Goal: Task Accomplishment & Management: Complete application form

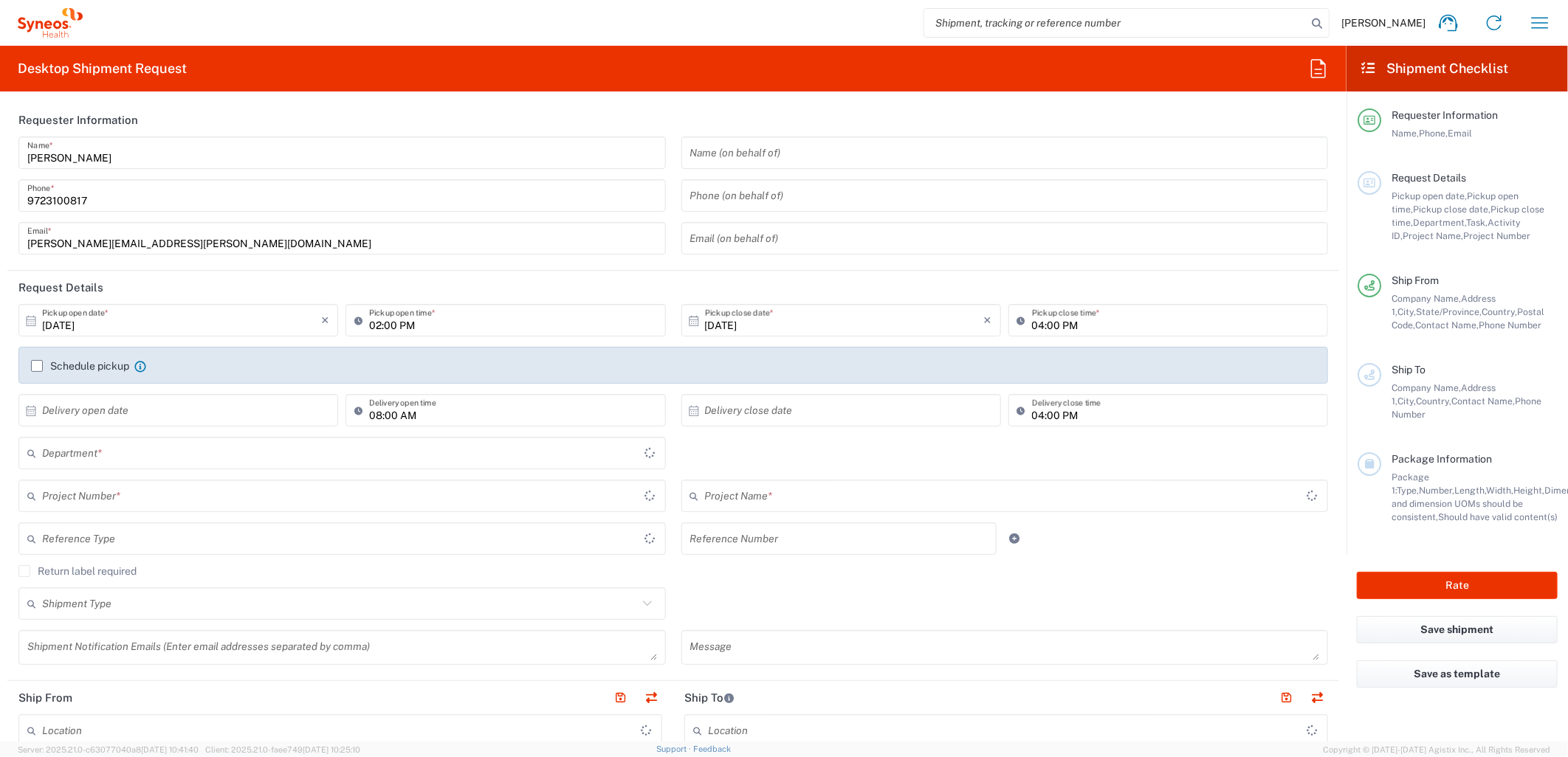
type input "[US_STATE]"
type input "[GEOGRAPHIC_DATA]"
type input "6162"
type input "Syneos Health Medical Communic"
click at [115, 322] on input "[DATE]" at bounding box center [181, 320] width 279 height 26
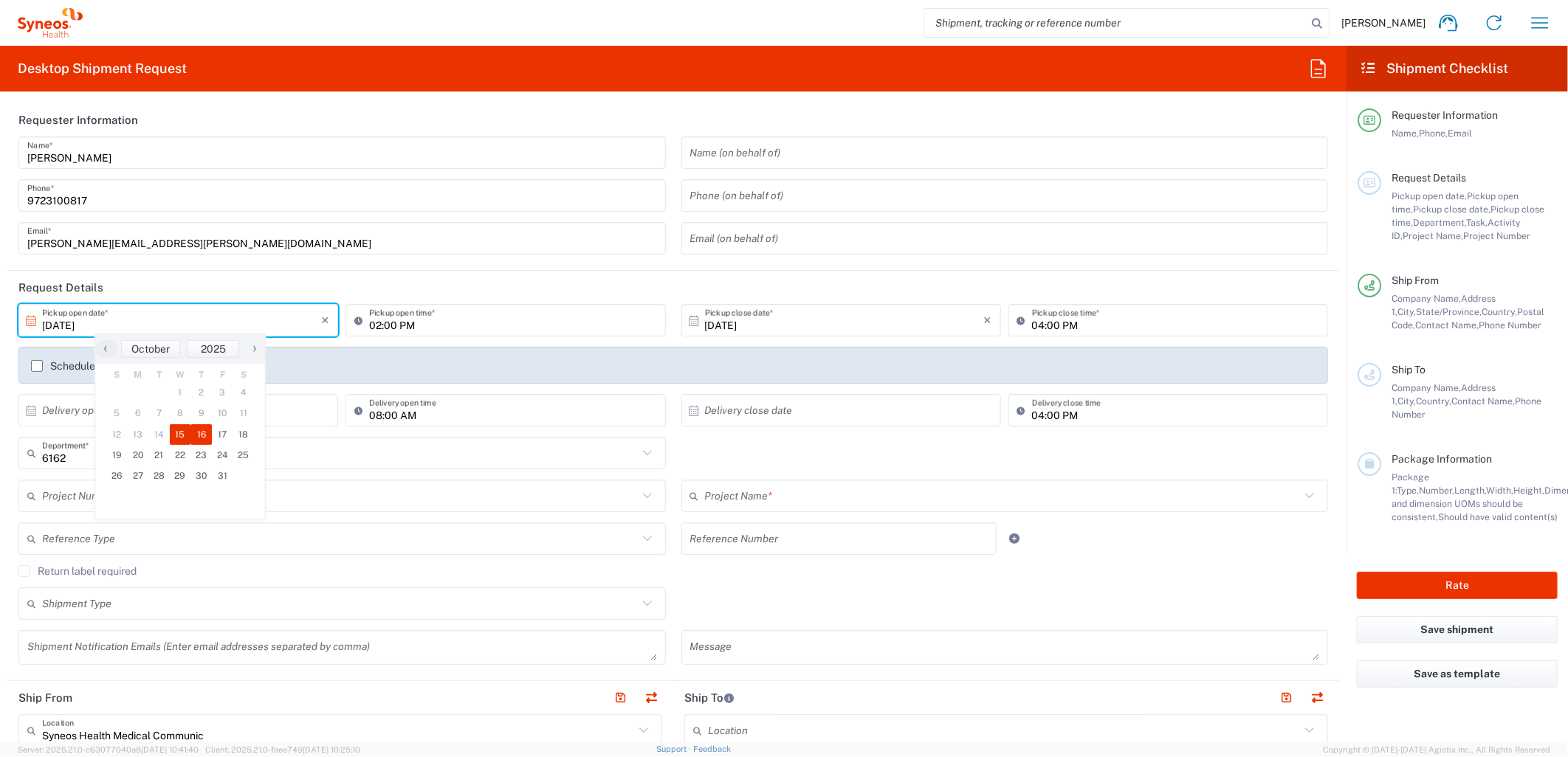
click at [202, 433] on span "16" at bounding box center [201, 434] width 22 height 21
type input "[DATE]"
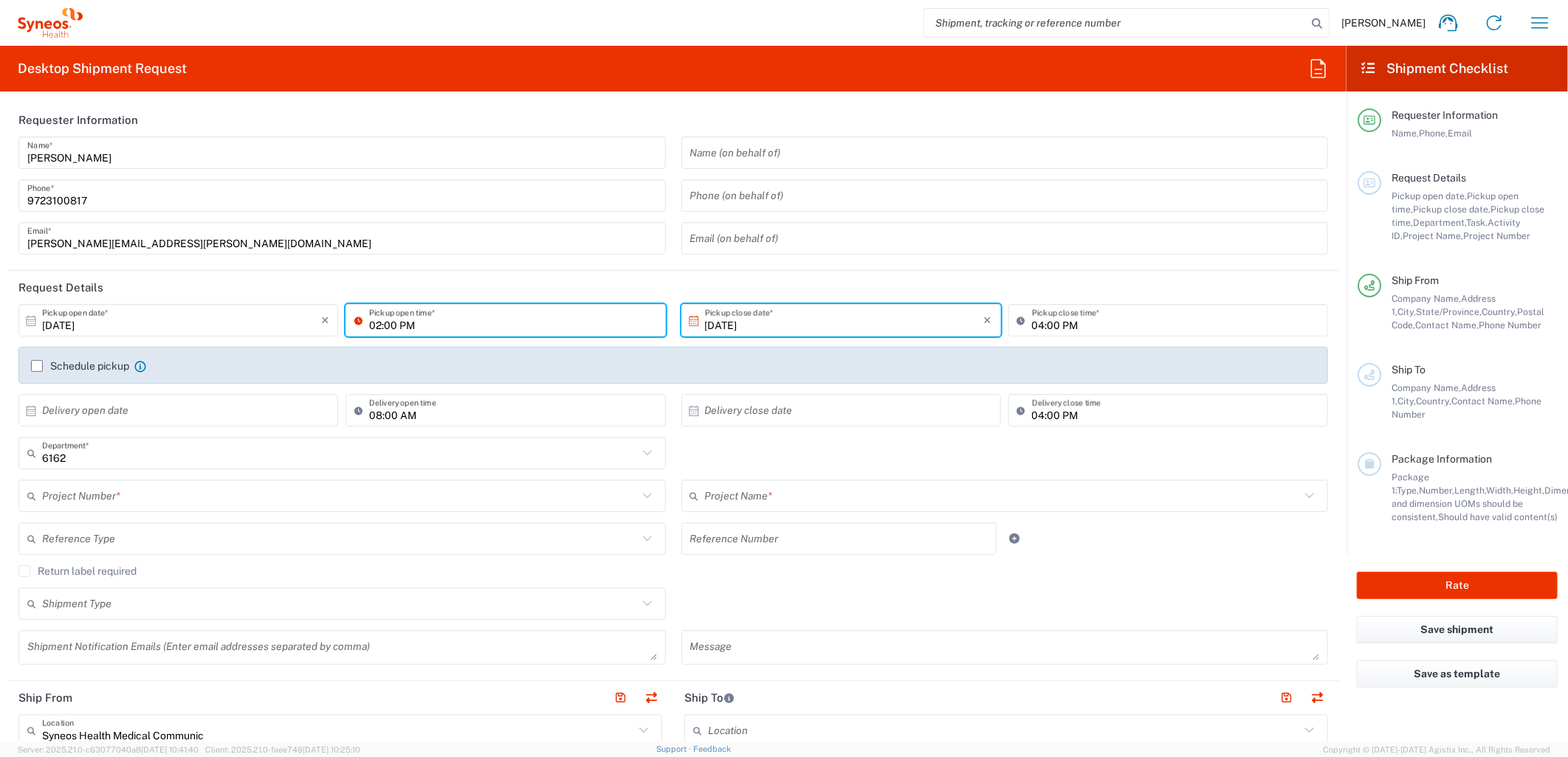
click at [371, 318] on input "02:00 PM" at bounding box center [512, 320] width 287 height 26
click at [409, 323] on input "08:00 PM" at bounding box center [512, 320] width 287 height 26
type input "08:00 AM"
click at [1218, 533] on div "Reference Type Account Type Activity ID Airline Appointment Number ASN Batch Re…" at bounding box center [673, 543] width 1325 height 43
click at [310, 499] on input "text" at bounding box center [340, 496] width 595 height 26
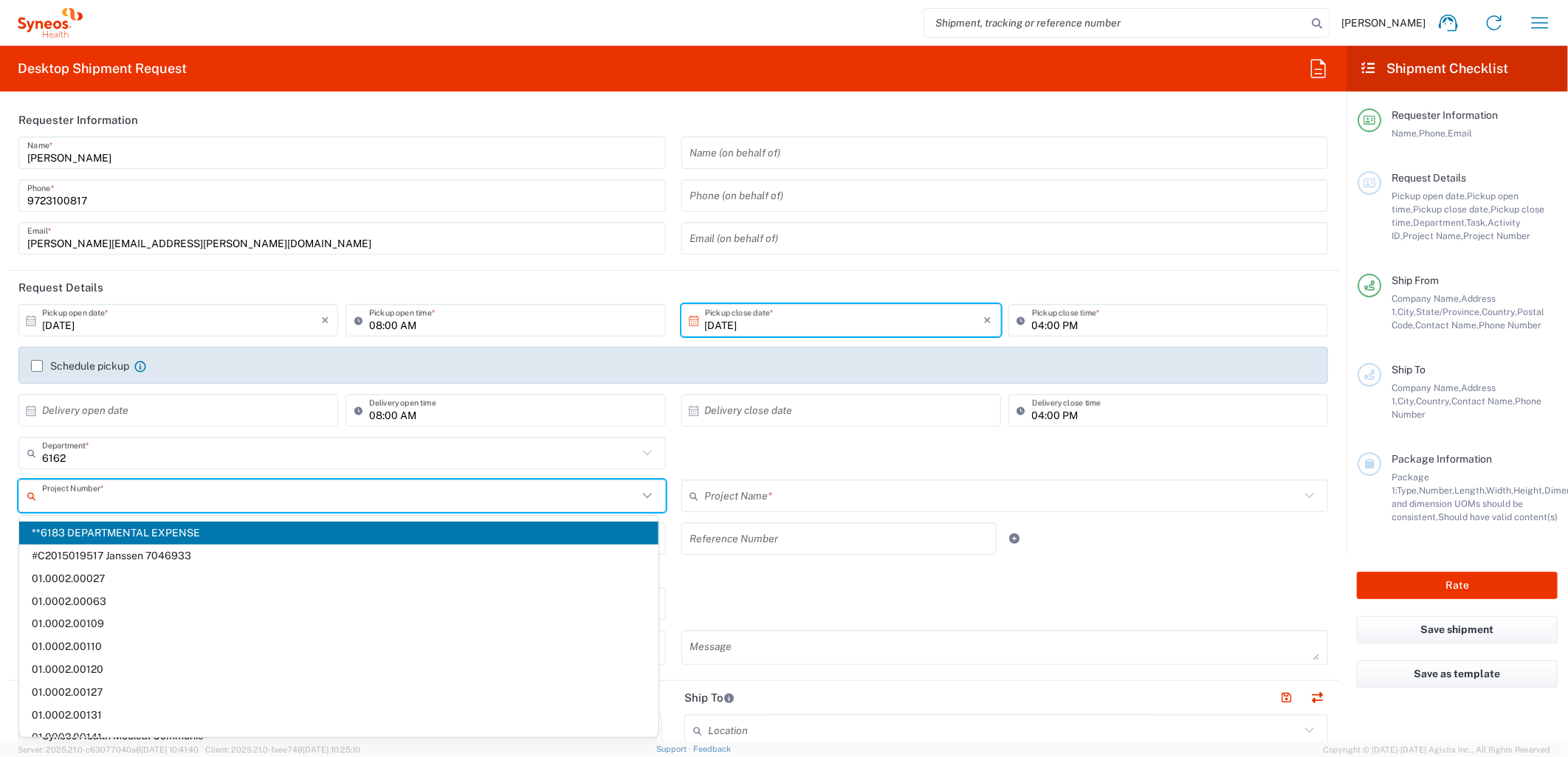
paste input "MCUS.IMSE.CL.7068636"
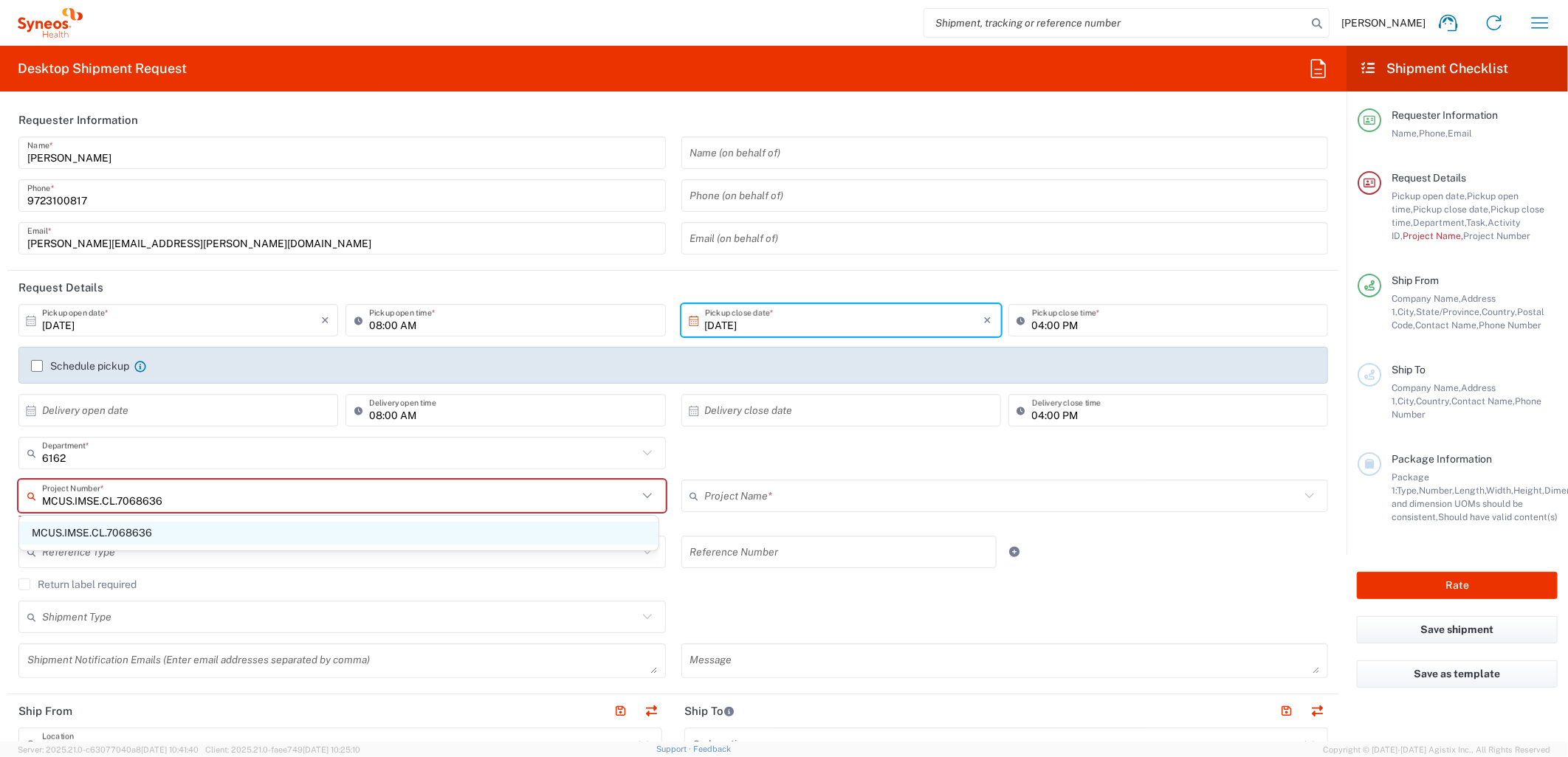
type input "MCUS.IMSE.CL.7068636"
click at [299, 540] on span "MCUS.IMSE.CL.7068636" at bounding box center [339, 532] width 639 height 23
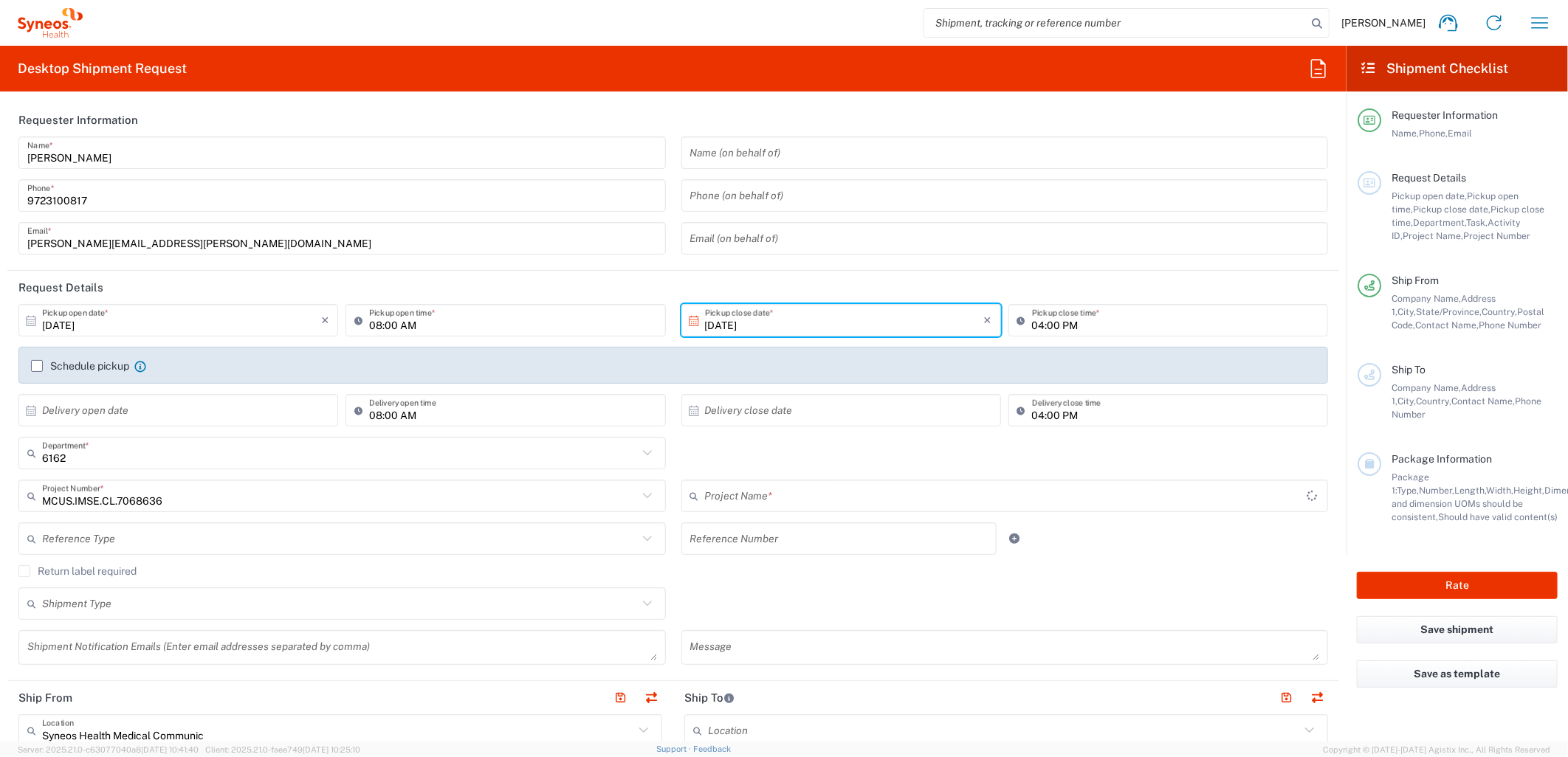
type input "Takeda.SpkrBureau.25.7068636"
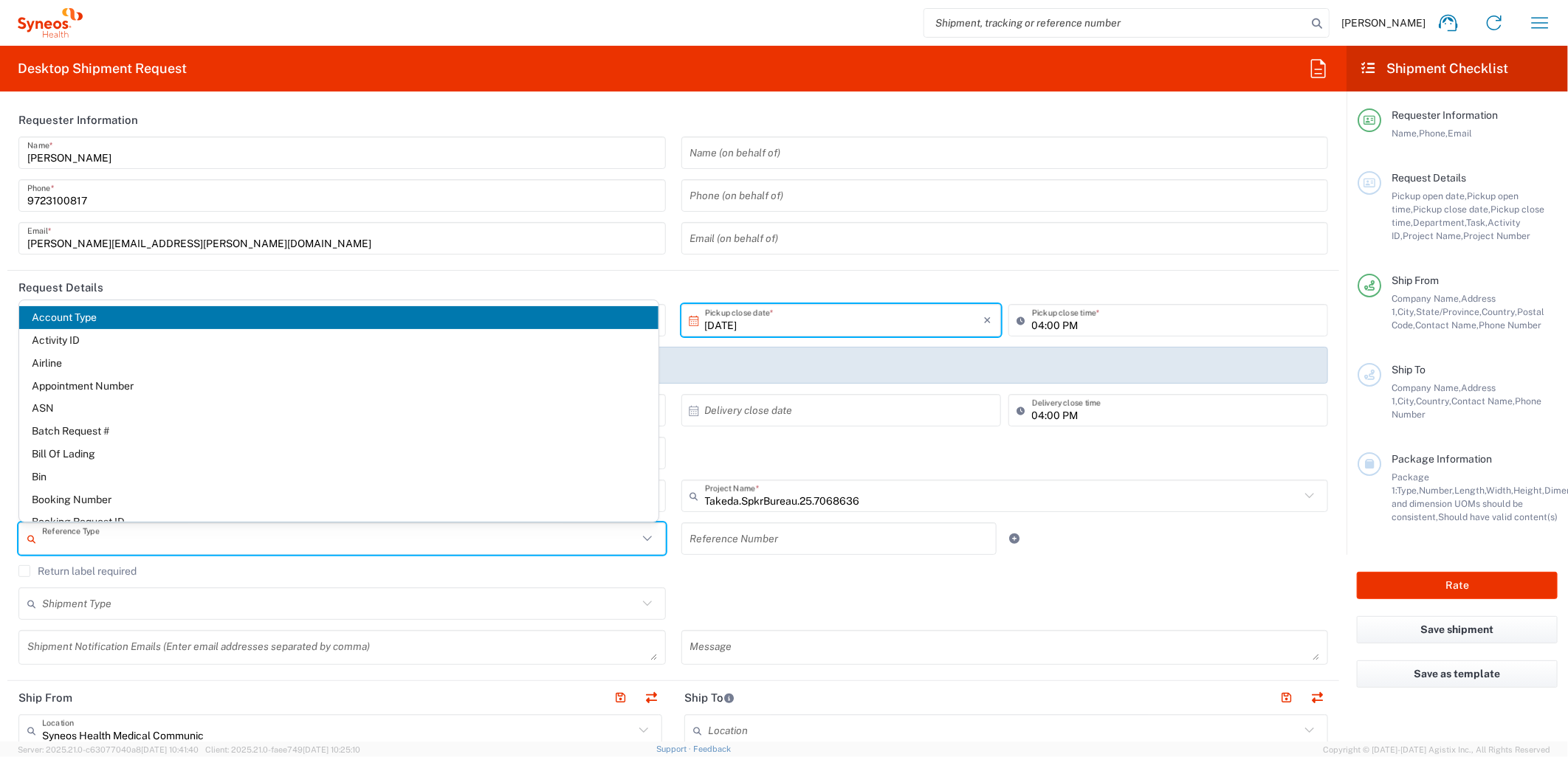
click at [267, 547] on input "text" at bounding box center [340, 539] width 595 height 26
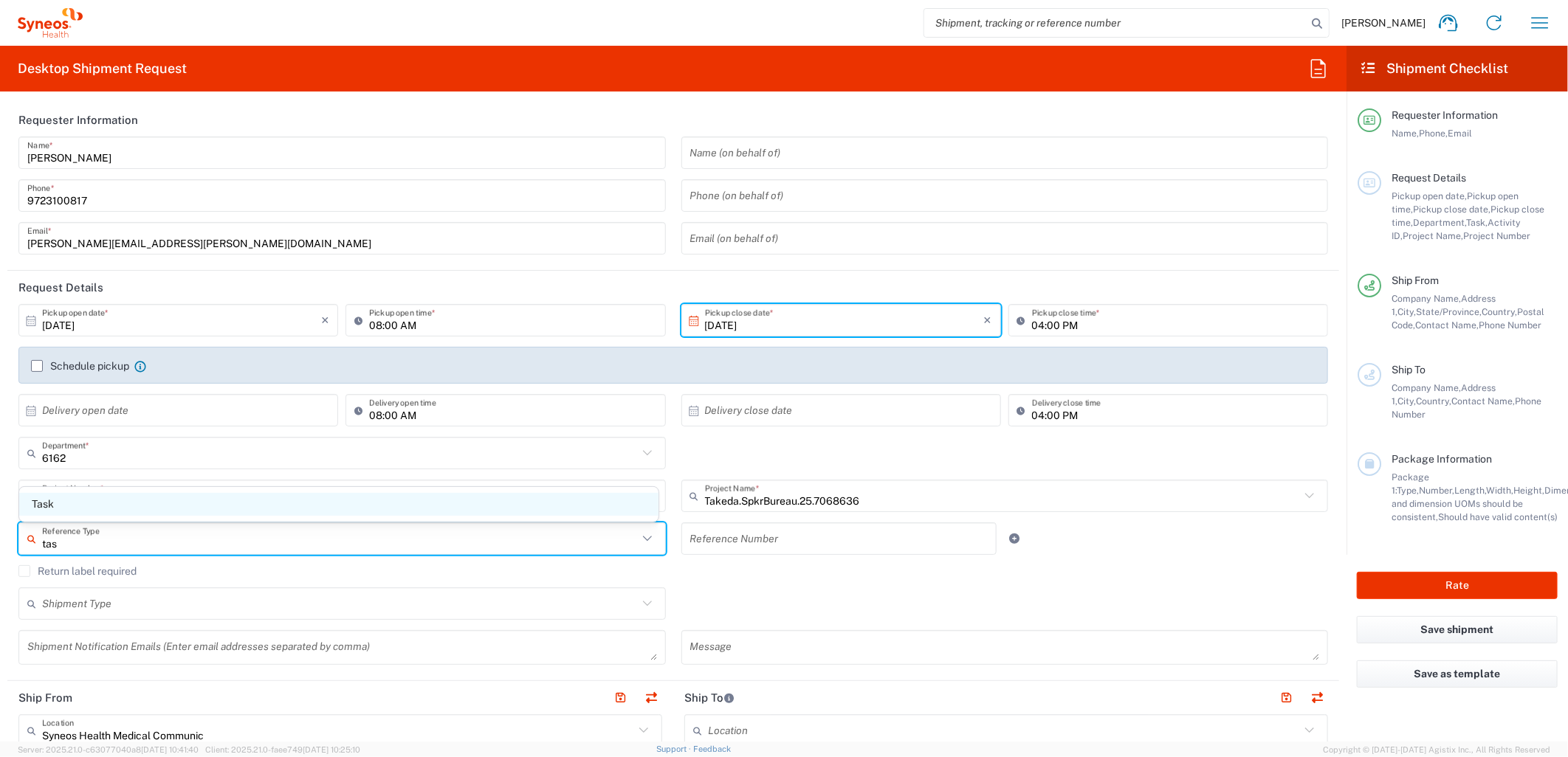
click at [194, 500] on span "Task" at bounding box center [339, 504] width 639 height 23
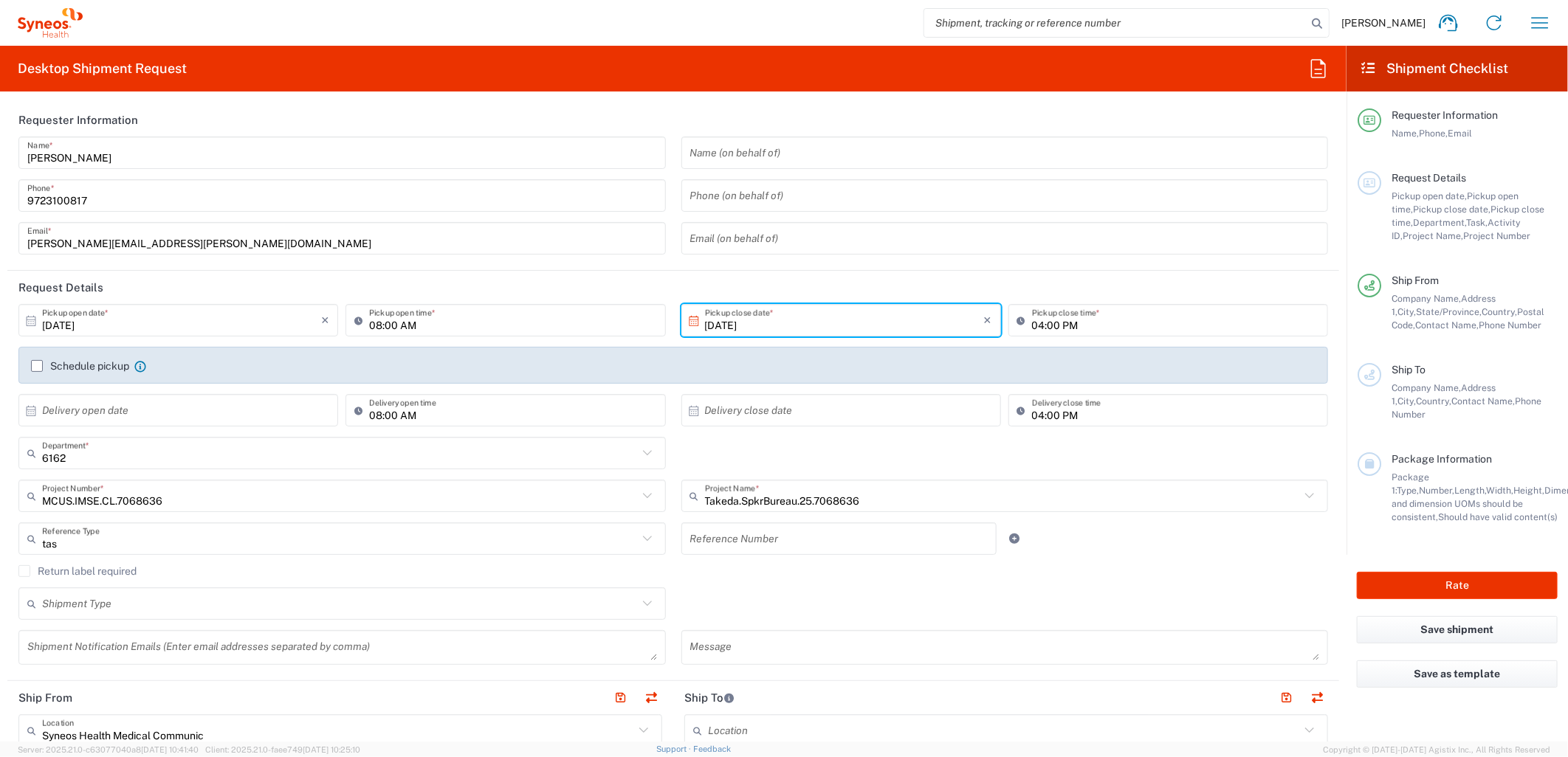
type input "Task"
click at [761, 541] on input "text" at bounding box center [839, 539] width 299 height 26
type input "001"
click at [1013, 533] on link at bounding box center [1015, 538] width 21 height 21
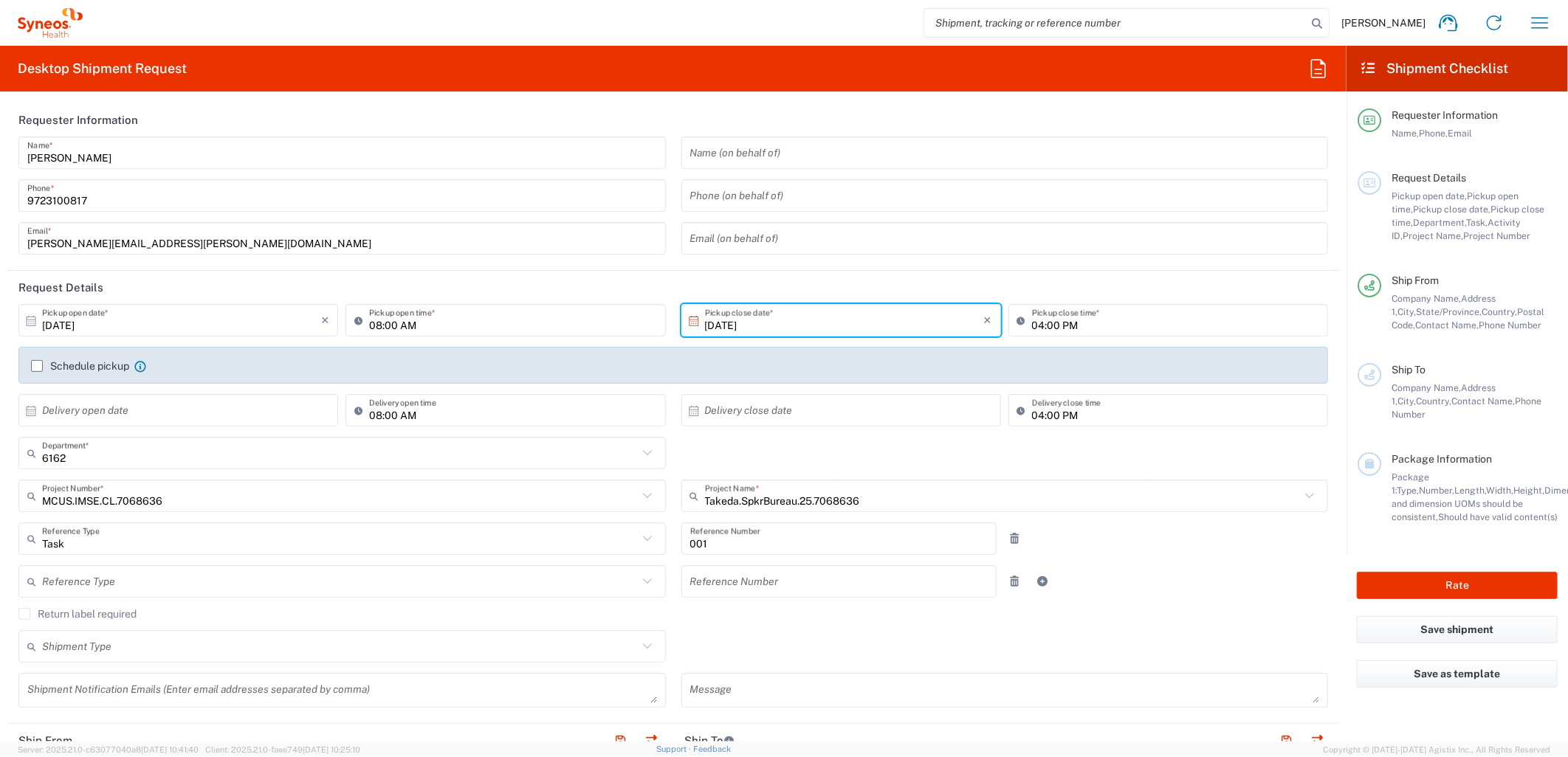
click at [205, 580] on input "text" at bounding box center [340, 582] width 595 height 26
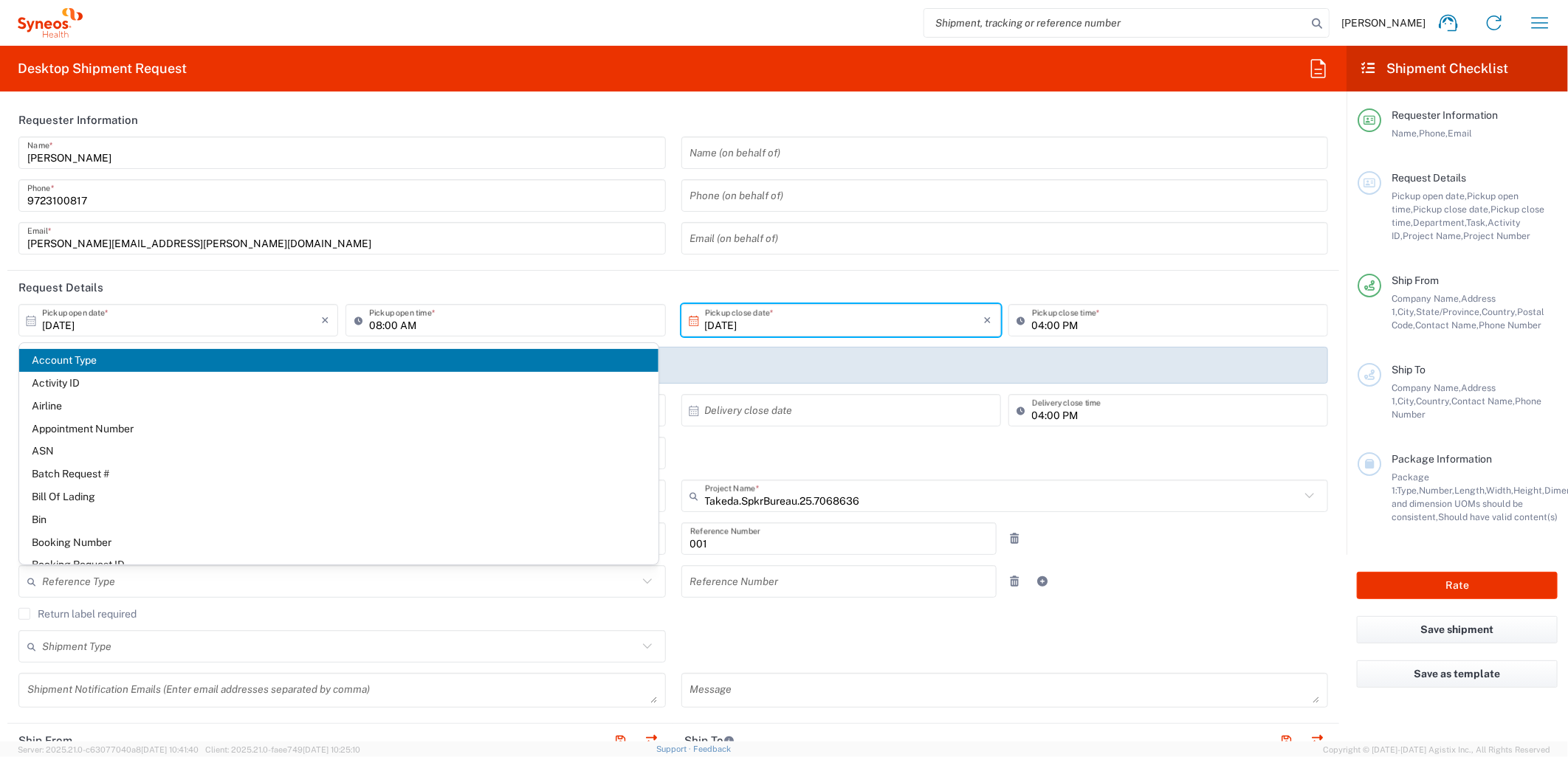
drag, startPoint x: 187, startPoint y: 379, endPoint x: 410, endPoint y: 413, distance: 225.6
click at [186, 379] on span "Activity ID" at bounding box center [339, 383] width 639 height 23
type input "Activity ID"
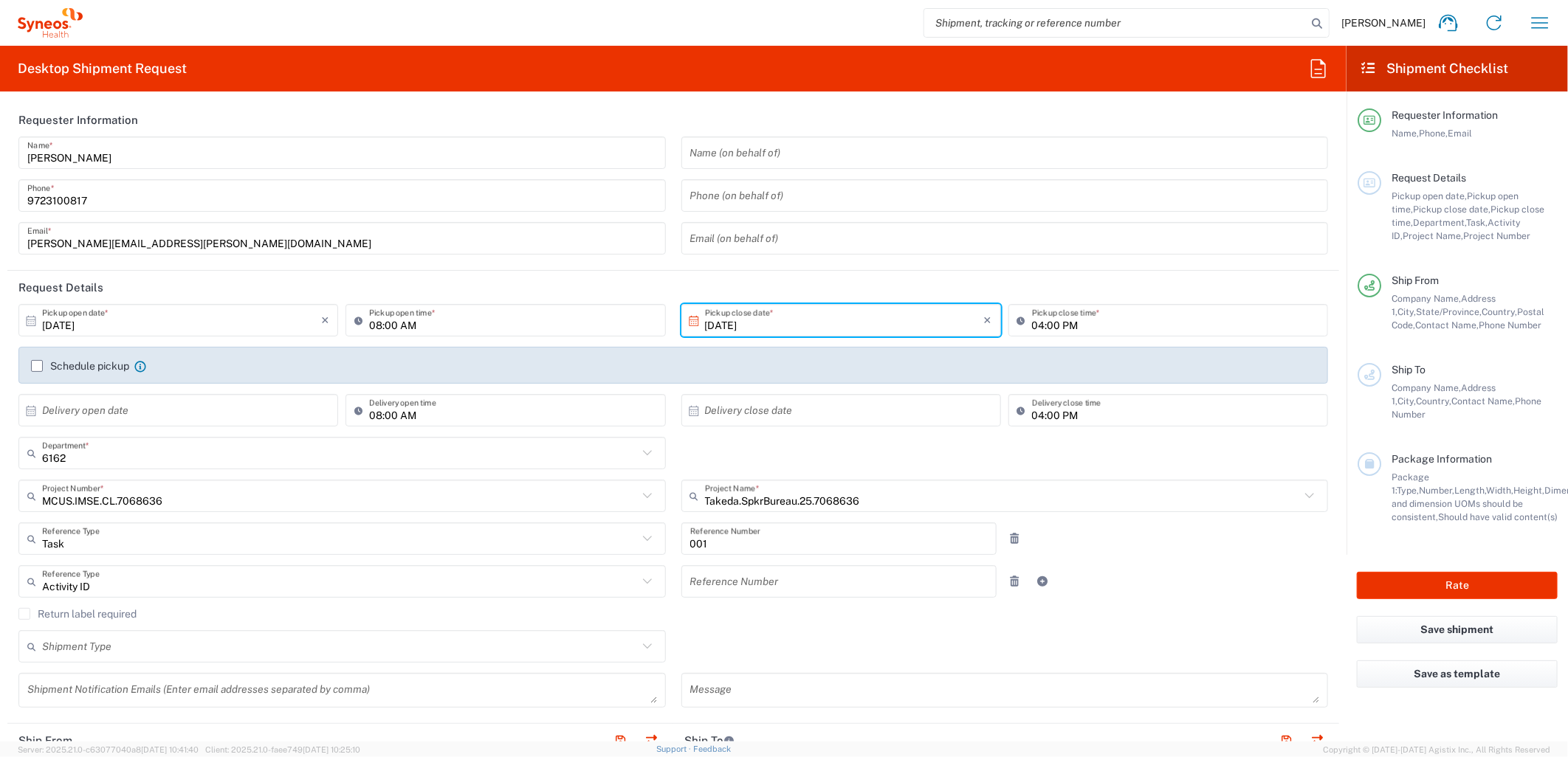
click at [823, 582] on input "text" at bounding box center [839, 582] width 299 height 26
type input "10554"
click at [860, 637] on div "Shipment Type Batch Regular" at bounding box center [673, 651] width 1325 height 43
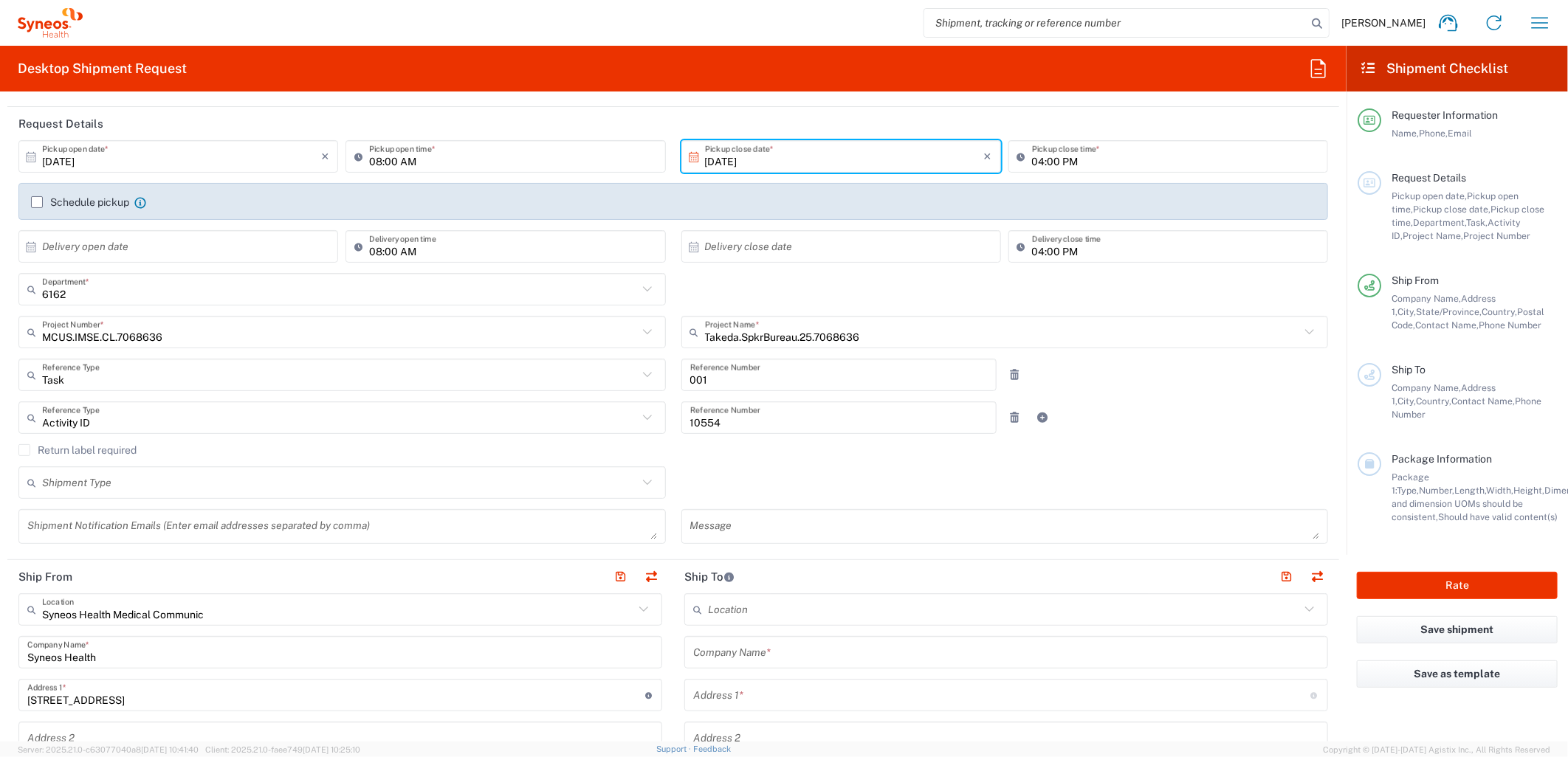
click at [527, 526] on textarea at bounding box center [342, 526] width 630 height 26
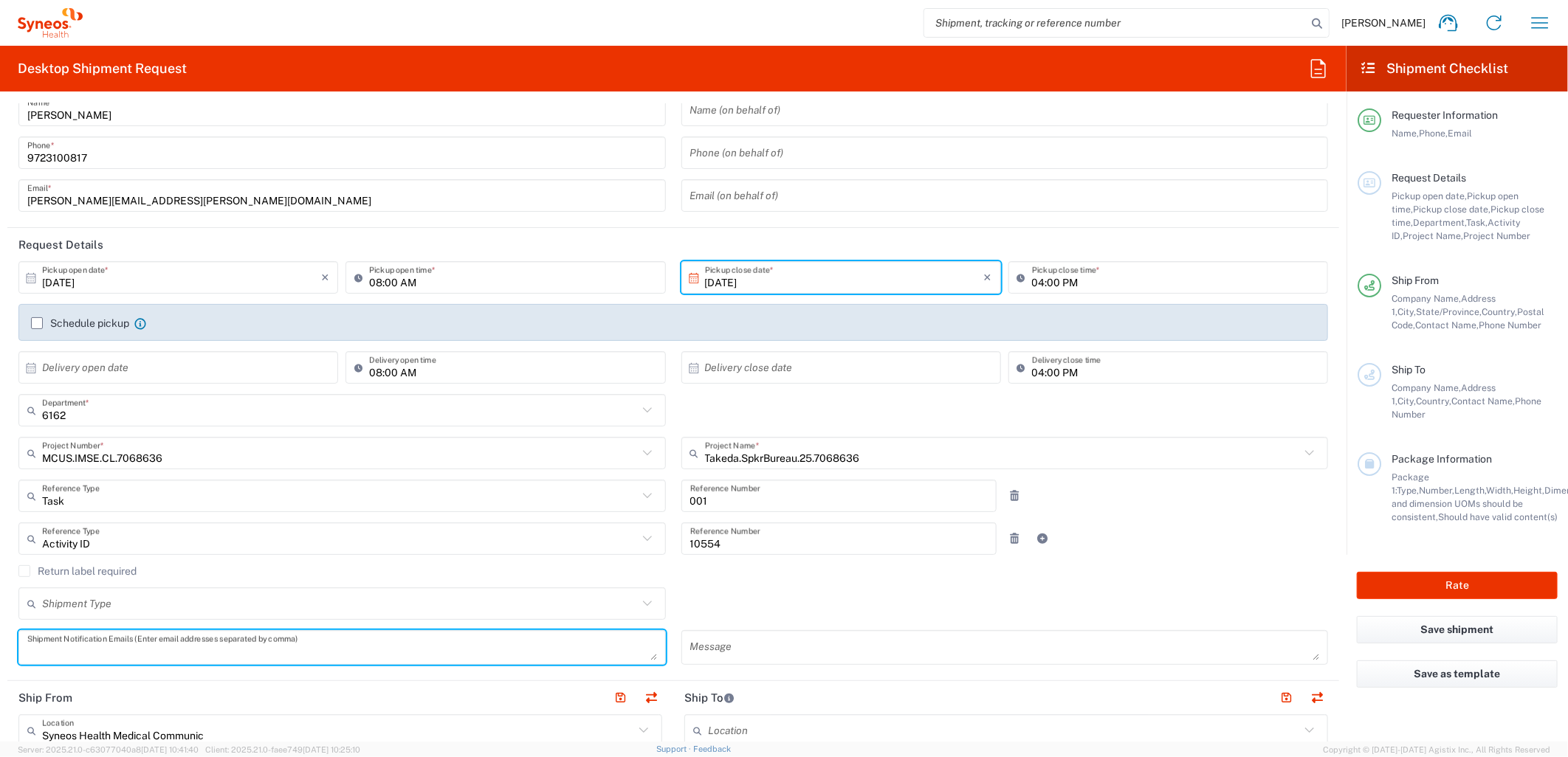
scroll to position [0, 0]
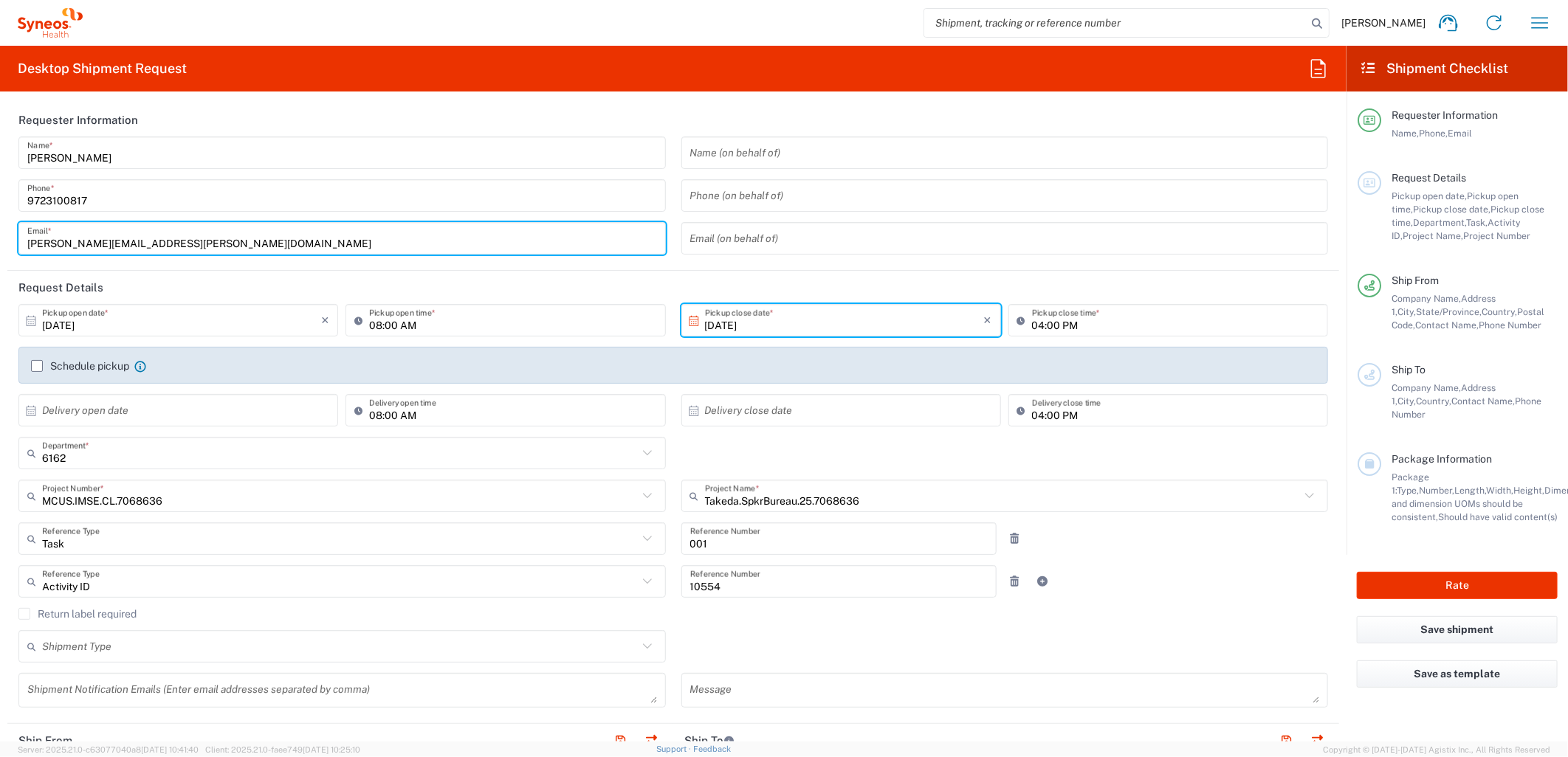
drag, startPoint x: 249, startPoint y: 231, endPoint x: -226, endPoint y: 237, distance: 475.0
click at [0, 237] on html "[PERSON_NAME] Home Shipment estimator Shipment tracking Desktop shipment reques…" at bounding box center [784, 378] width 1568 height 757
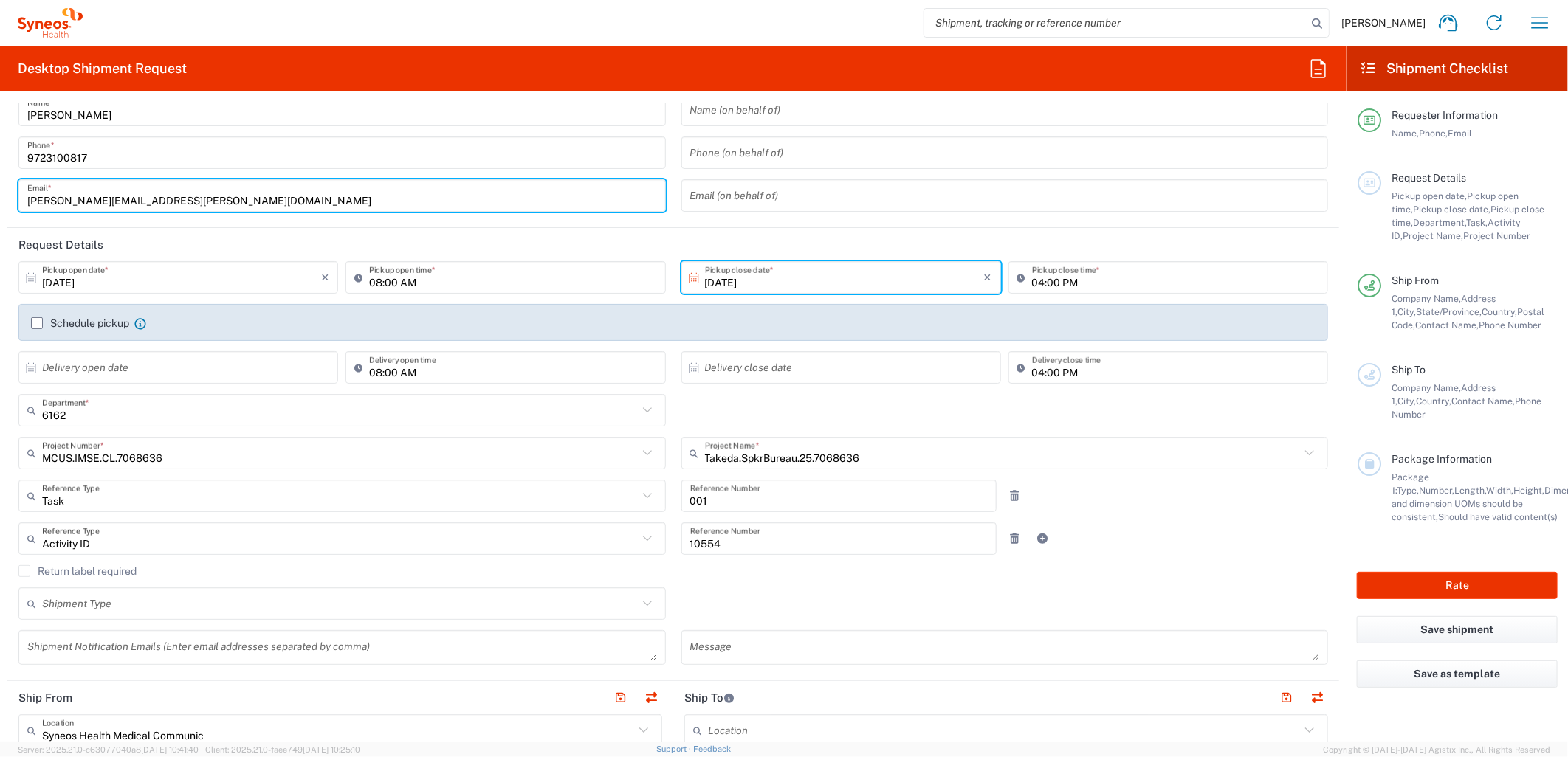
scroll to position [82, 0]
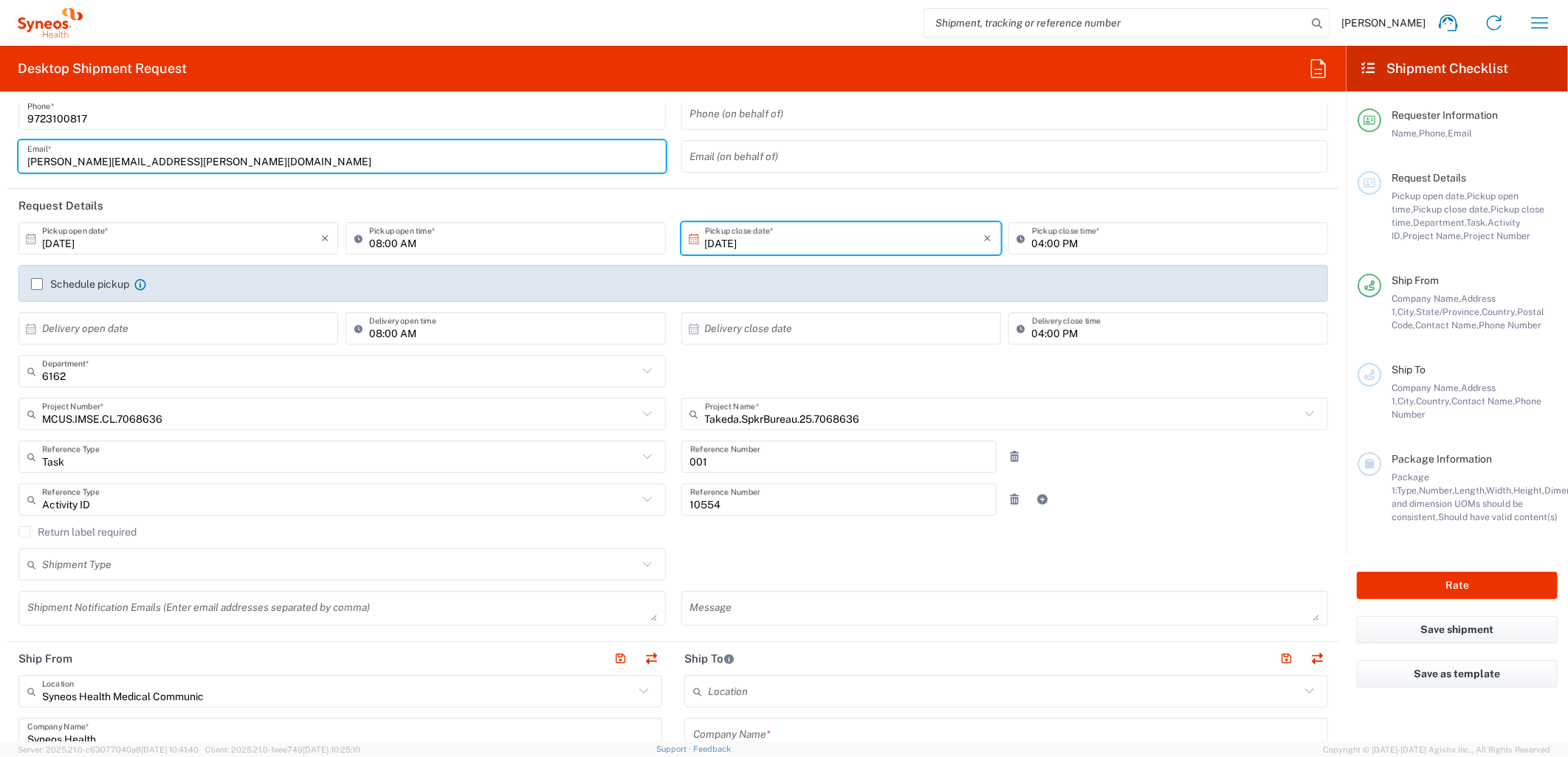
click at [365, 599] on textarea at bounding box center [342, 608] width 630 height 26
paste textarea "[PERSON_NAME][EMAIL_ADDRESS][PERSON_NAME][DOMAIN_NAME]"
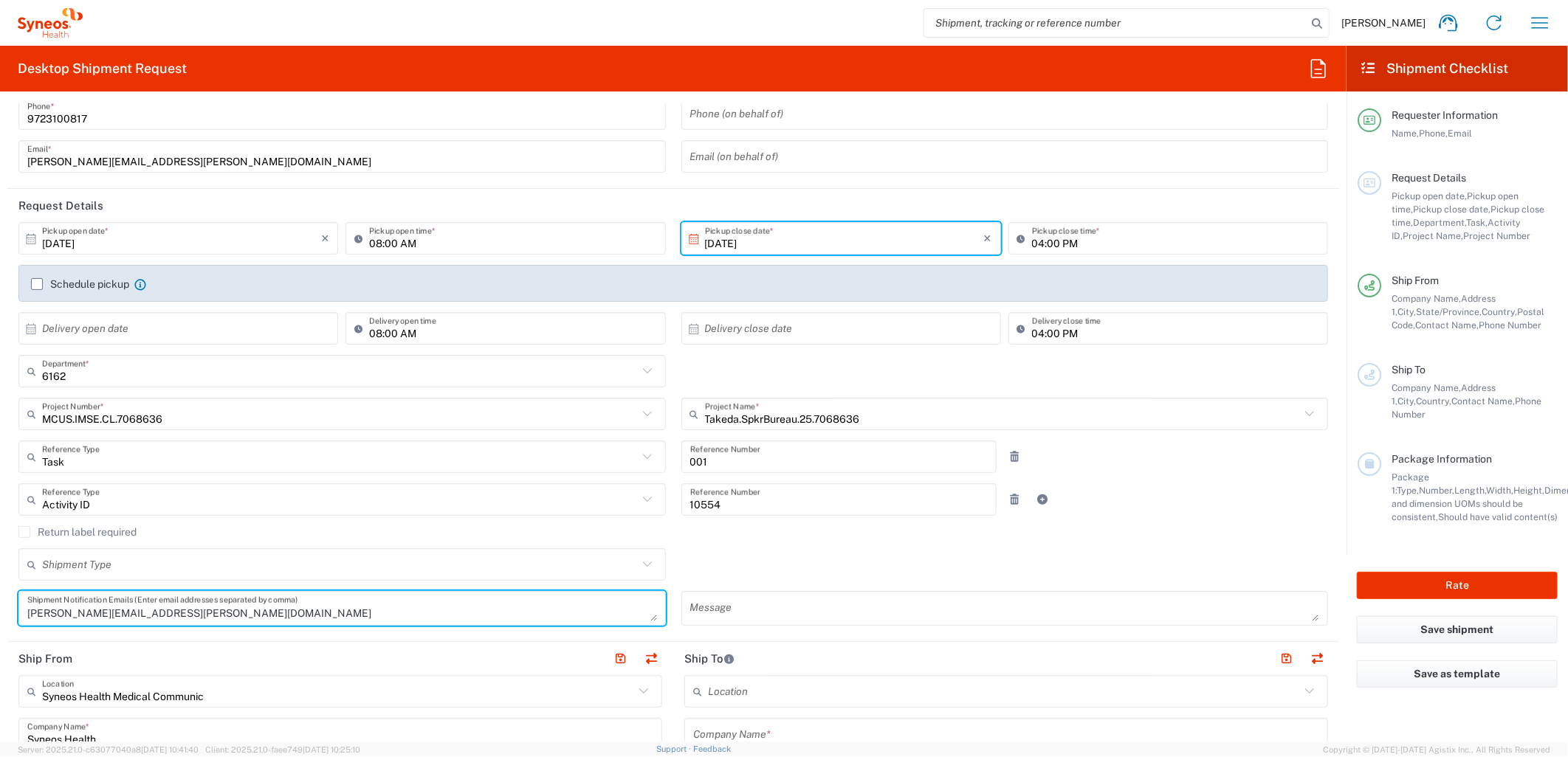
type textarea "[PERSON_NAME][EMAIL_ADDRESS][PERSON_NAME][DOMAIN_NAME]"
click at [851, 557] on div "Shipment Type Batch Regular" at bounding box center [673, 569] width 1325 height 43
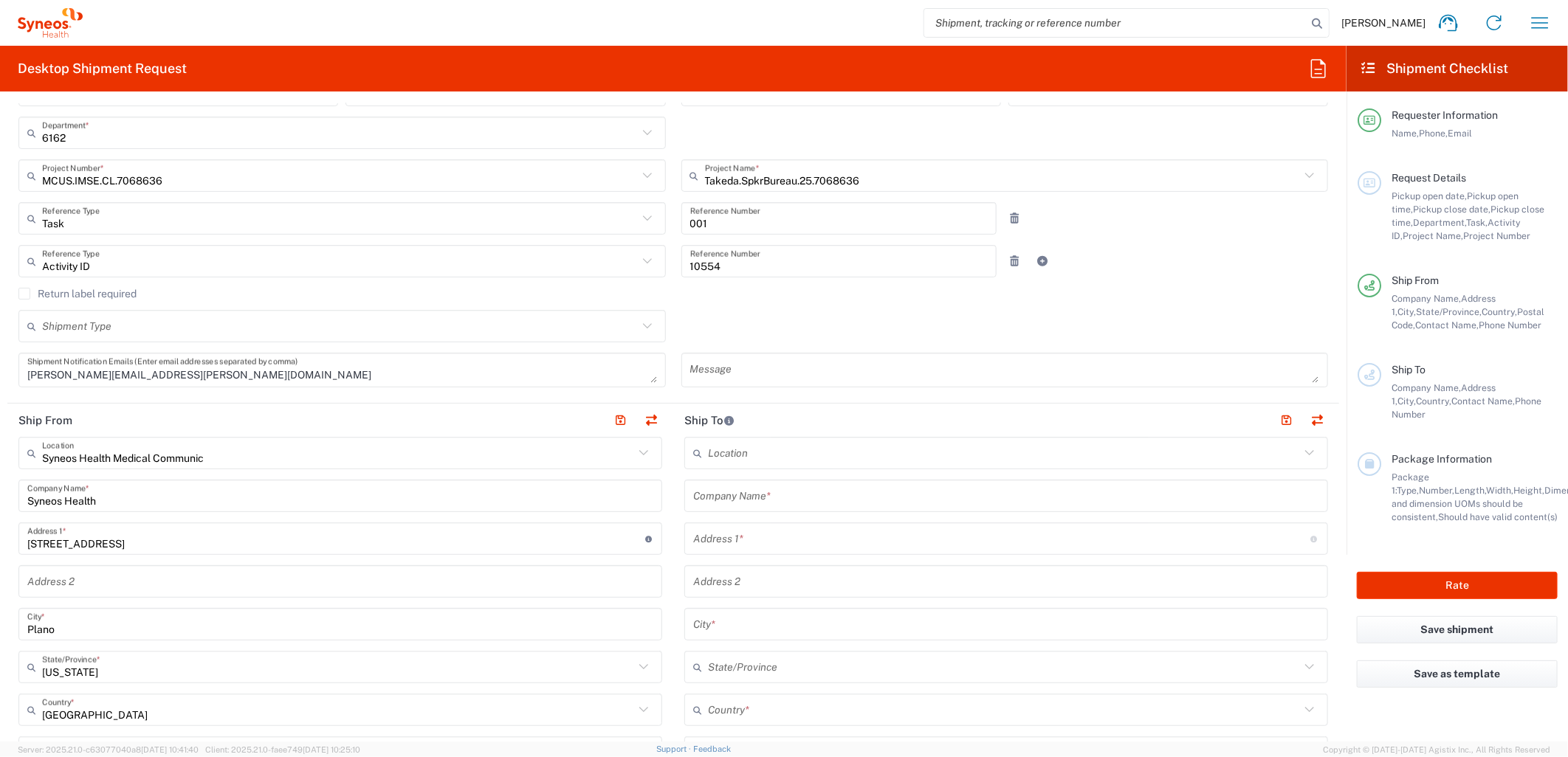
scroll to position [328, 0]
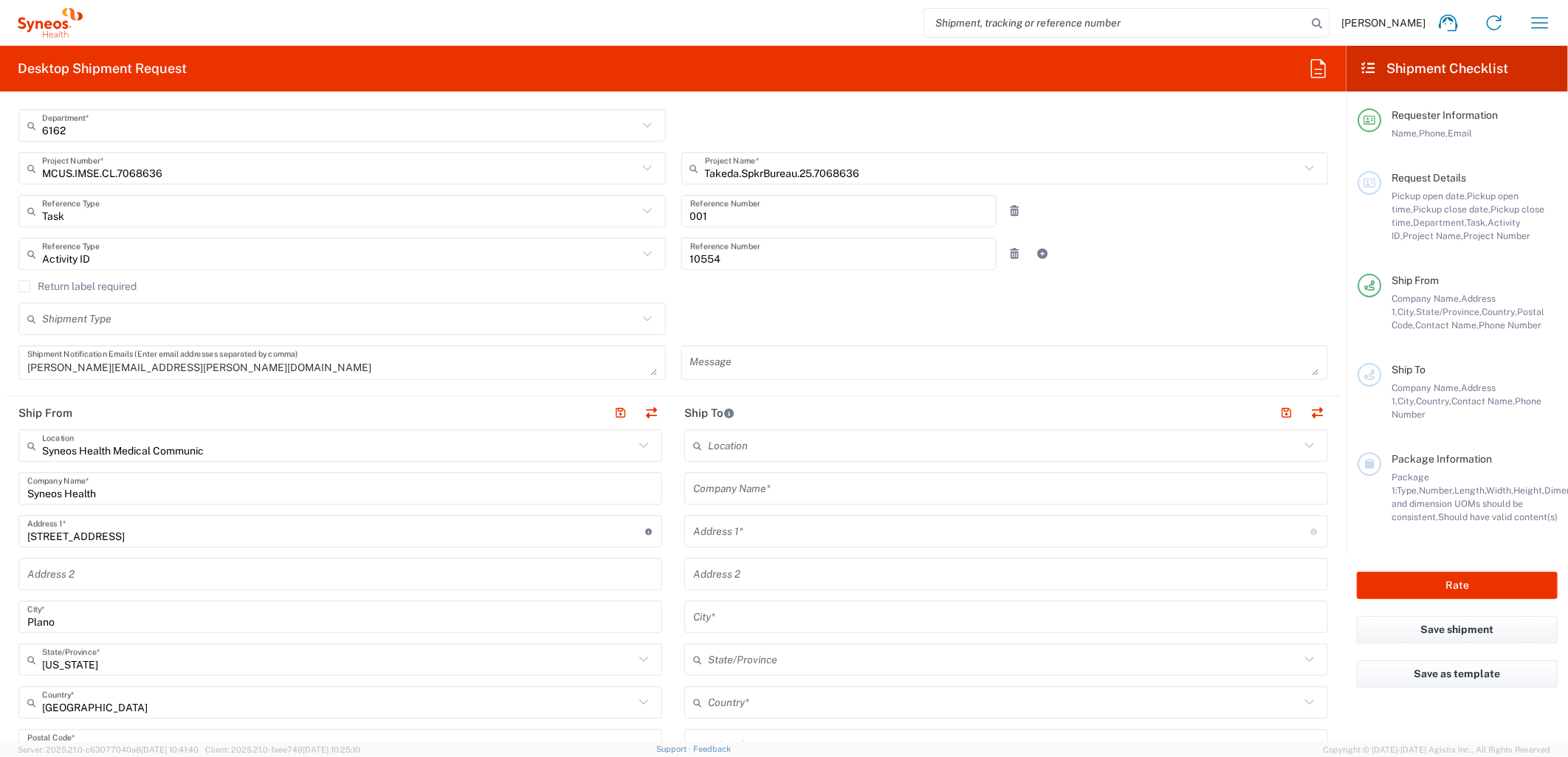
click at [732, 484] on input "text" at bounding box center [1006, 489] width 626 height 26
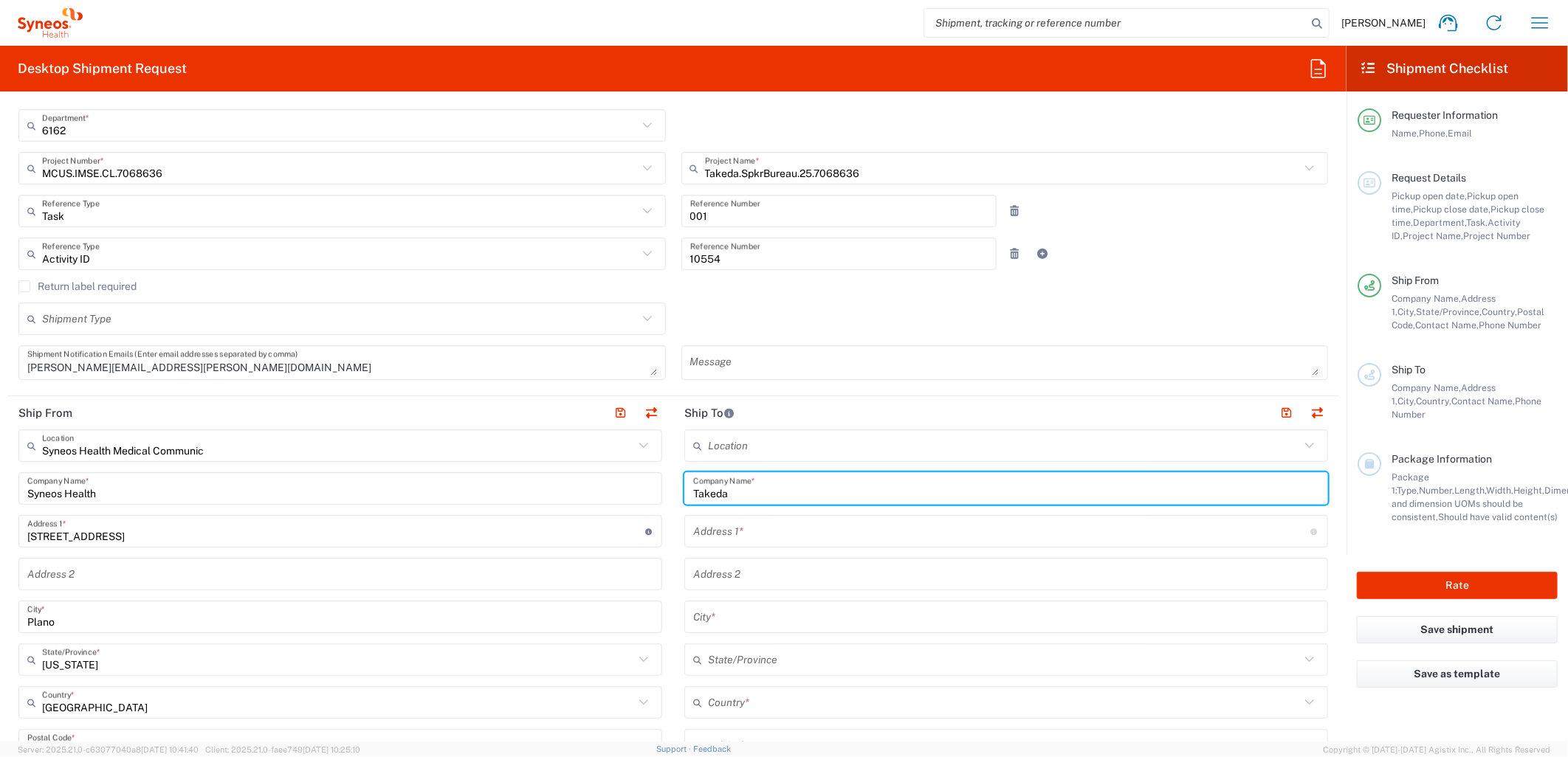
type input "Takeda"
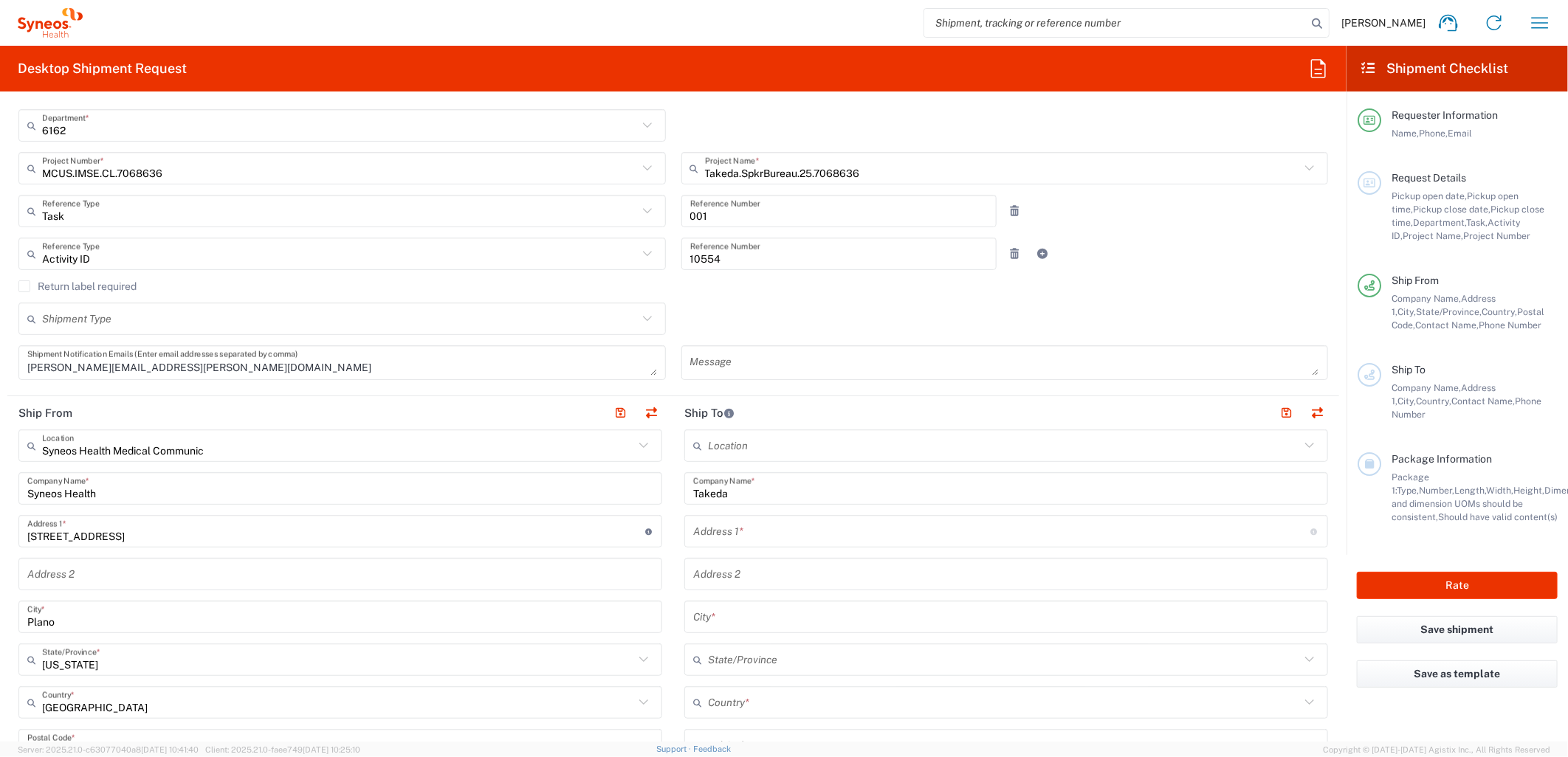
click at [1149, 261] on div "Activity ID Reference Type Account Type Activity ID Airline Appointment Number …" at bounding box center [673, 258] width 1325 height 43
click at [745, 518] on div "Address 1 * For cross streets use street names with '&' or 'and' in between. Fo…" at bounding box center [1006, 531] width 644 height 33
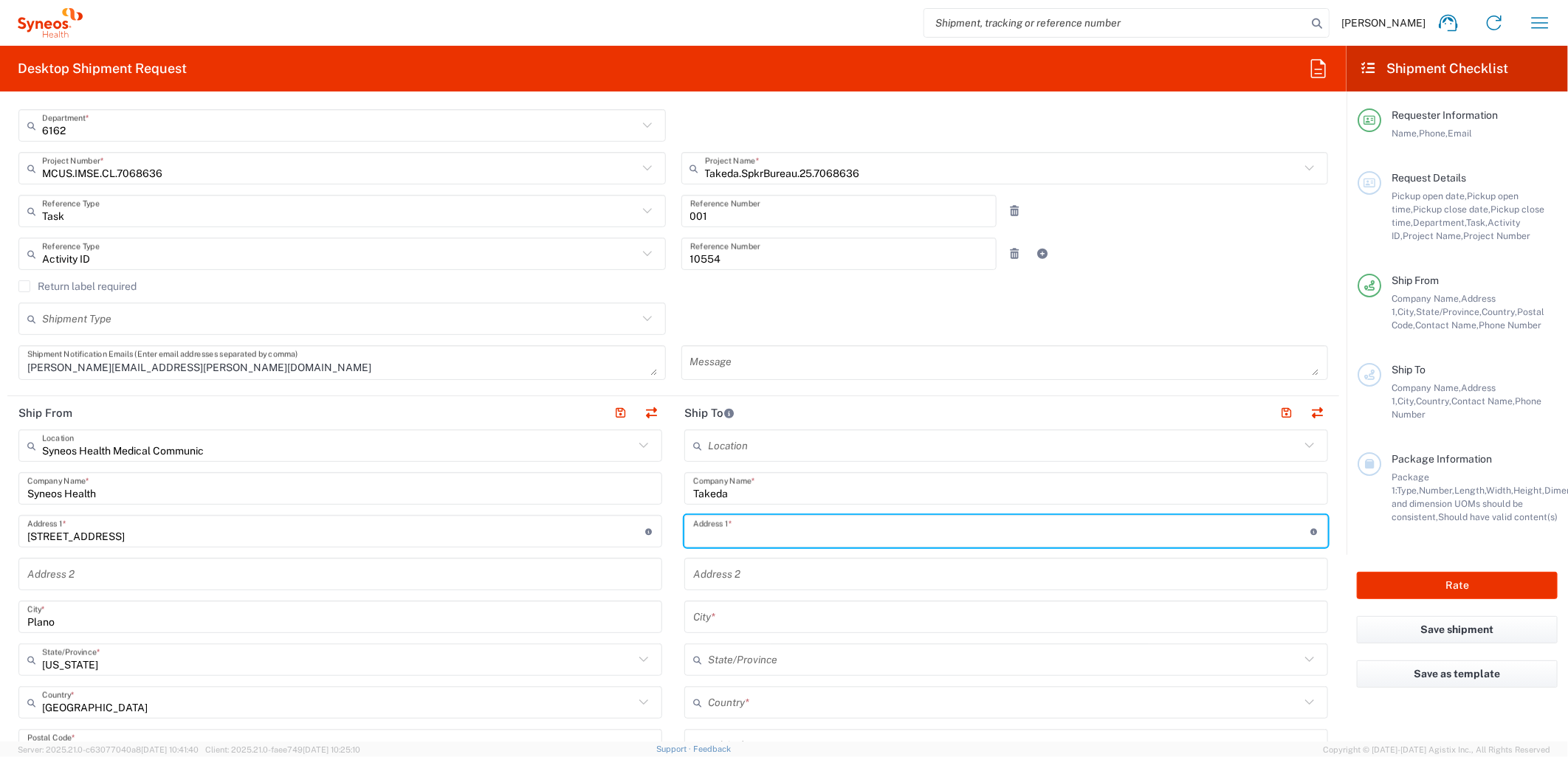
click at [746, 524] on input "text" at bounding box center [1002, 531] width 618 height 26
paste input "[STREET_ADDRESS]"
type input "[STREET_ADDRESS]"
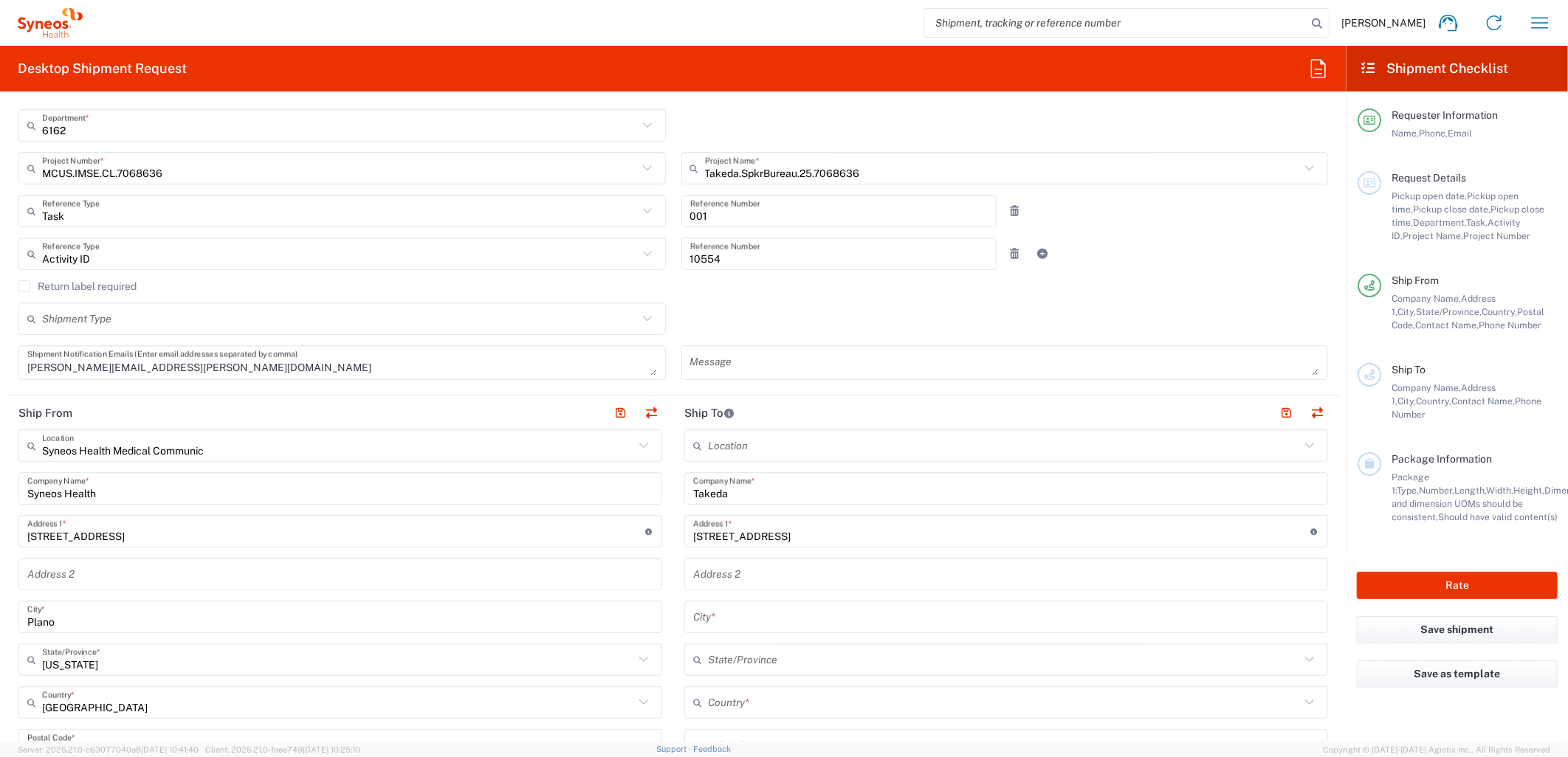
click at [727, 619] on input "text" at bounding box center [1006, 617] width 626 height 26
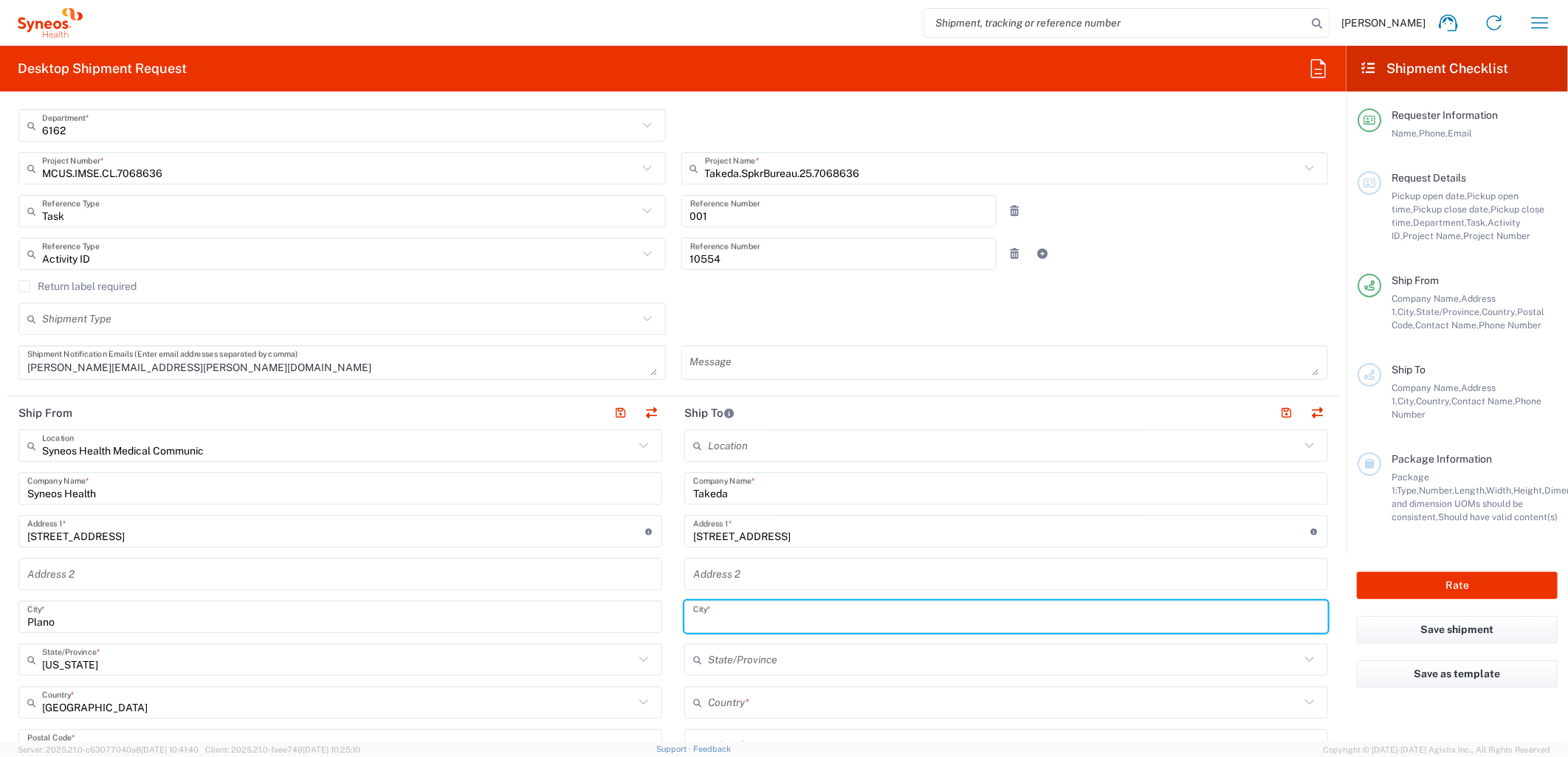
paste input "[GEOGRAPHIC_DATA]"
type input "[GEOGRAPHIC_DATA]"
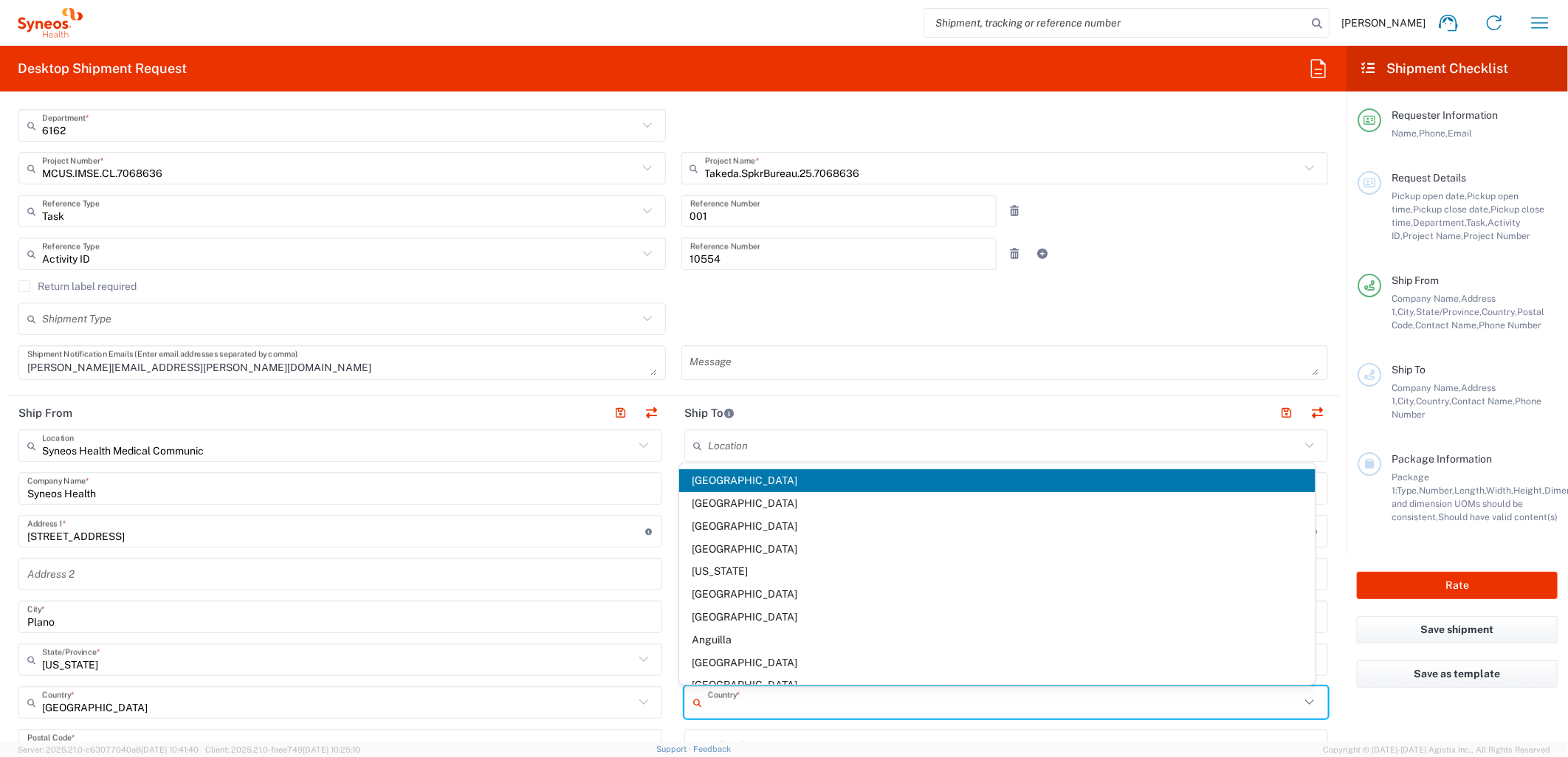
click at [729, 702] on input "text" at bounding box center [1004, 703] width 592 height 26
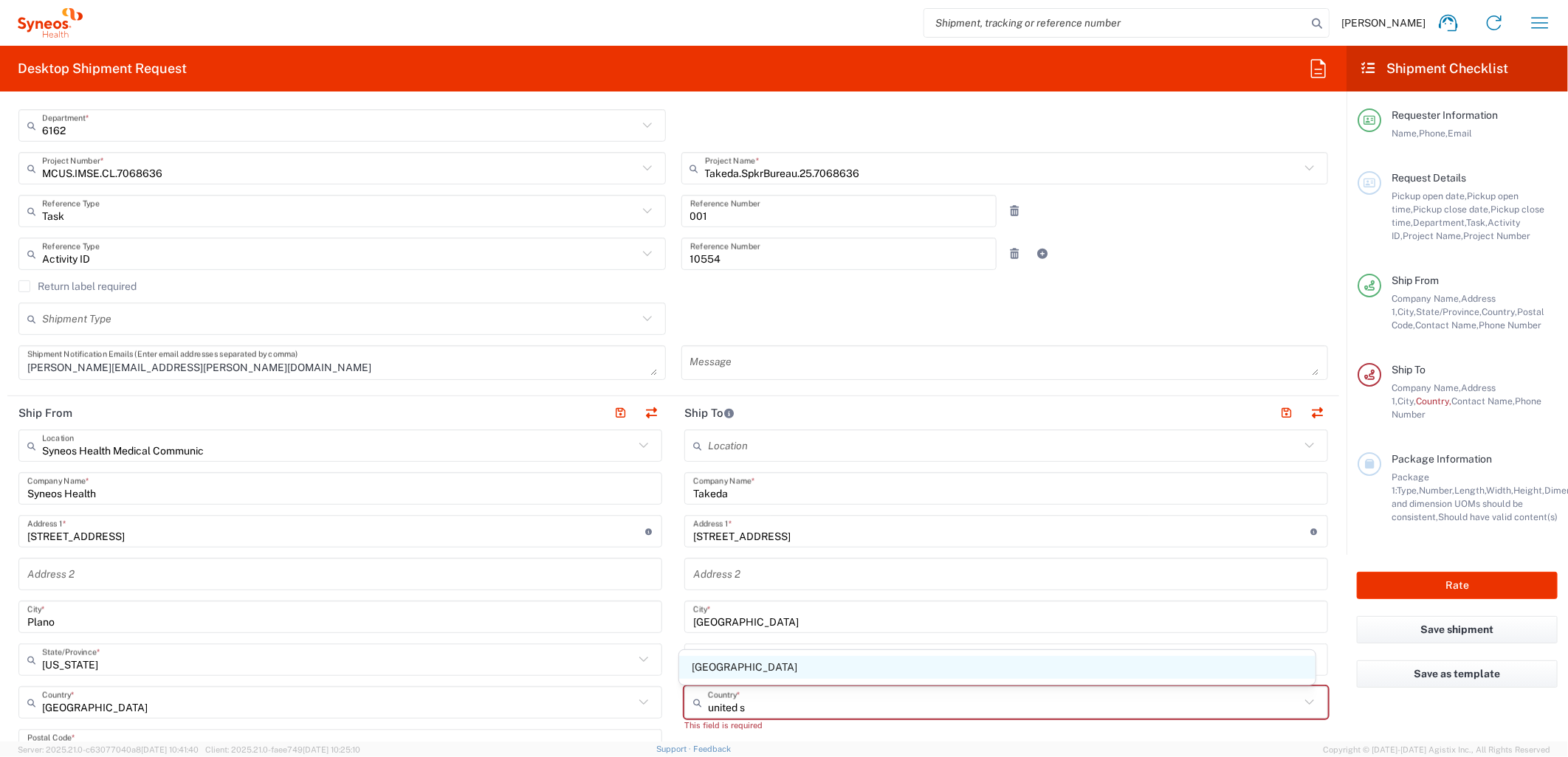
click at [731, 669] on span "[GEOGRAPHIC_DATA]" at bounding box center [997, 667] width 636 height 23
type input "[GEOGRAPHIC_DATA]"
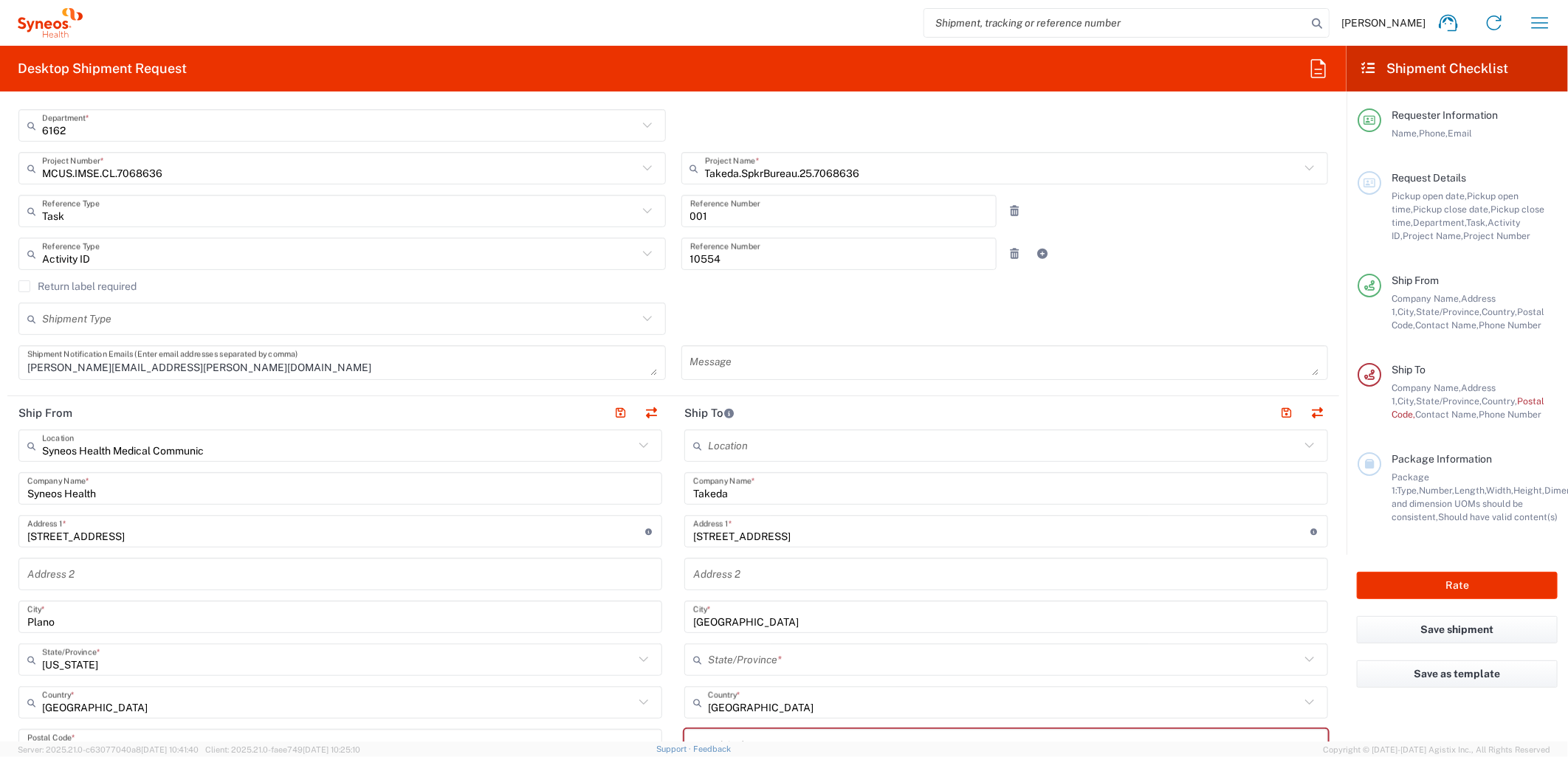
click at [738, 671] on input "text" at bounding box center [1004, 660] width 592 height 26
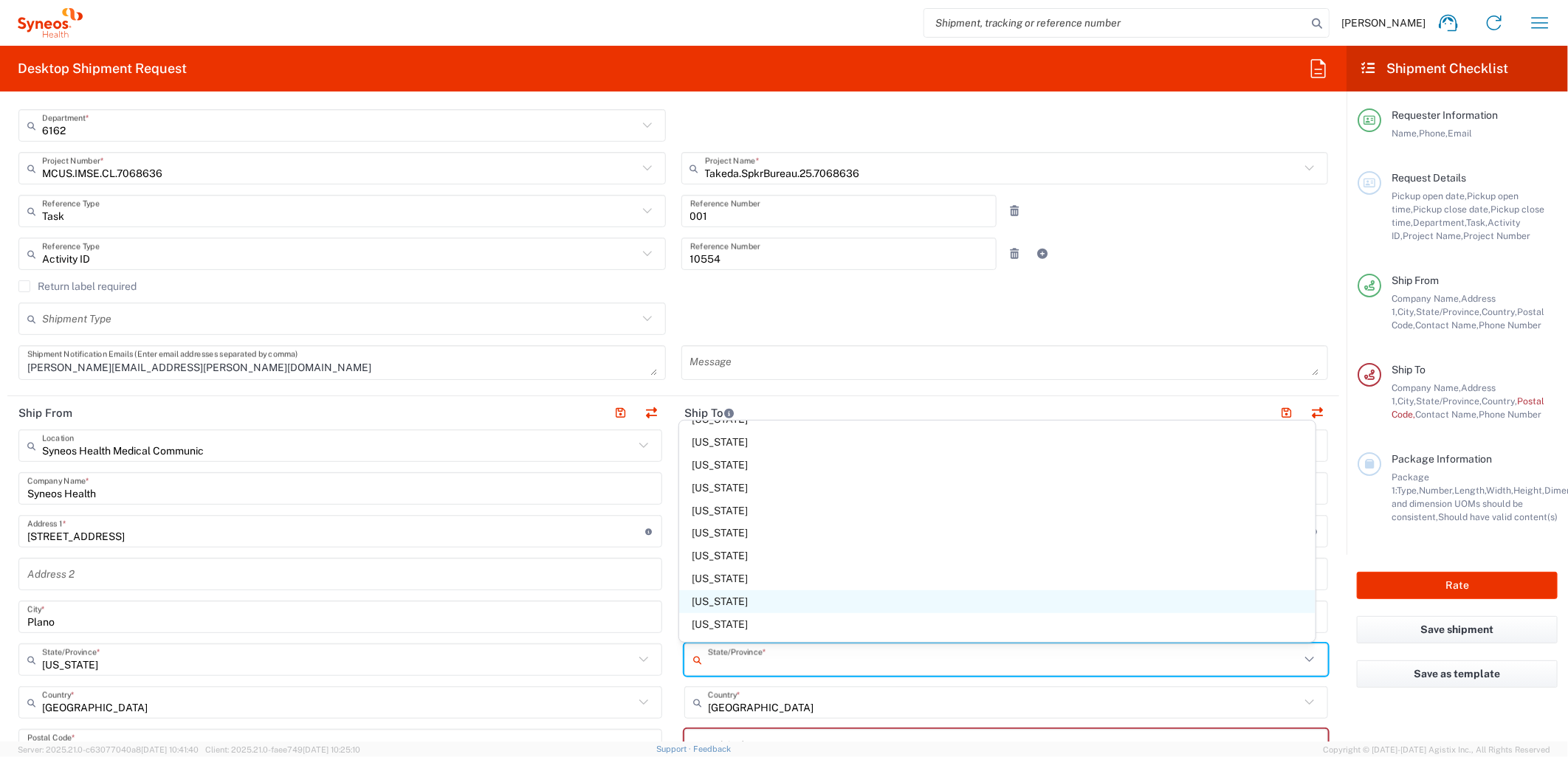
scroll to position [820, 0]
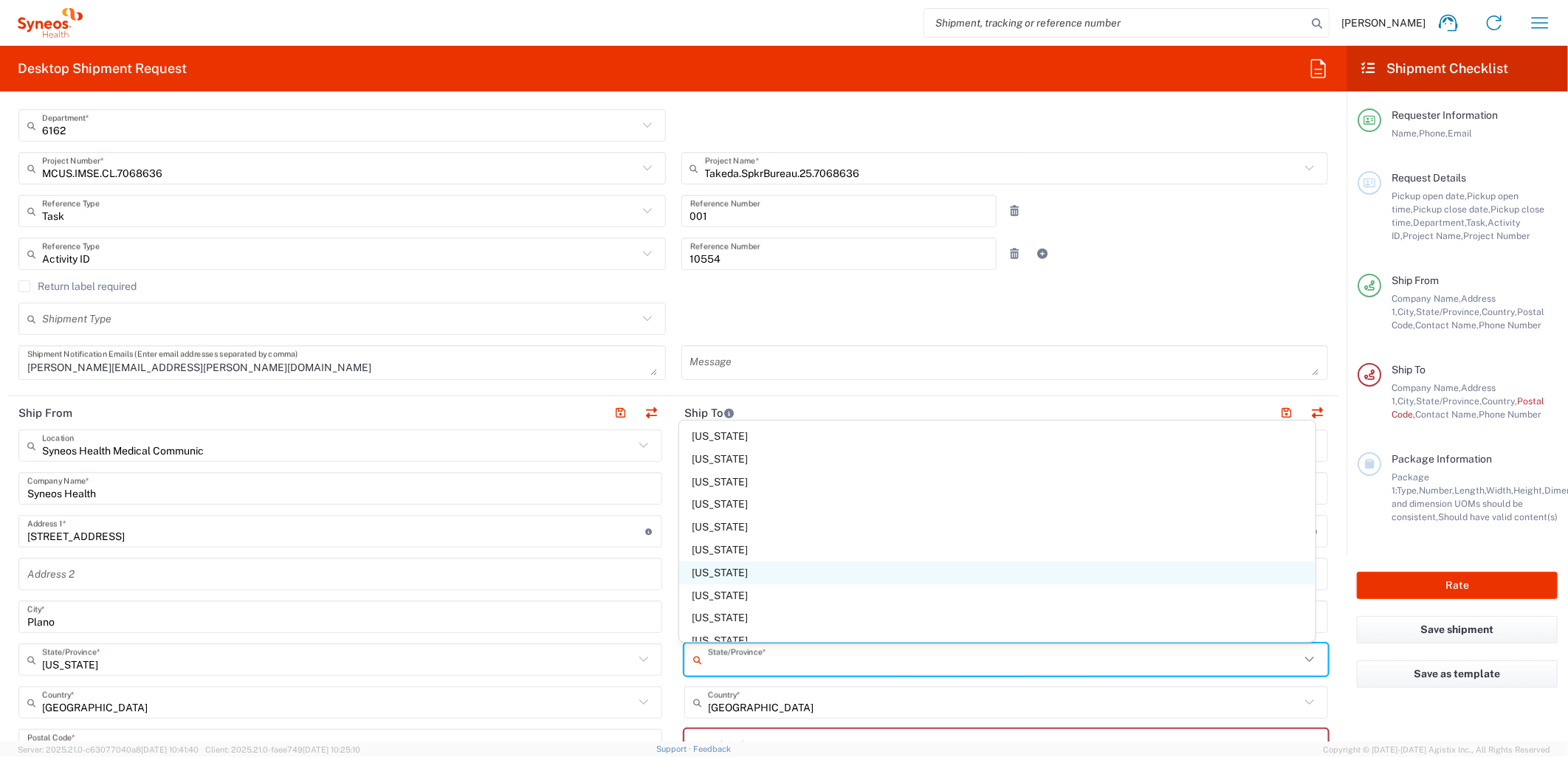
click at [718, 577] on span "[US_STATE]" at bounding box center [997, 573] width 636 height 23
type input "[US_STATE]"
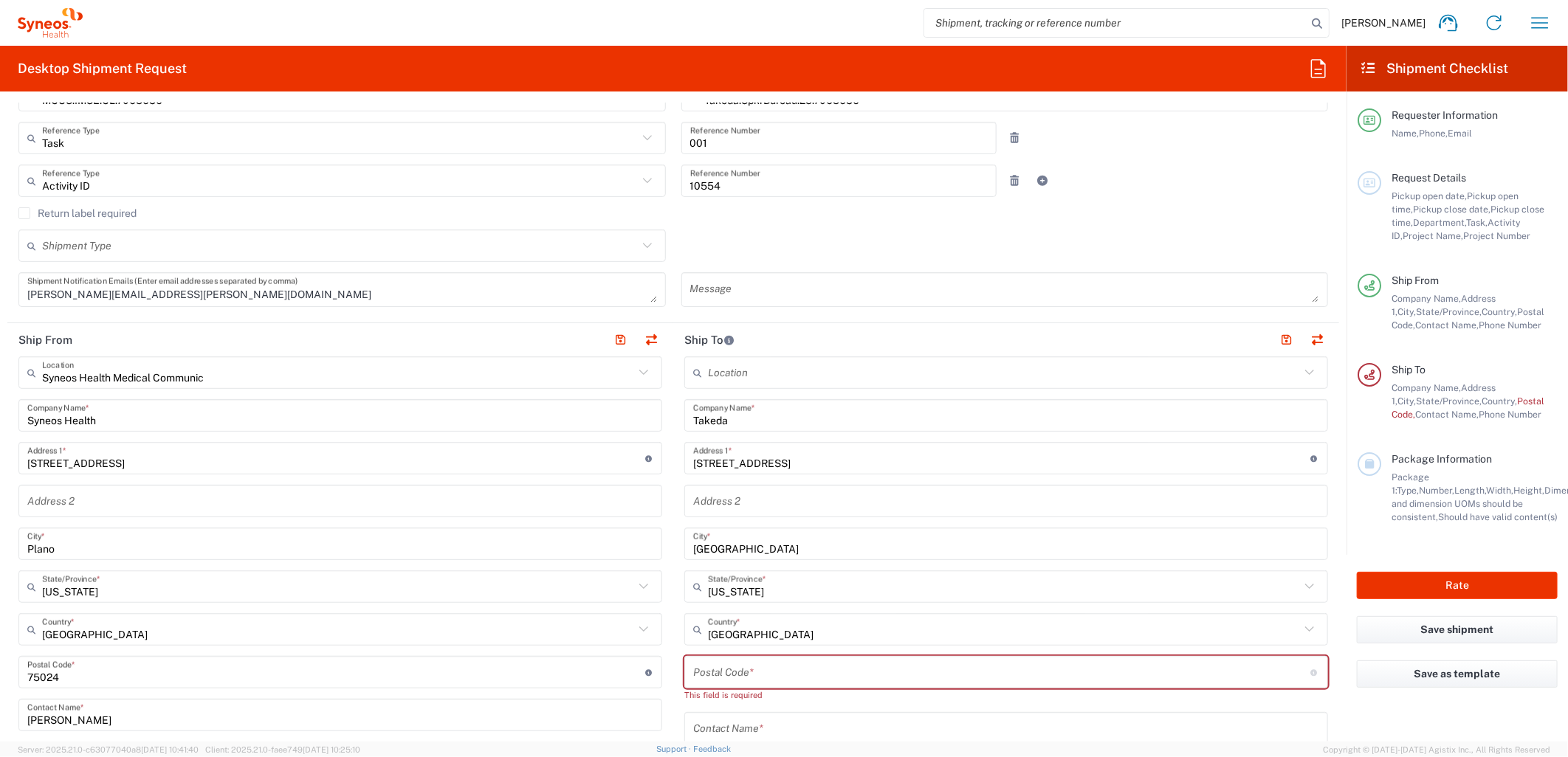
scroll to position [491, 0]
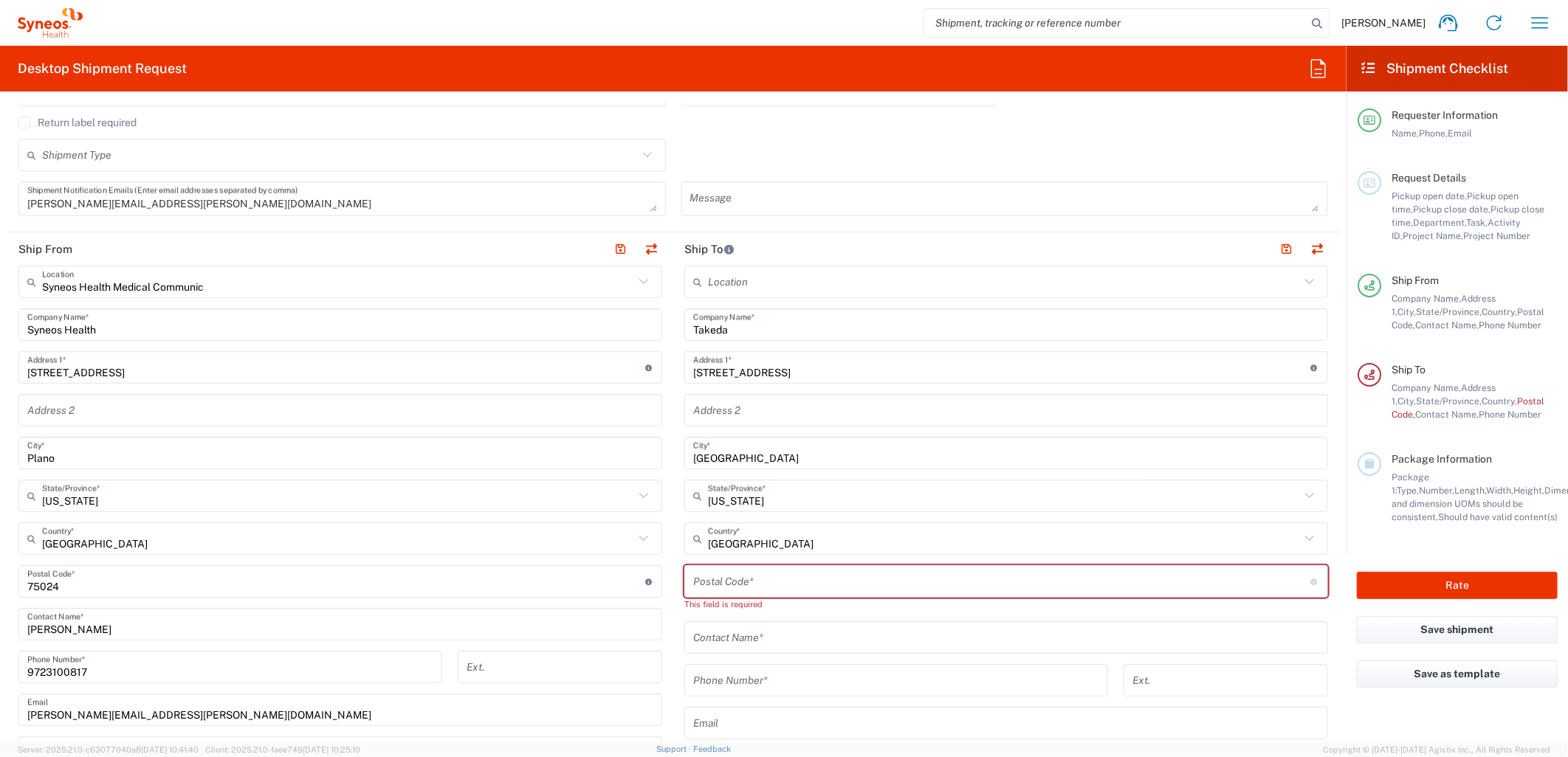
click at [761, 577] on input "undefined" at bounding box center [1002, 582] width 618 height 26
paste input "18031"
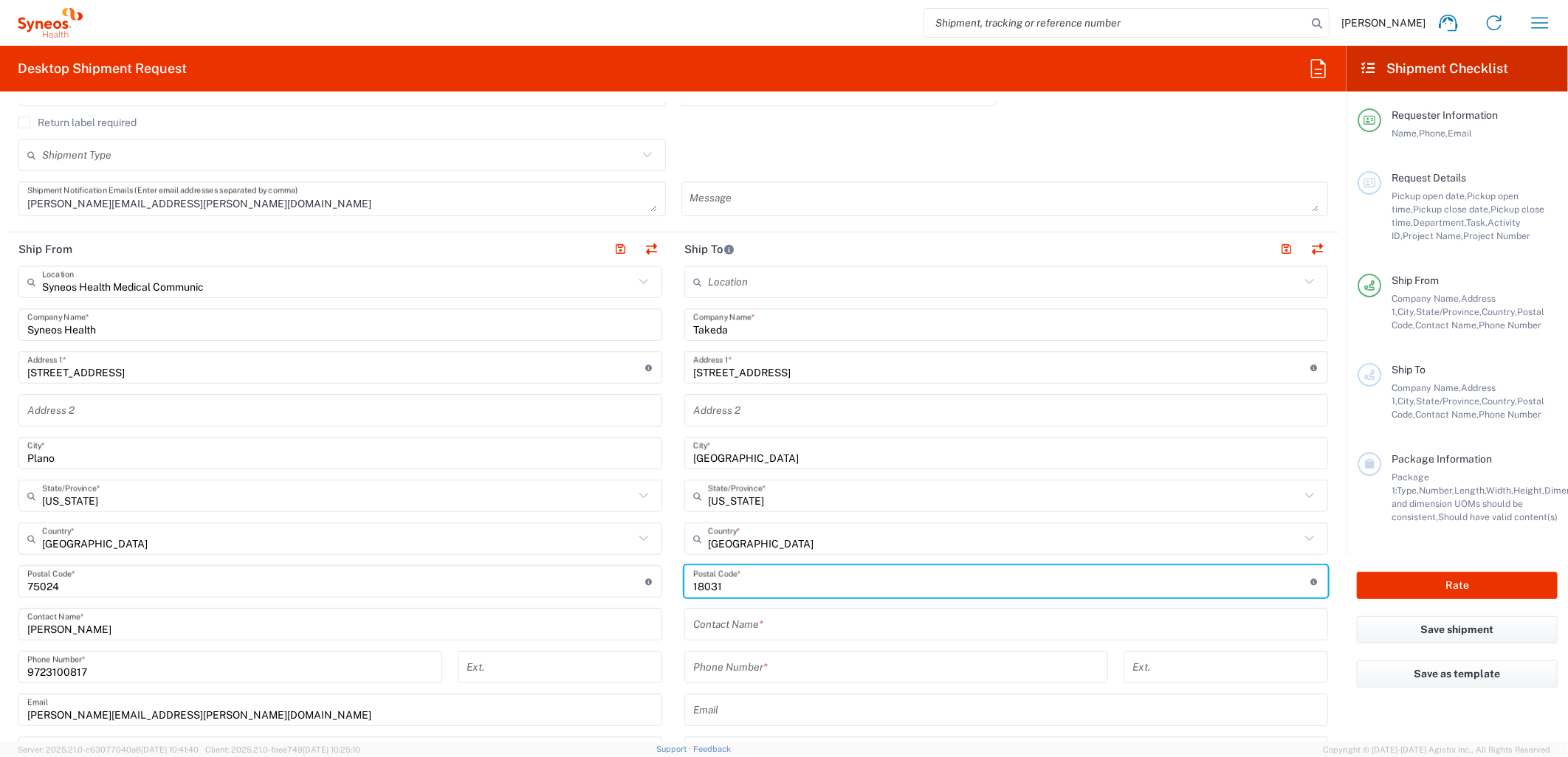
type input "18031"
click at [711, 623] on input "text" at bounding box center [1006, 625] width 626 height 26
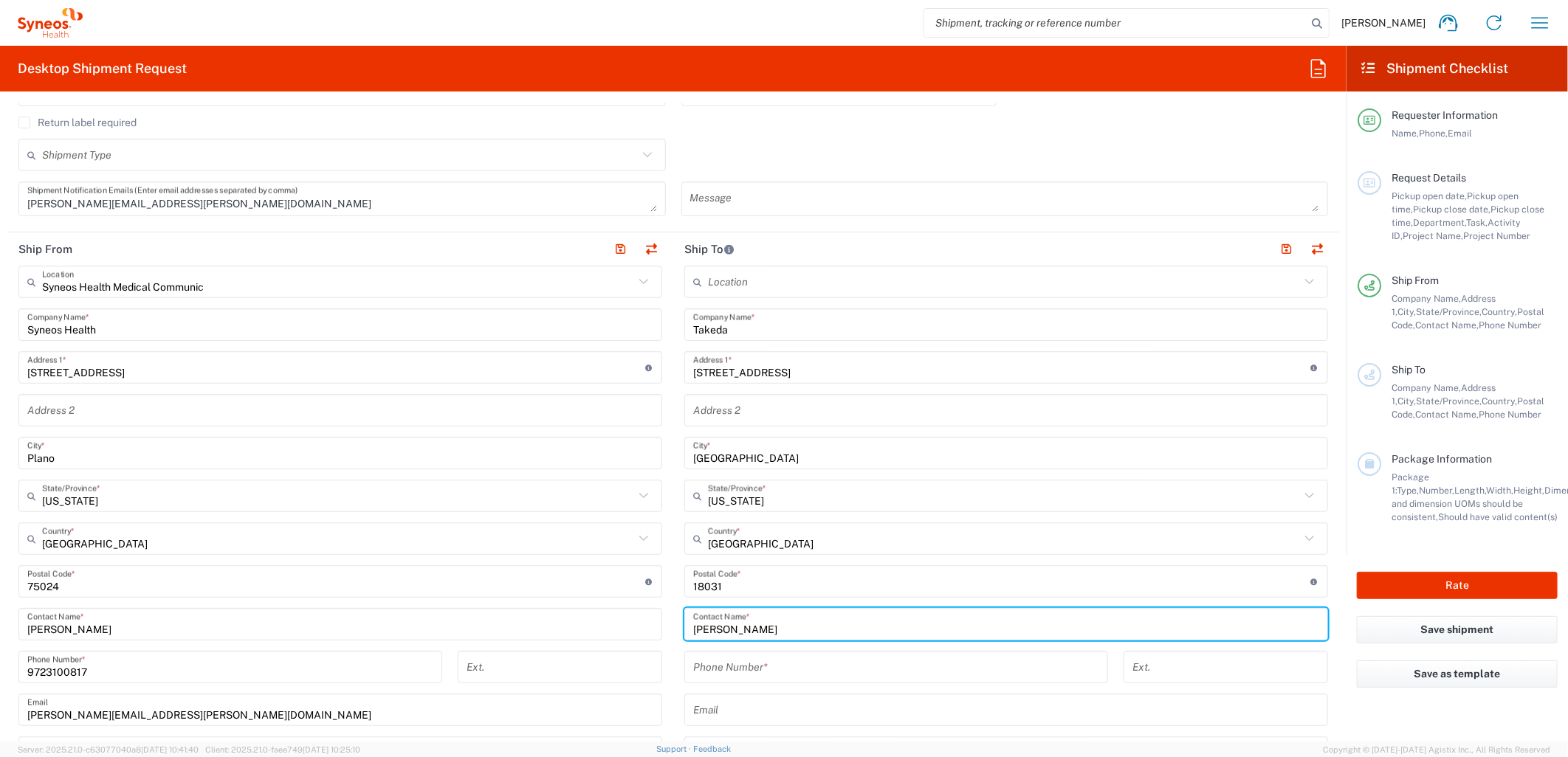
type input "[PERSON_NAME]"
click at [741, 656] on input "tel" at bounding box center [896, 667] width 406 height 26
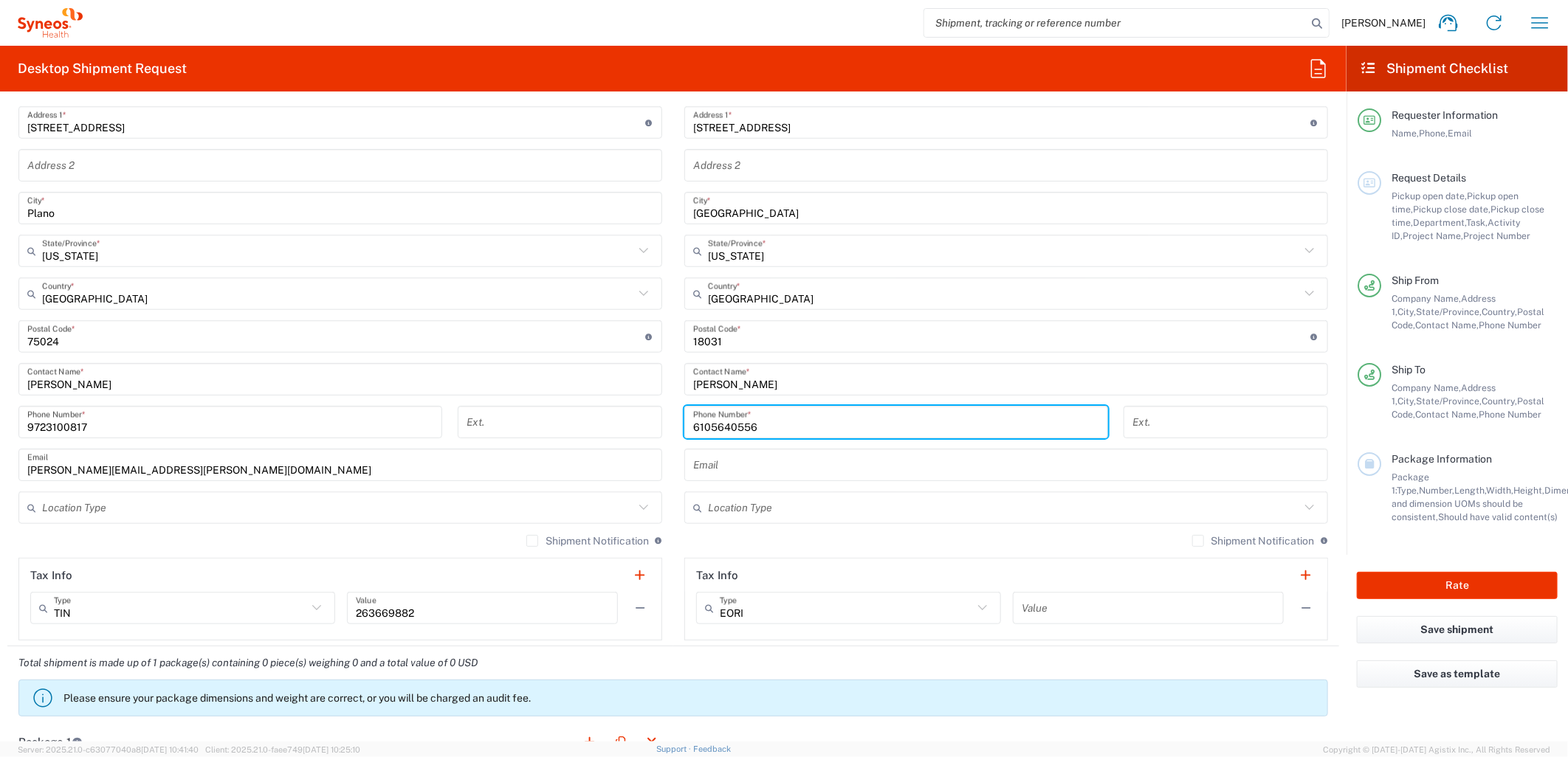
scroll to position [738, 0]
type input "6105640556"
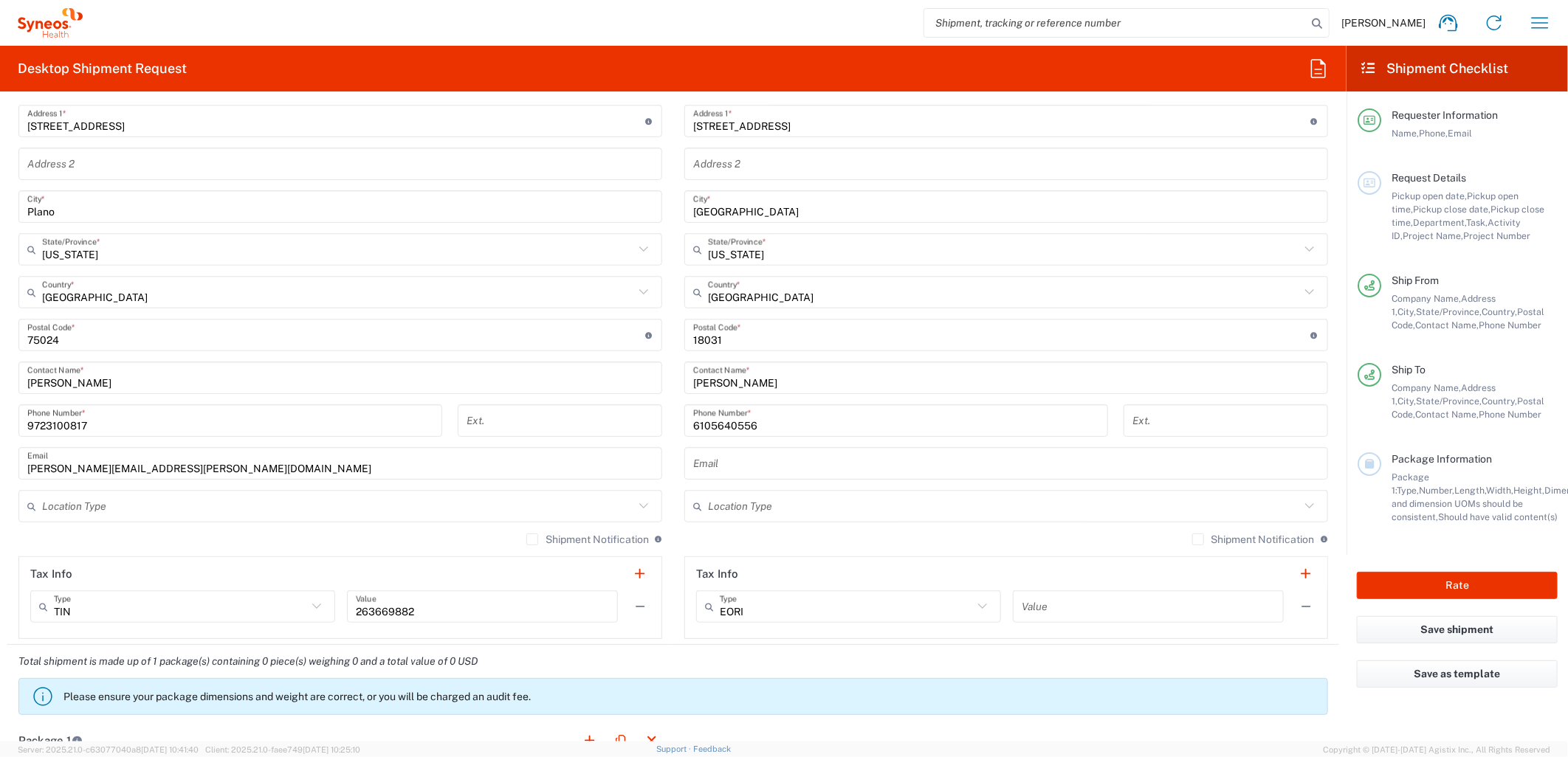
click at [529, 534] on label "Shipment Notification" at bounding box center [588, 539] width 122 height 12
click at [532, 540] on input "Shipment Notification" at bounding box center [532, 540] width 0 height 0
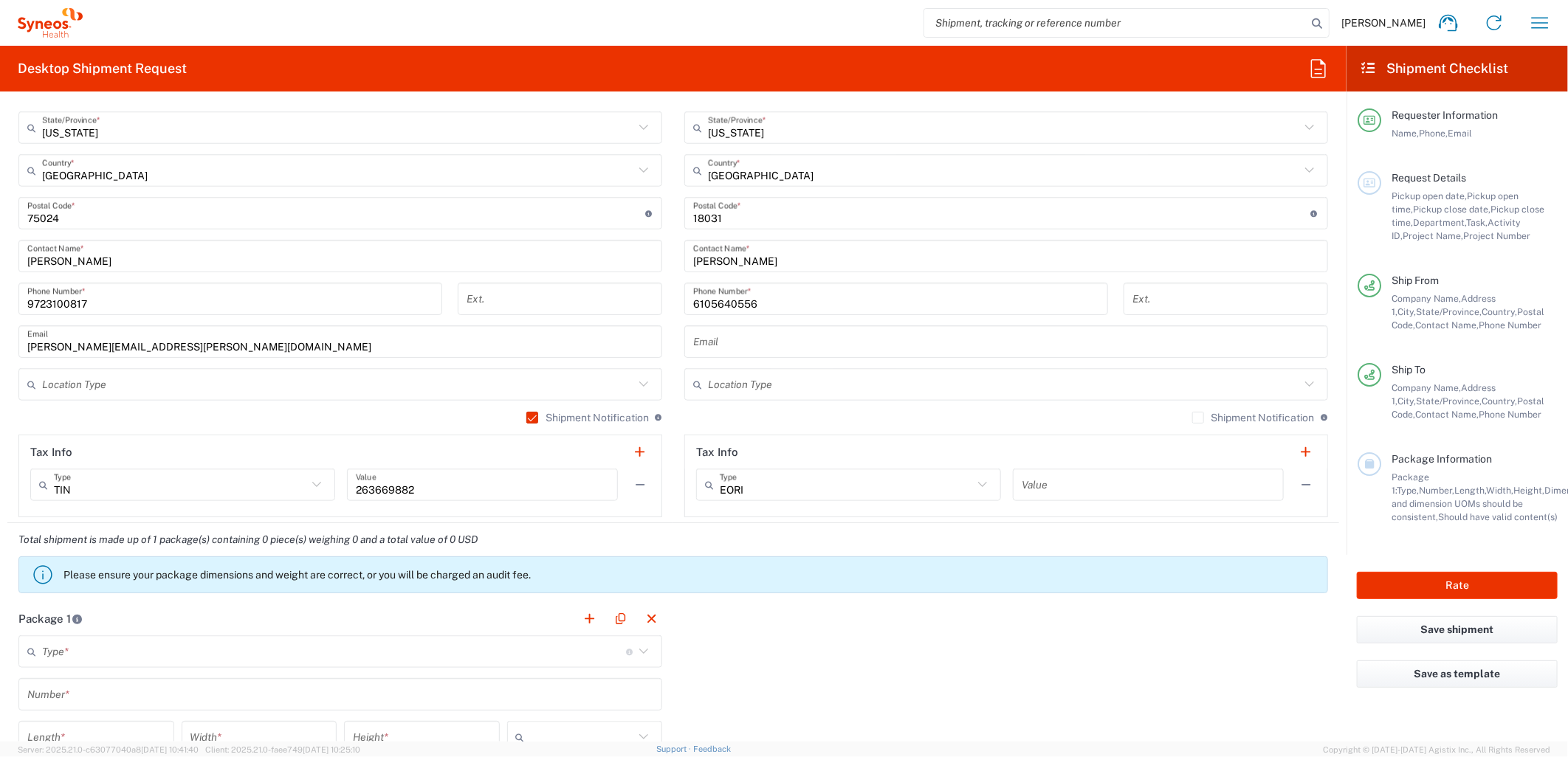
scroll to position [983, 0]
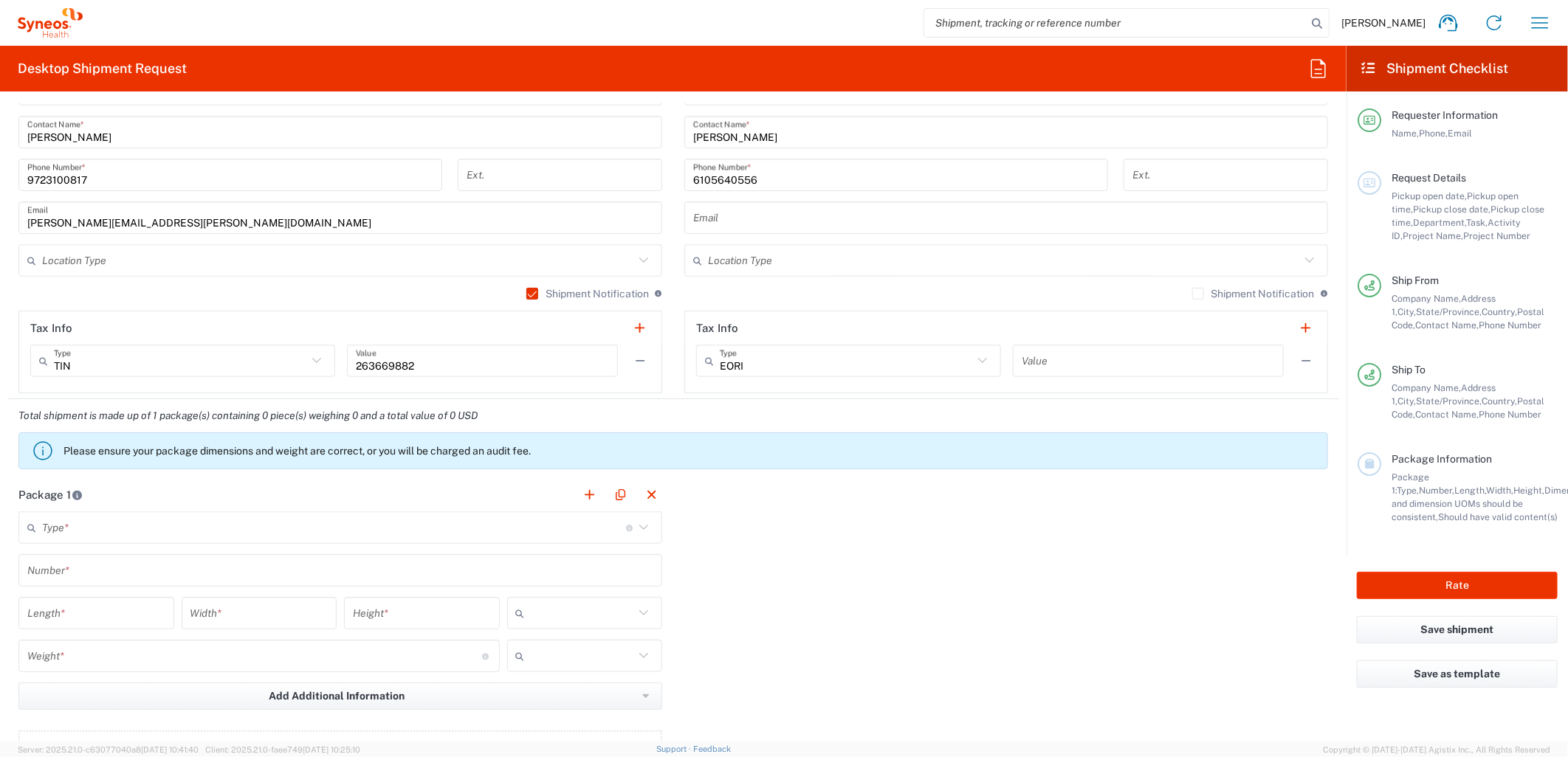
click at [344, 526] on input "text" at bounding box center [334, 527] width 584 height 26
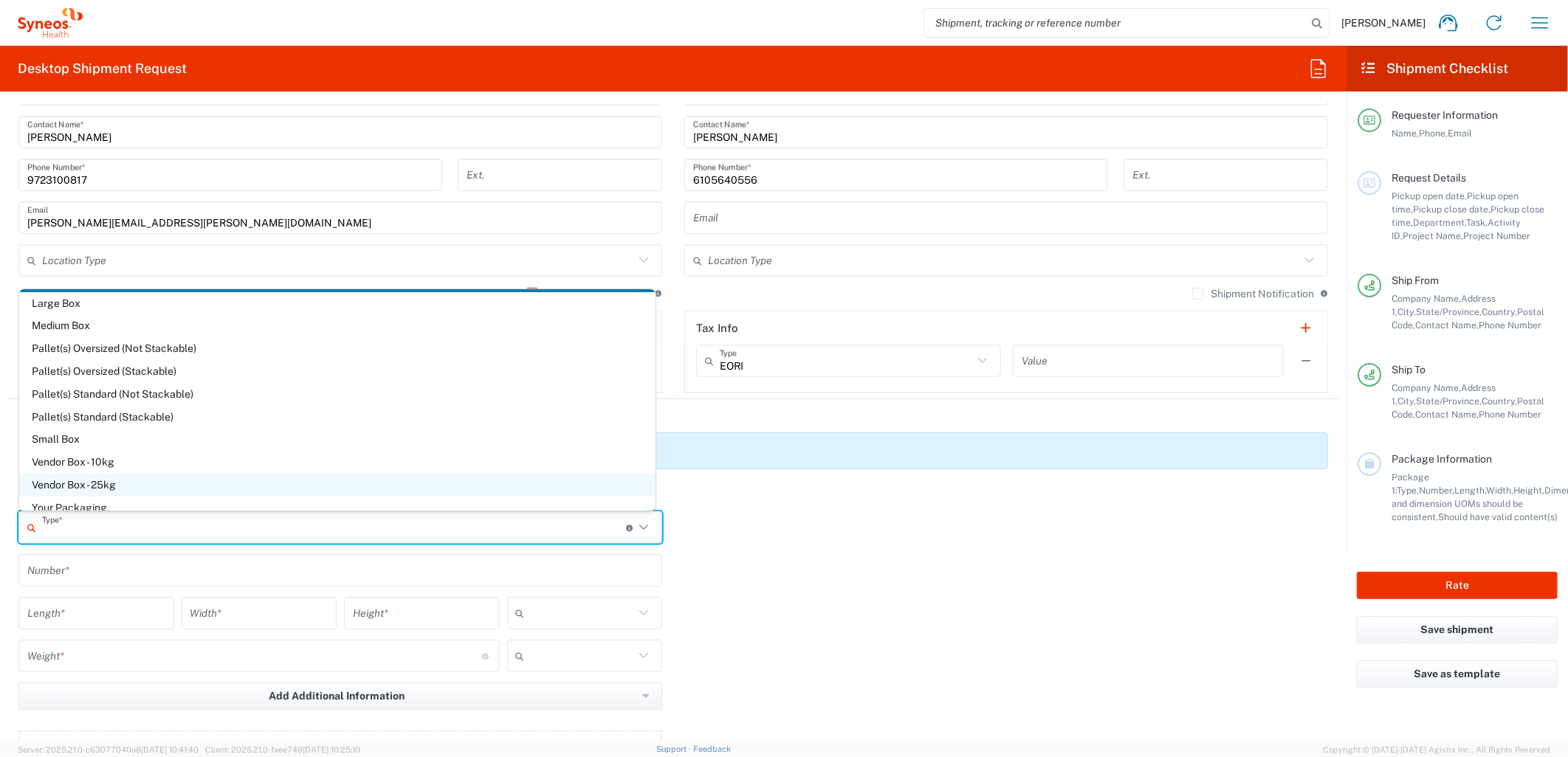
scroll to position [40, 0]
click at [129, 483] on span "Your Packaging" at bounding box center [337, 494] width 636 height 23
type input "Your Packaging"
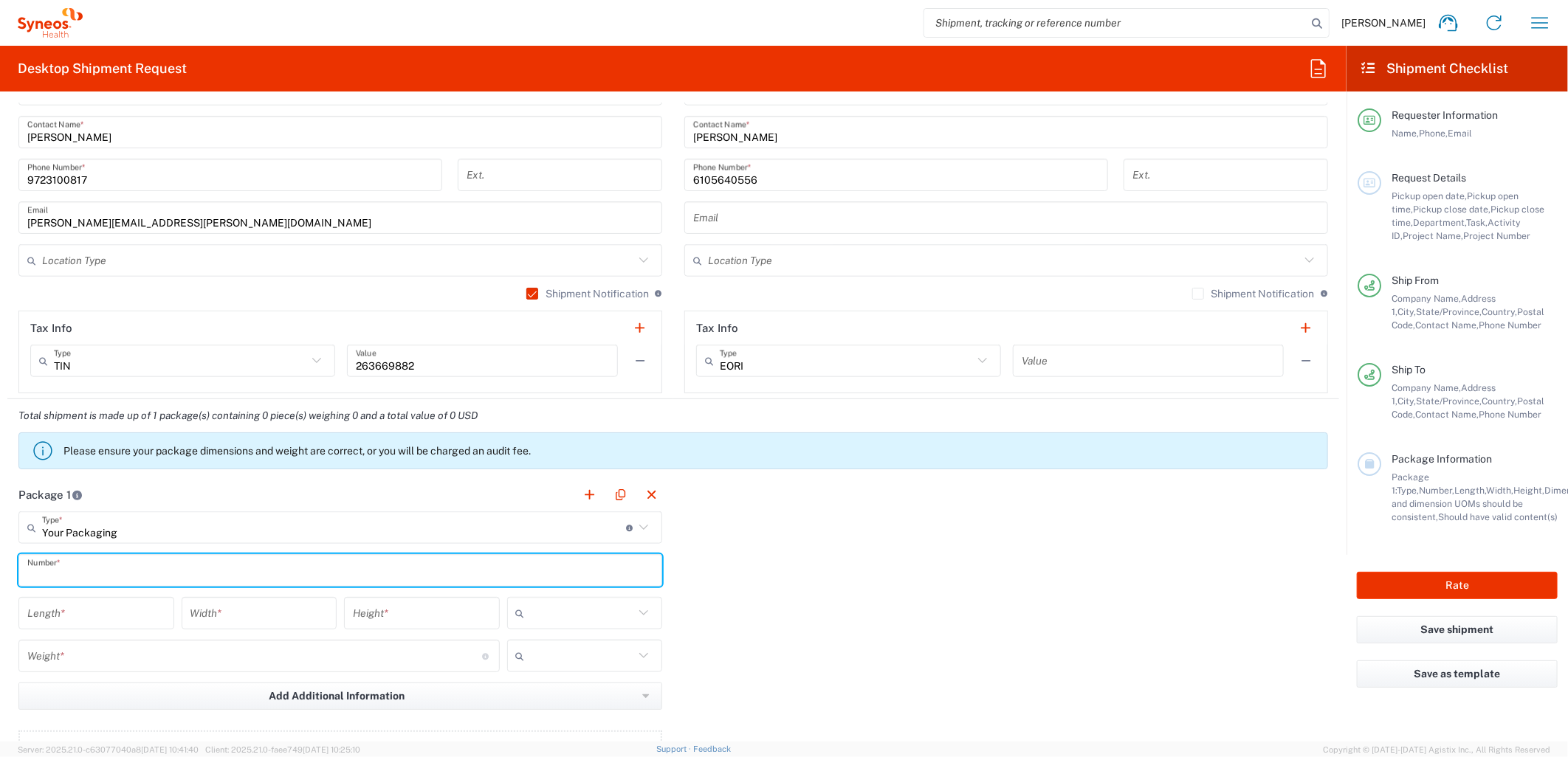
click at [127, 576] on input "text" at bounding box center [340, 571] width 626 height 26
type input "1"
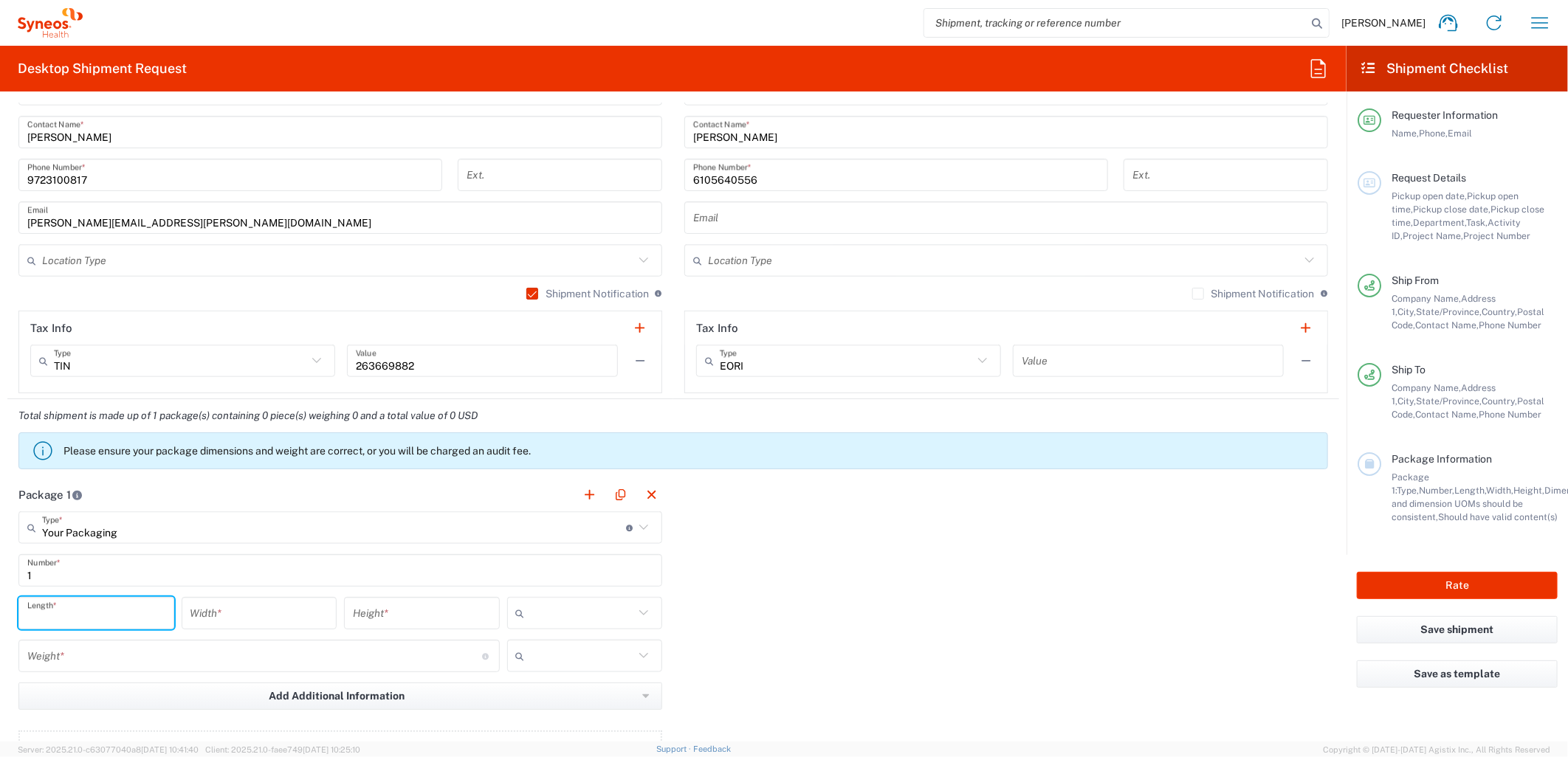
click at [122, 607] on input "number" at bounding box center [96, 614] width 138 height 26
type input "12"
click at [226, 610] on input "number" at bounding box center [259, 614] width 138 height 26
type input "10"
click at [419, 618] on input "number" at bounding box center [422, 614] width 138 height 26
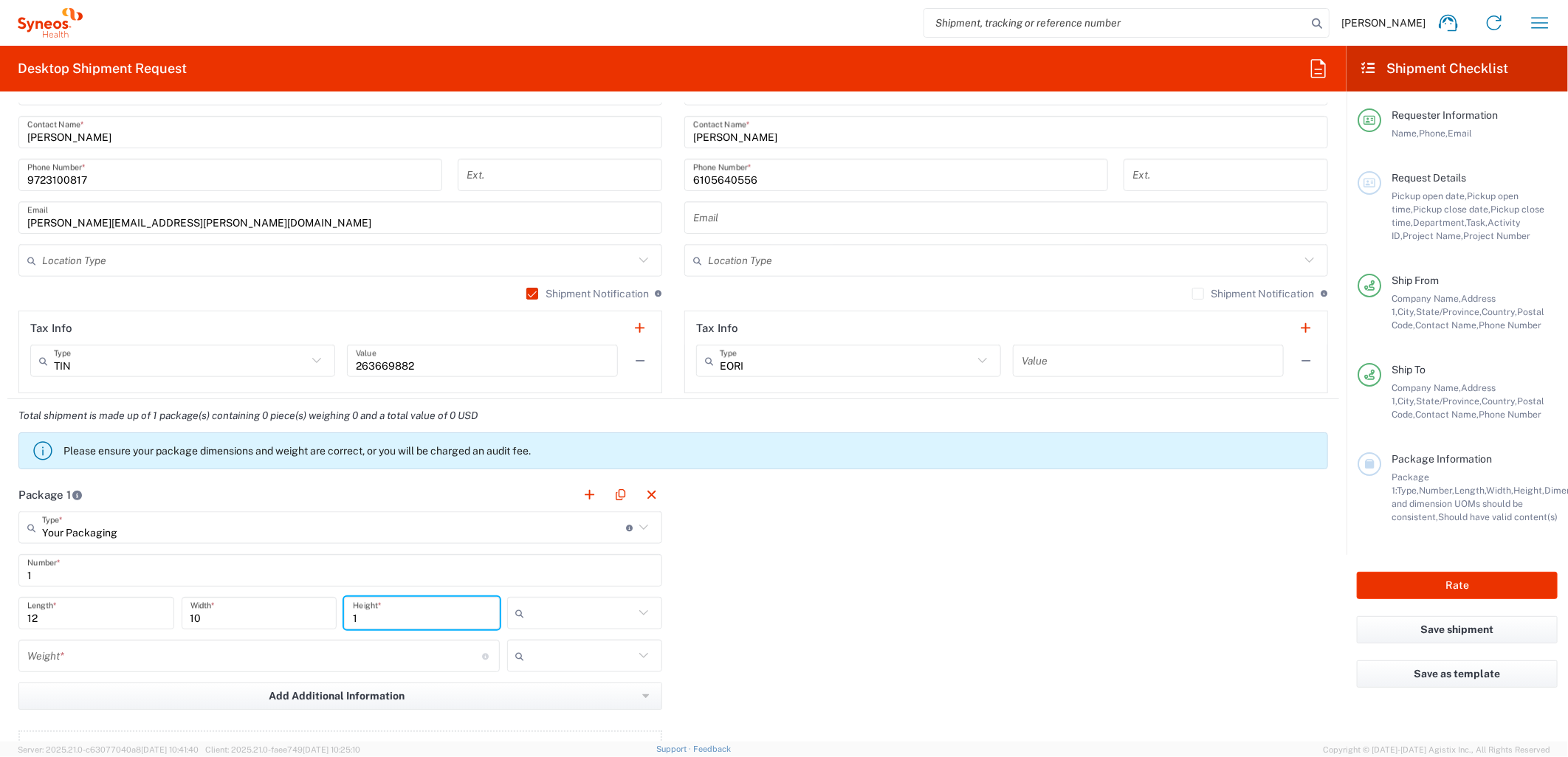
type input "1"
click at [547, 614] on input "text" at bounding box center [583, 613] width 104 height 23
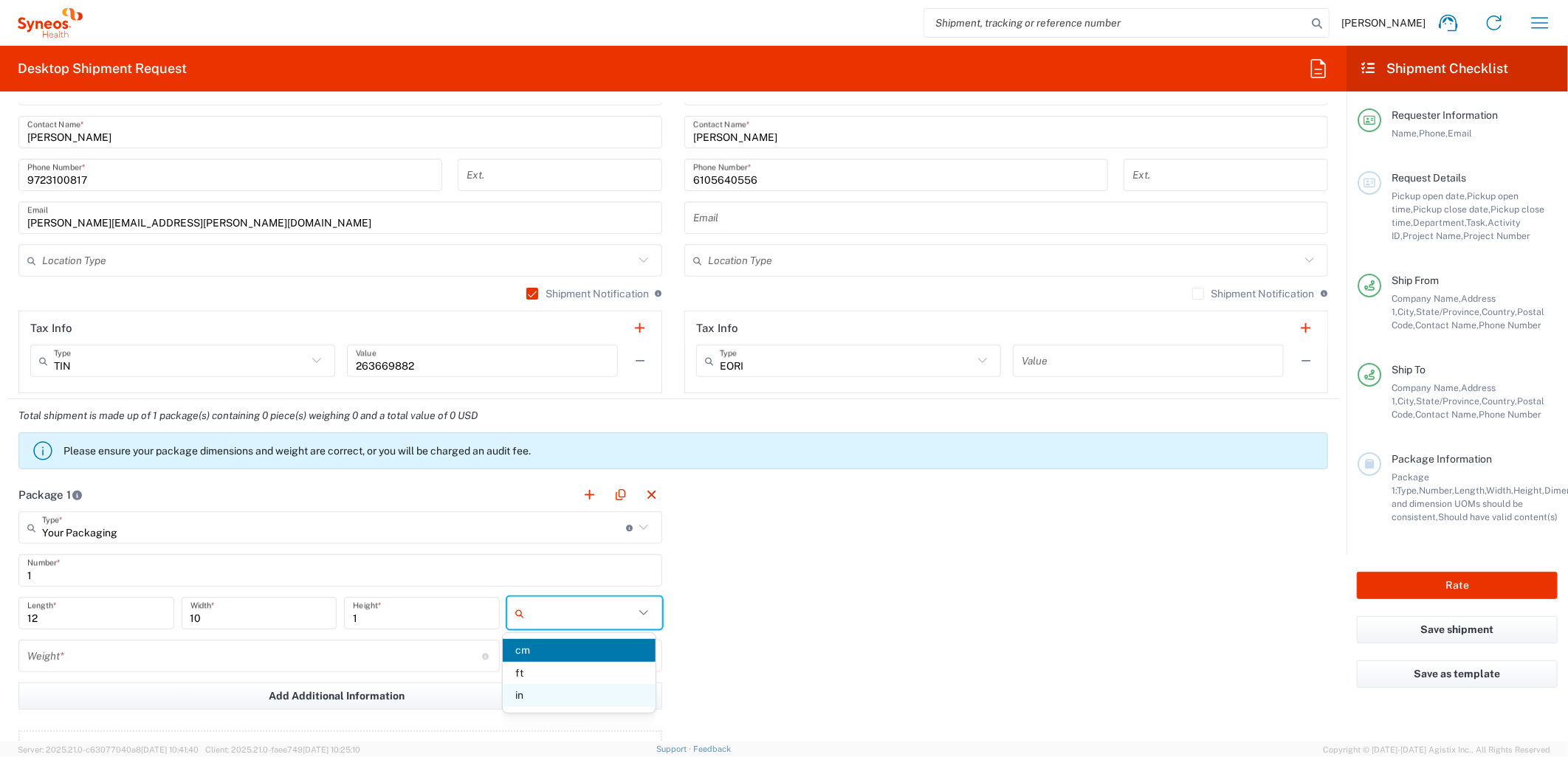
click at [540, 695] on span "in" at bounding box center [578, 695] width 152 height 23
type input "in"
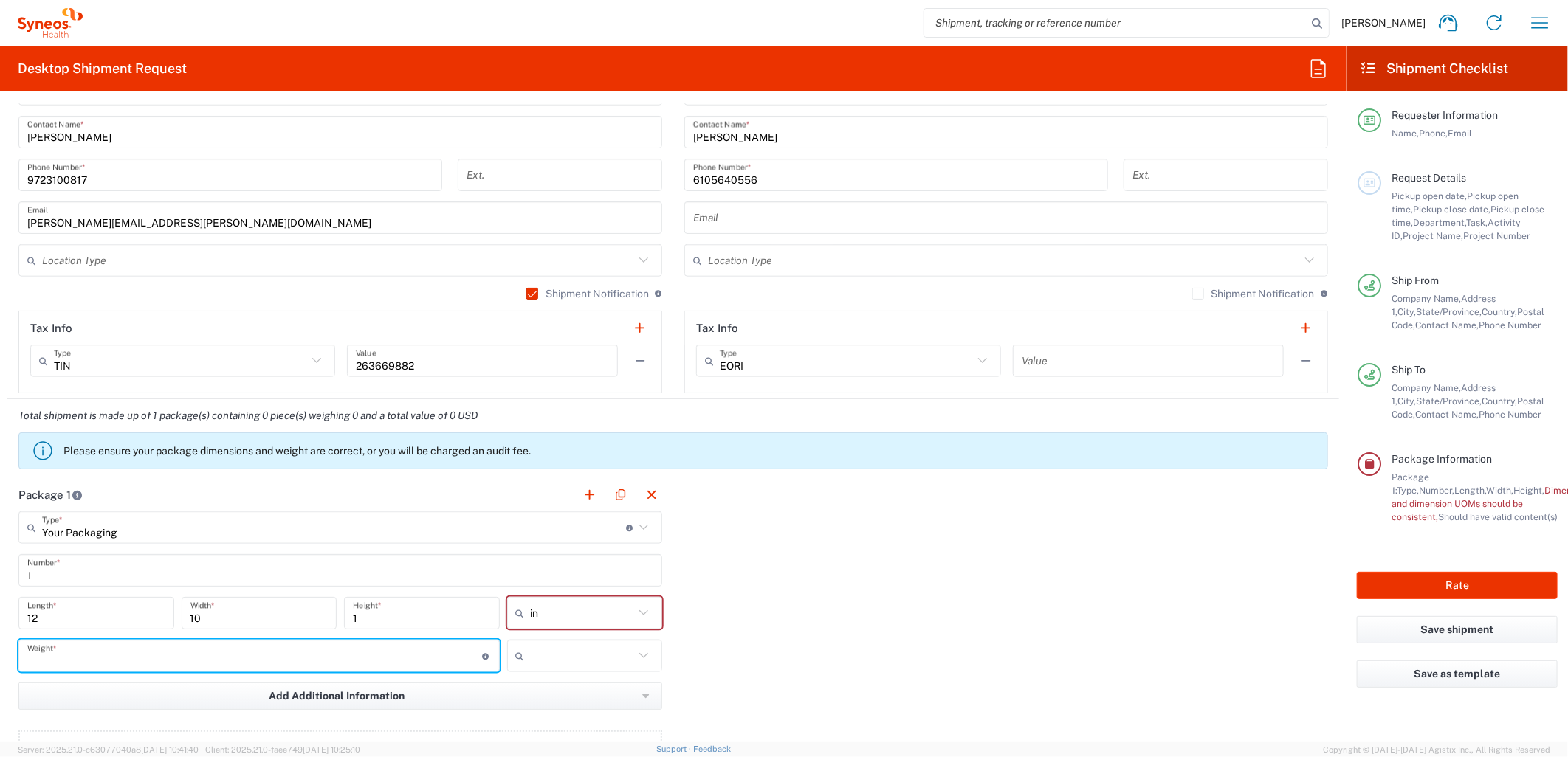
click at [441, 656] on input "number" at bounding box center [255, 656] width 454 height 26
type input "5"
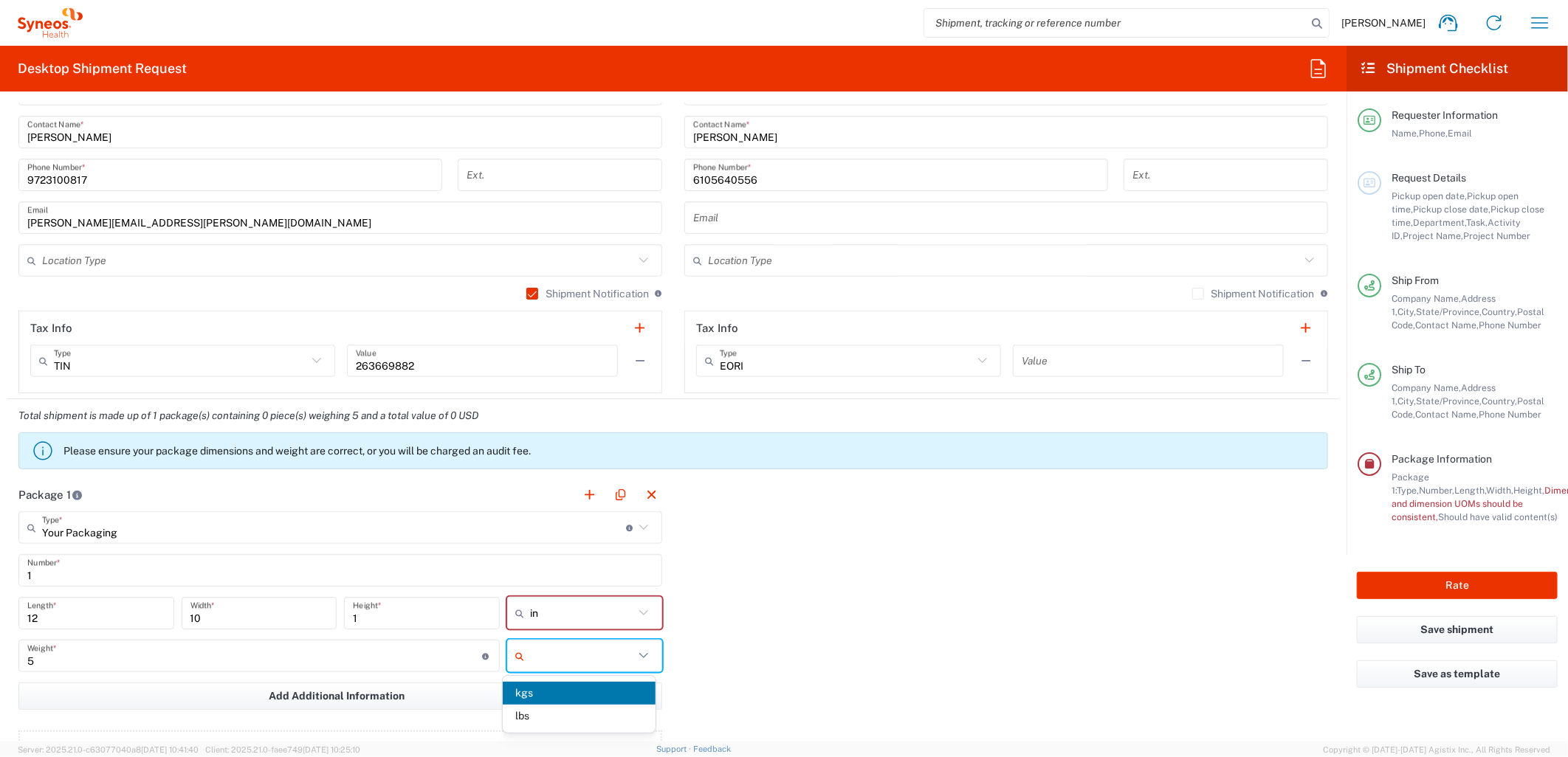
click at [589, 666] on input "text" at bounding box center [583, 656] width 104 height 23
click at [570, 712] on span "lbs" at bounding box center [578, 716] width 152 height 23
type input "lbs"
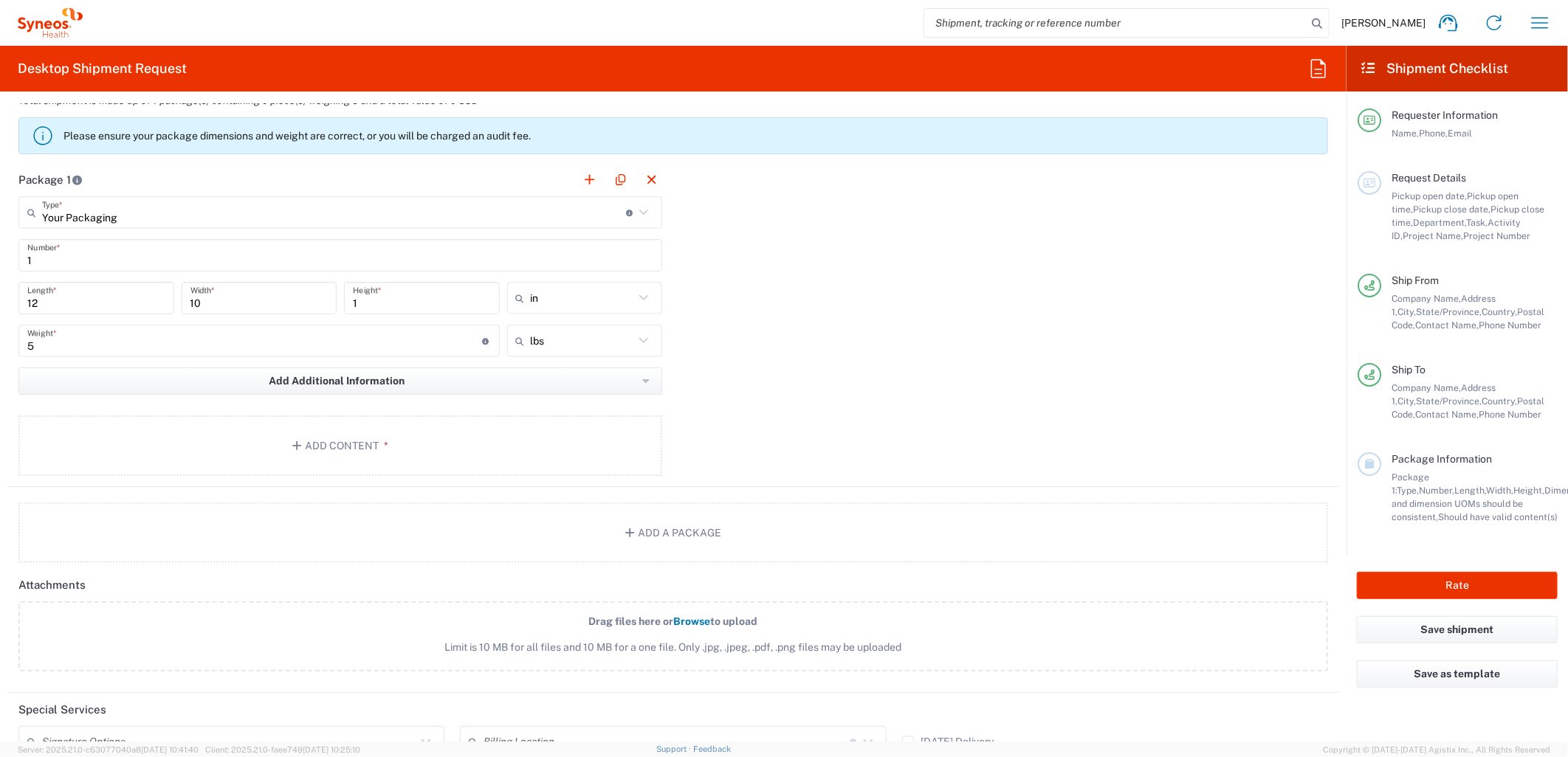
scroll to position [1393, 0]
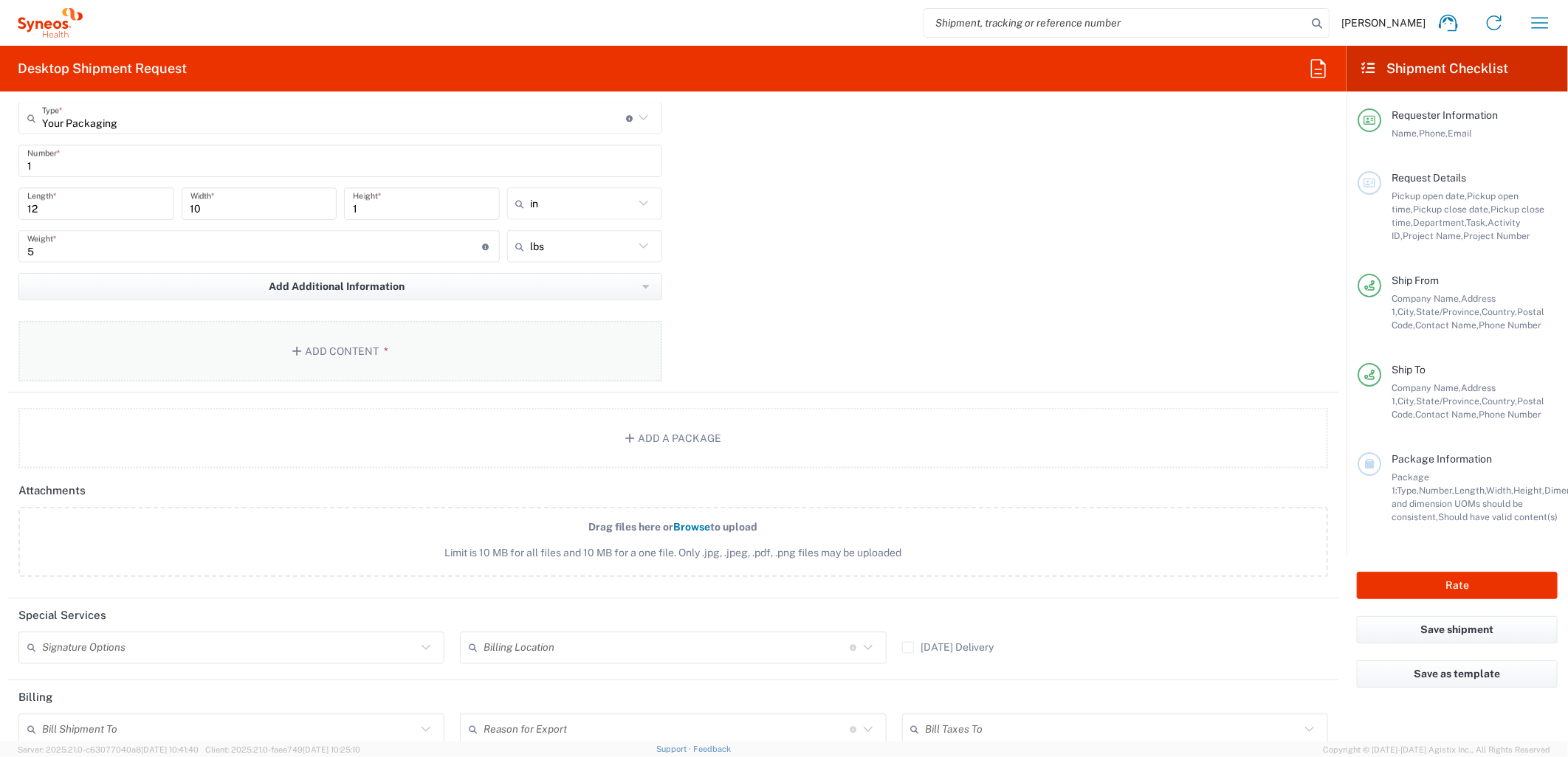
click at [485, 357] on button "Add Content *" at bounding box center [340, 351] width 644 height 60
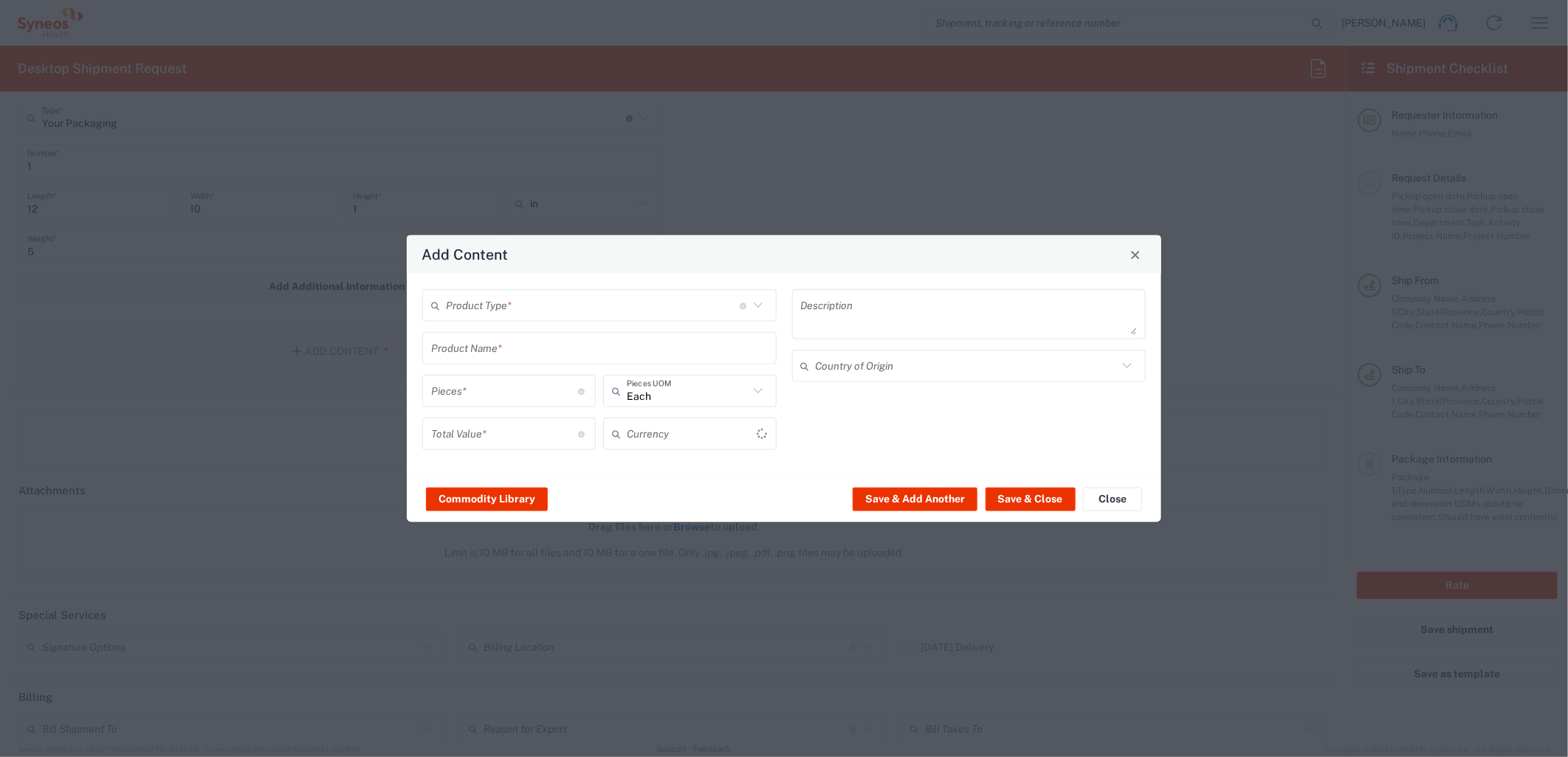
type input "US Dollar"
click at [512, 311] on input "text" at bounding box center [593, 305] width 293 height 26
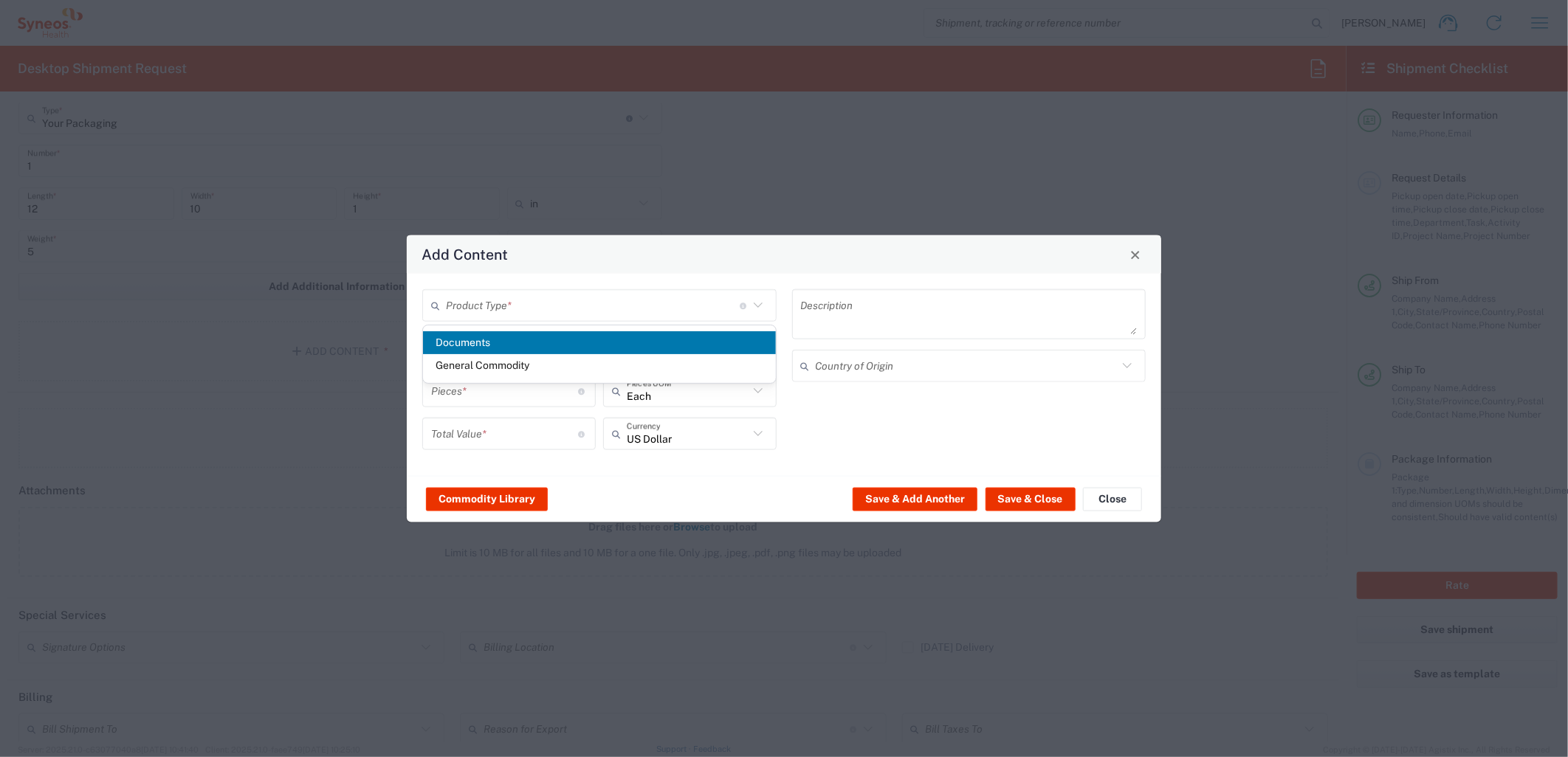
click at [512, 341] on span "Documents" at bounding box center [599, 342] width 352 height 23
type input "Documents"
type input "1"
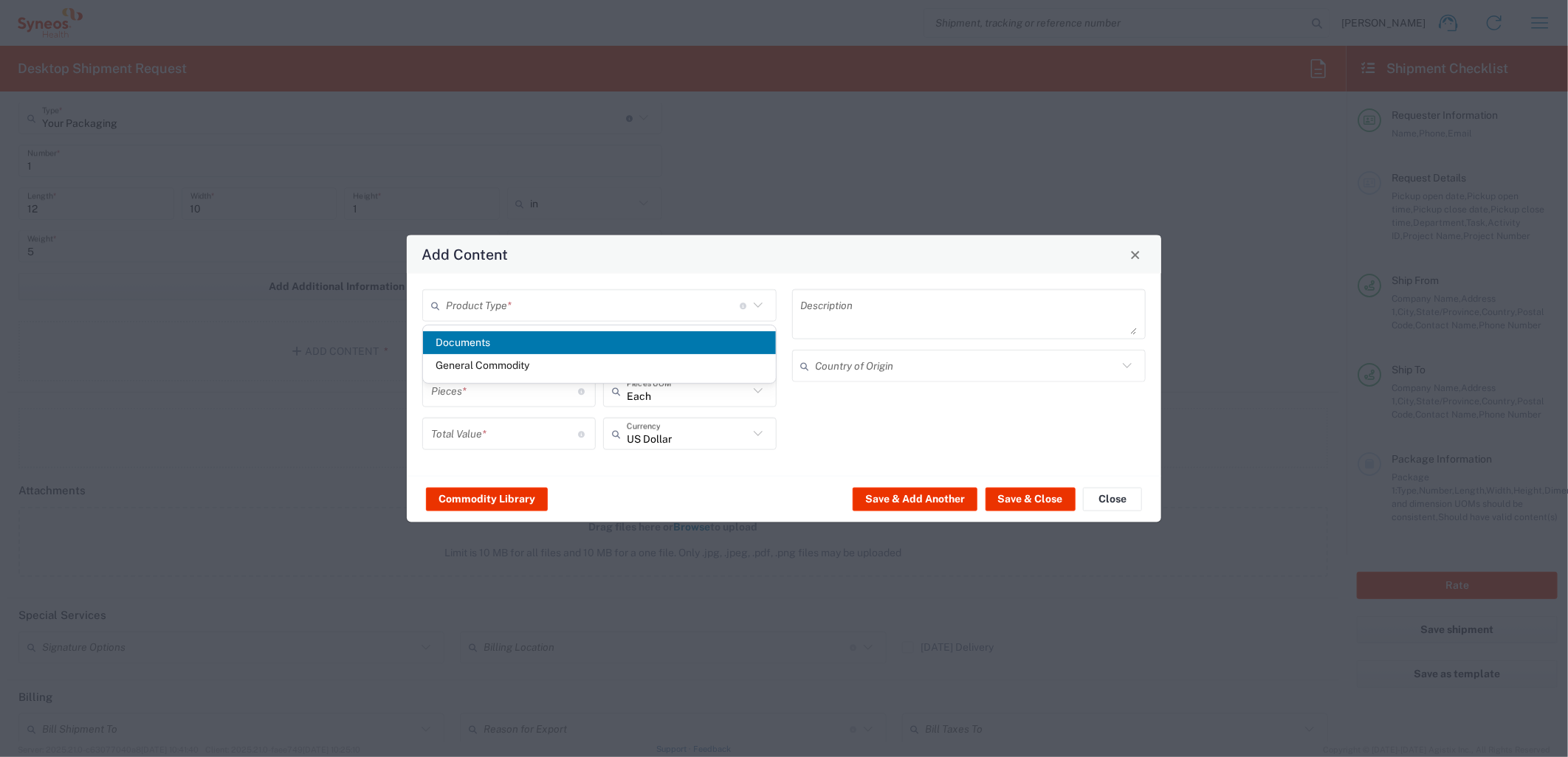
type textarea "Documents"
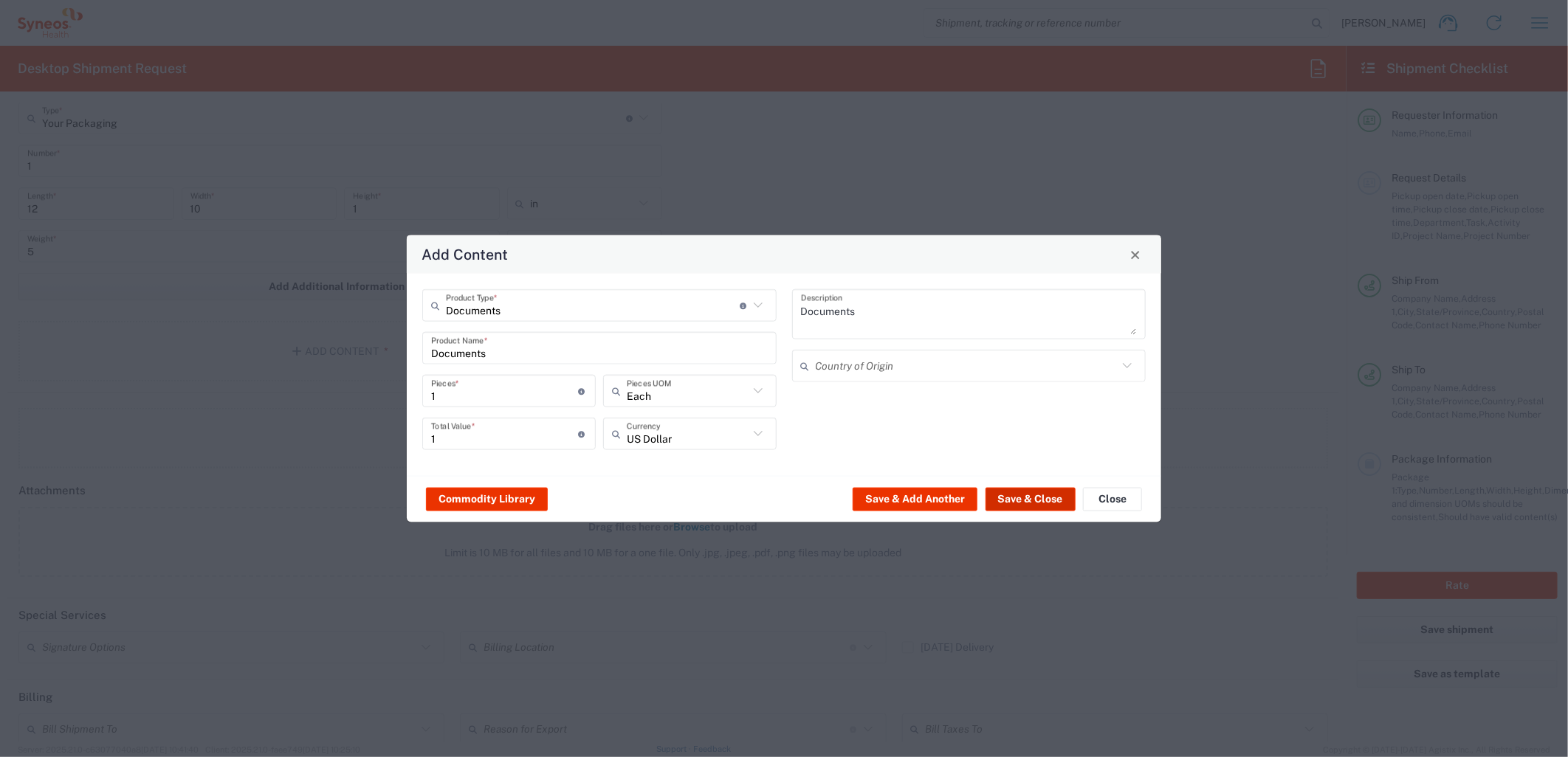
click at [1027, 495] on button "Save & Close" at bounding box center [1030, 499] width 90 height 23
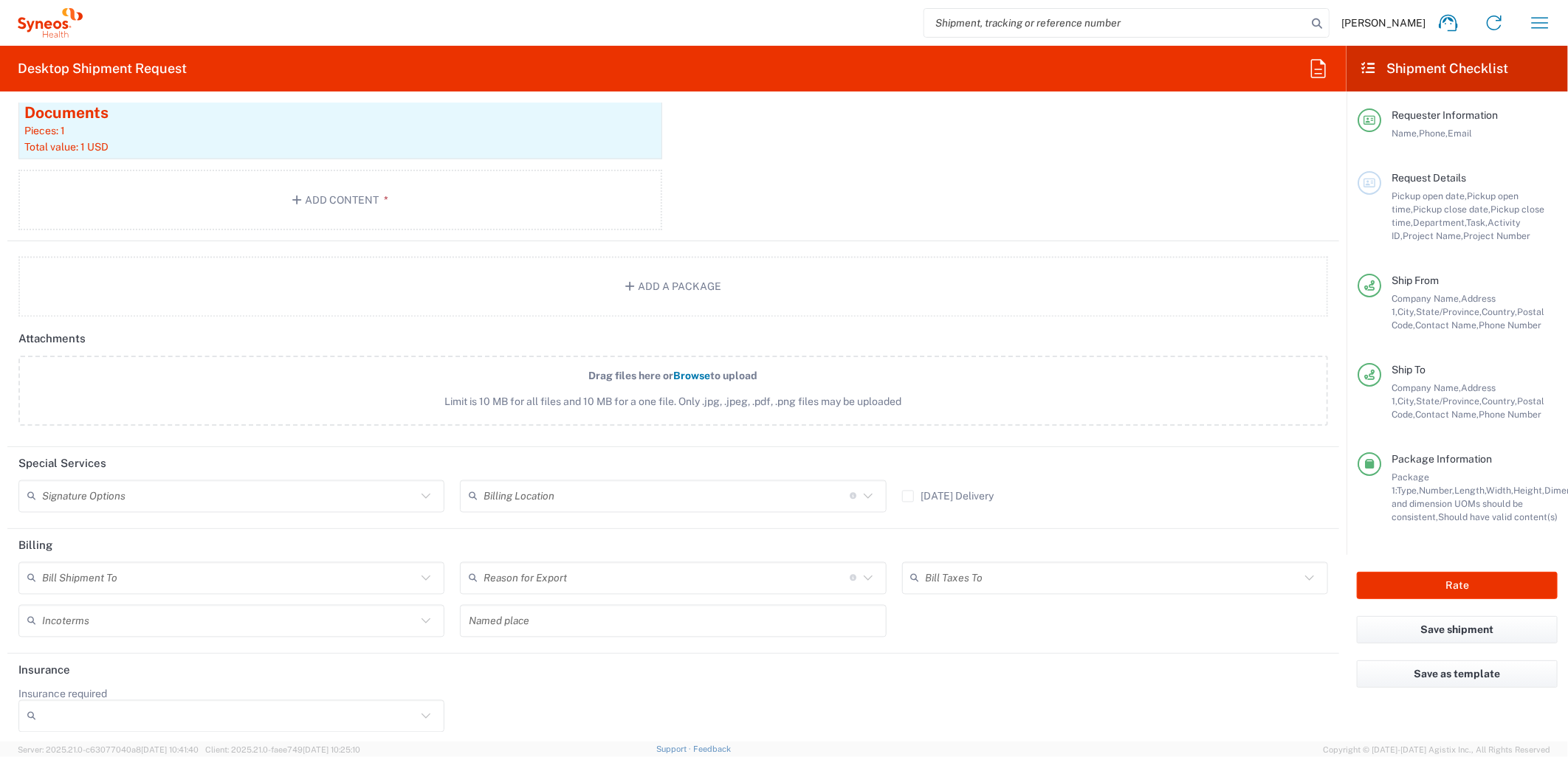
scroll to position [1635, 0]
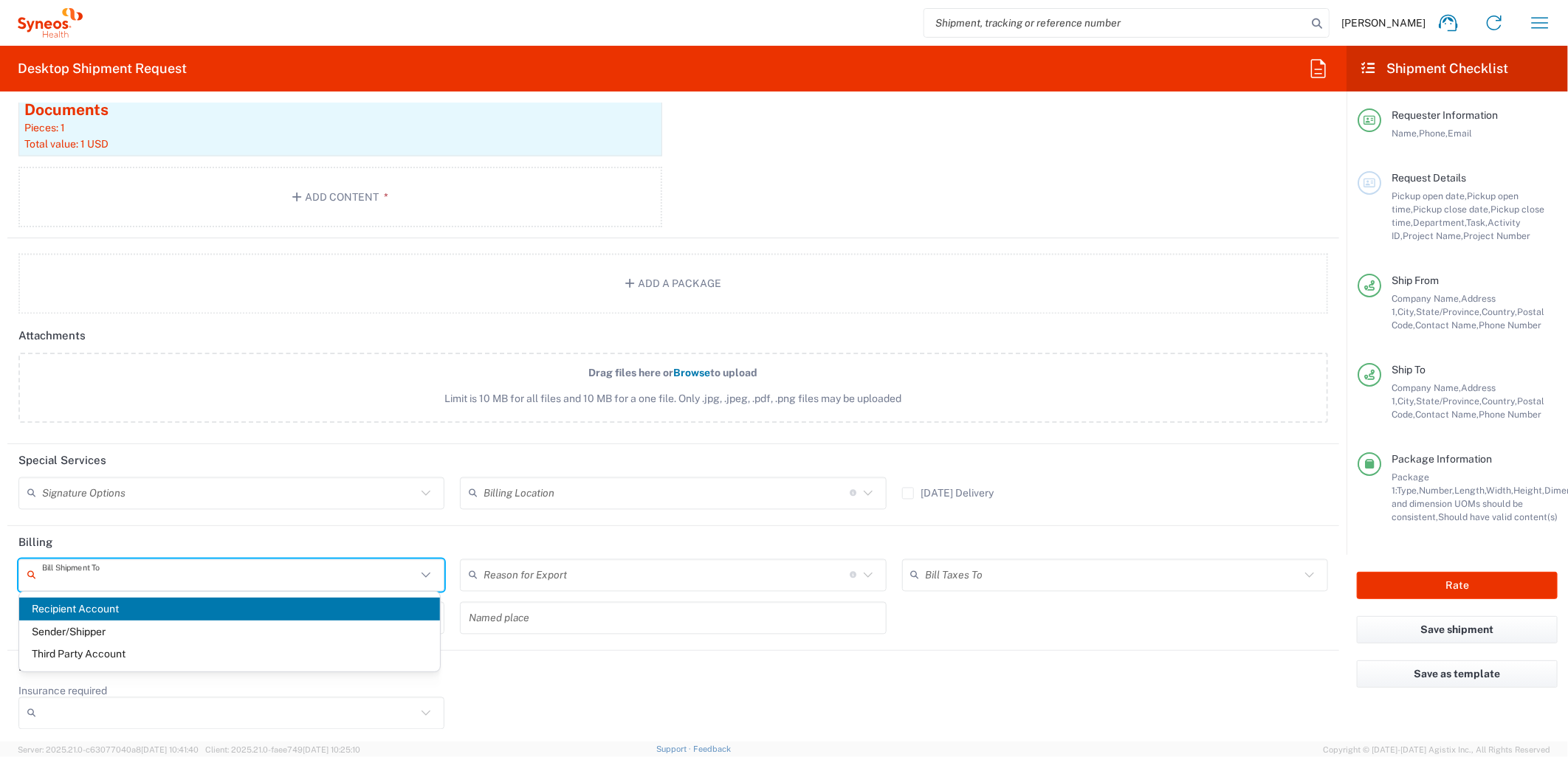
click at [278, 563] on input "text" at bounding box center [229, 575] width 374 height 26
click at [176, 633] on span "Sender/Shipper" at bounding box center [230, 631] width 421 height 23
type input "Sender/Shipper"
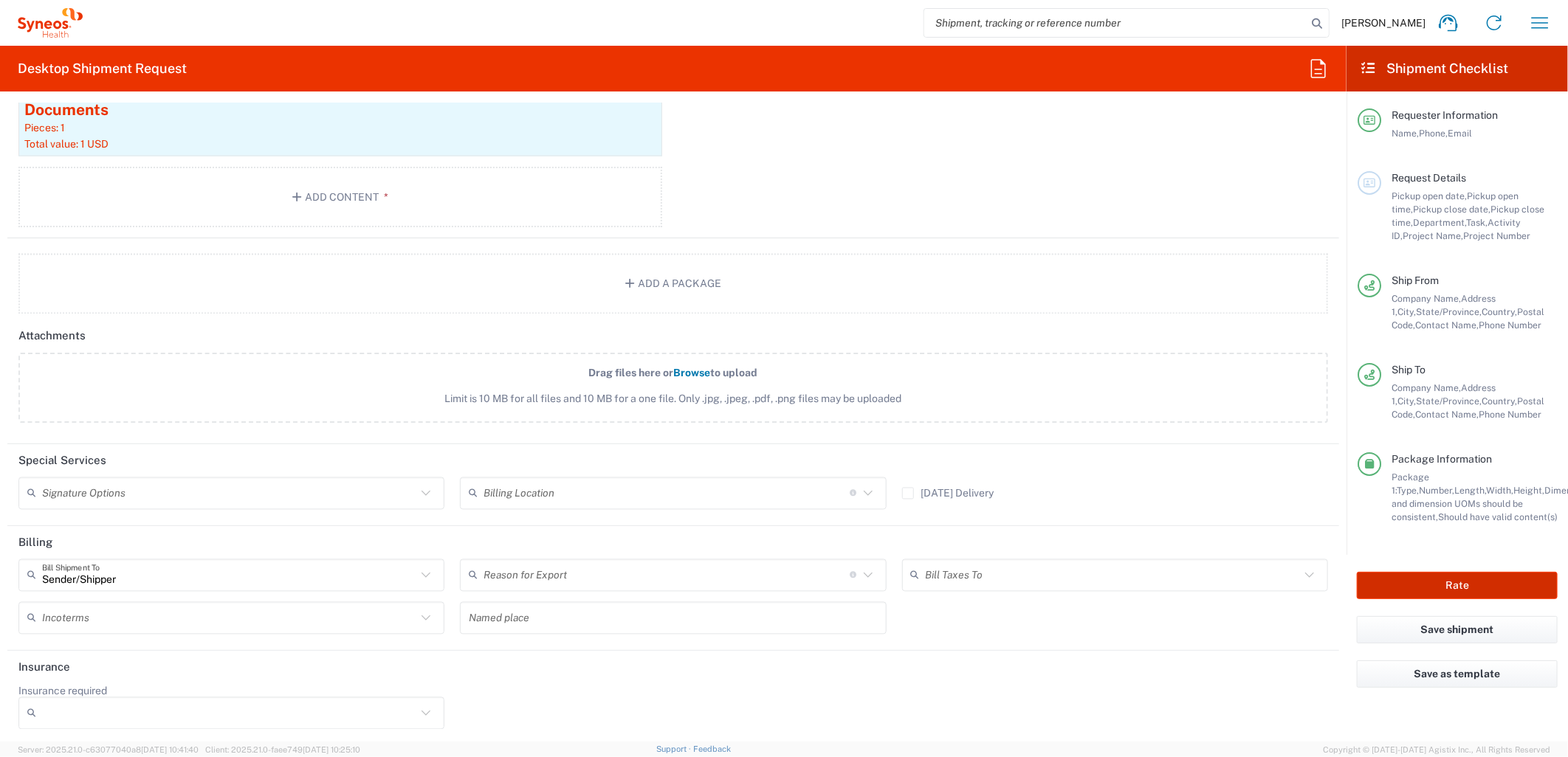
click at [1440, 581] on button "Rate" at bounding box center [1456, 585] width 200 height 28
type input "6162"
type input "MCUS.IMSE.CL.7068636"
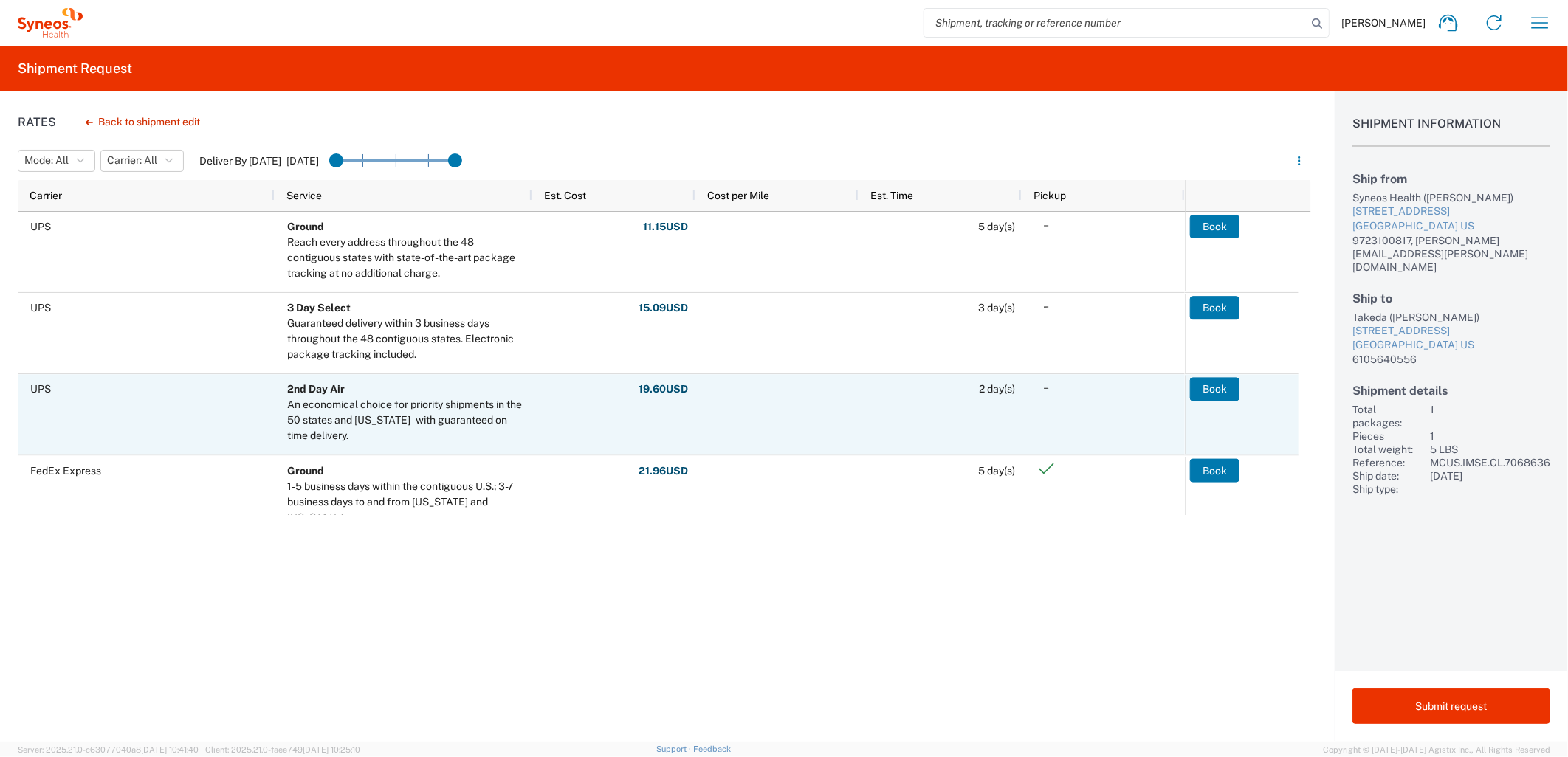
scroll to position [82, 0]
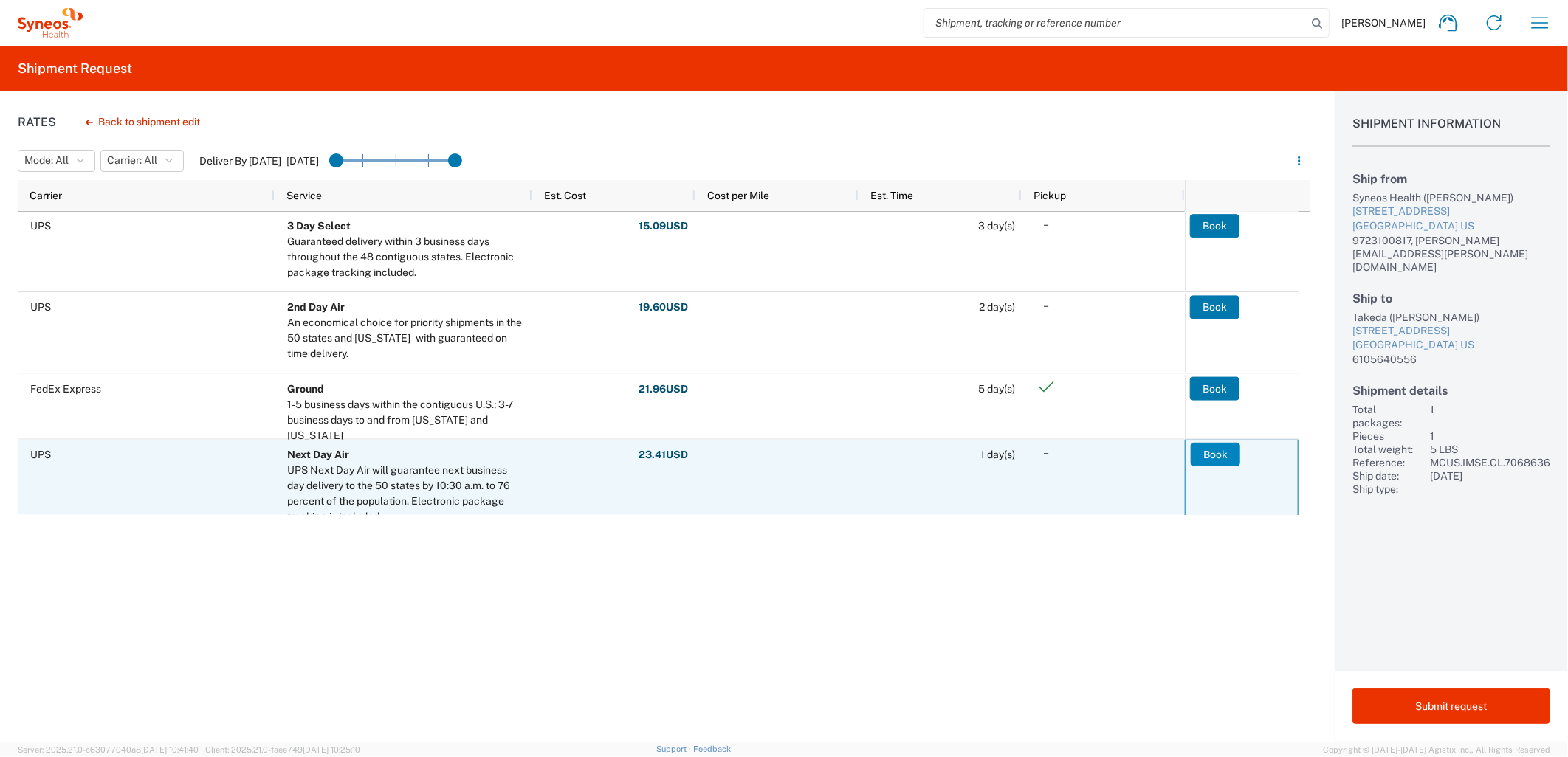
click at [1223, 459] on button "Book" at bounding box center [1215, 454] width 49 height 23
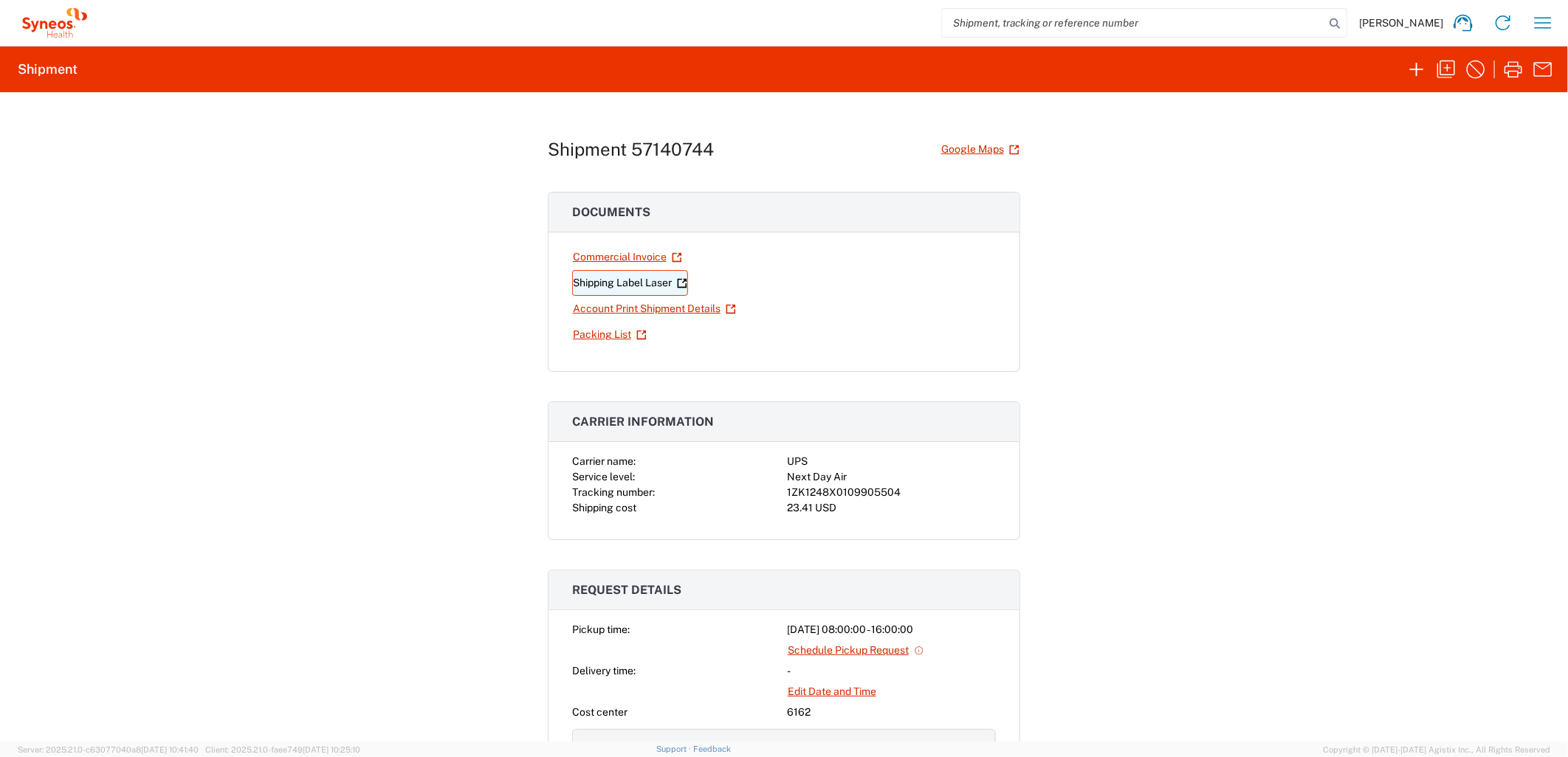
click at [640, 288] on link "Shipping Label Laser" at bounding box center [630, 283] width 116 height 26
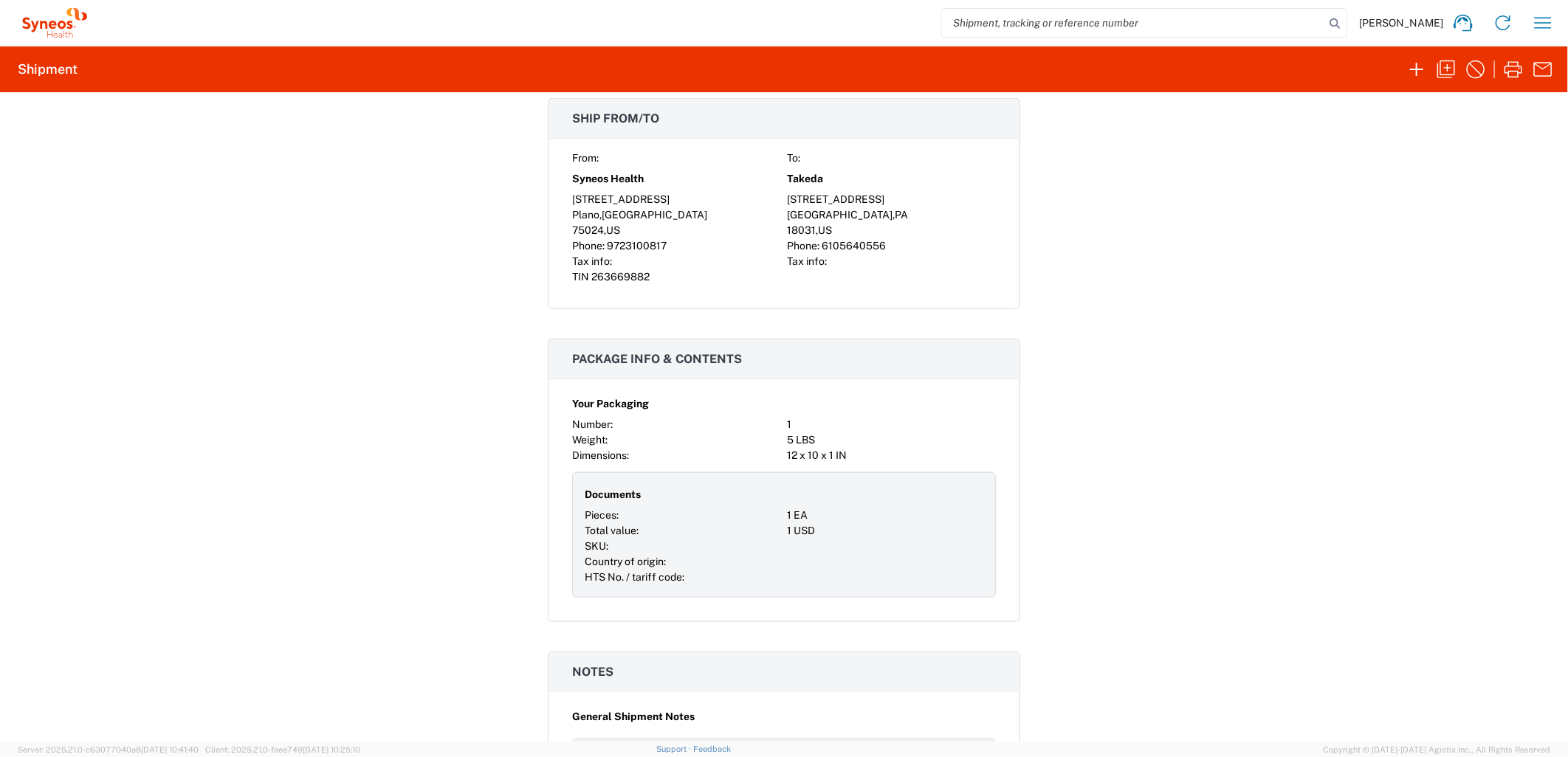
scroll to position [1230, 0]
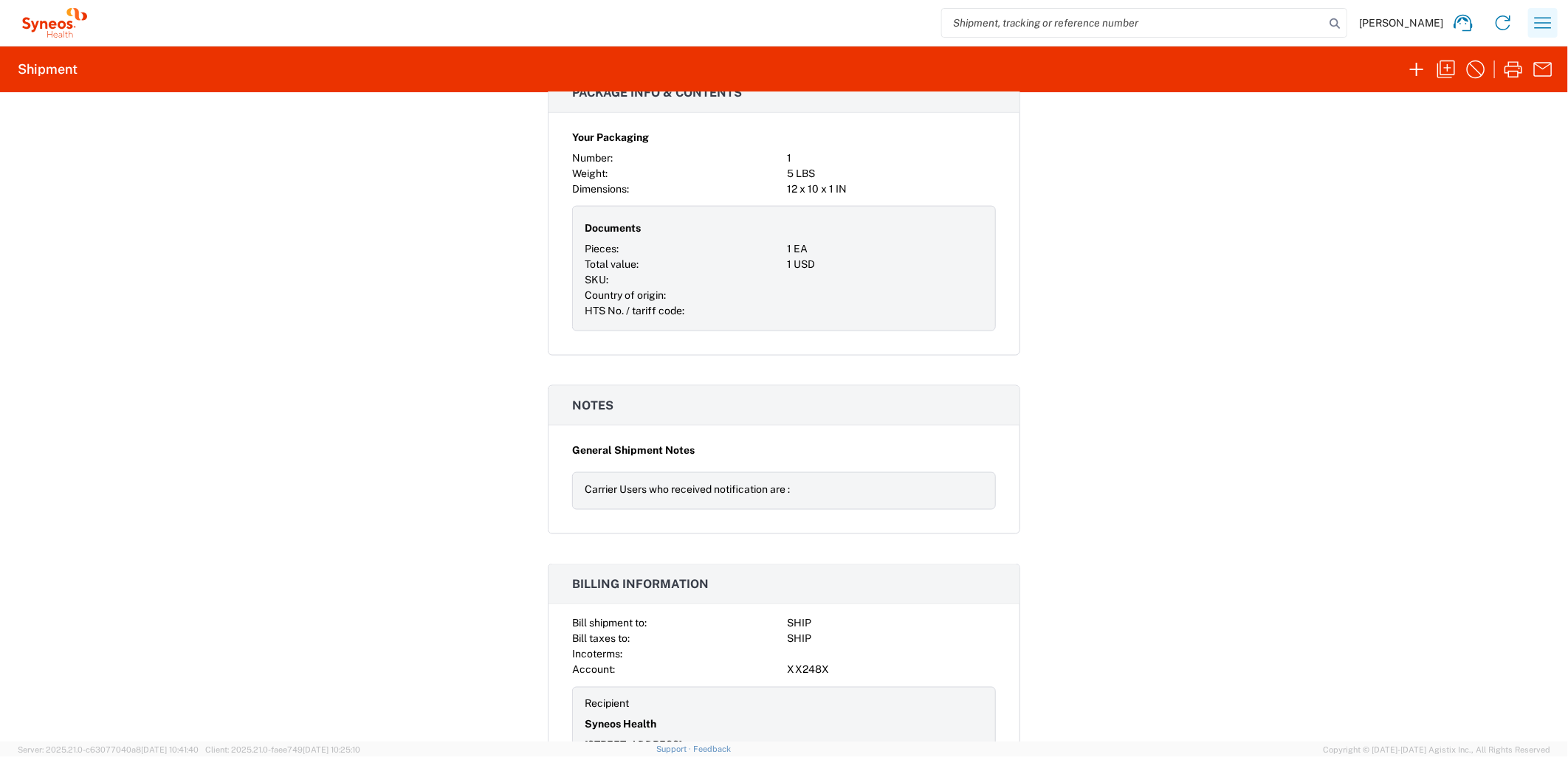
click at [1539, 17] on icon "button" at bounding box center [1543, 23] width 23 height 23
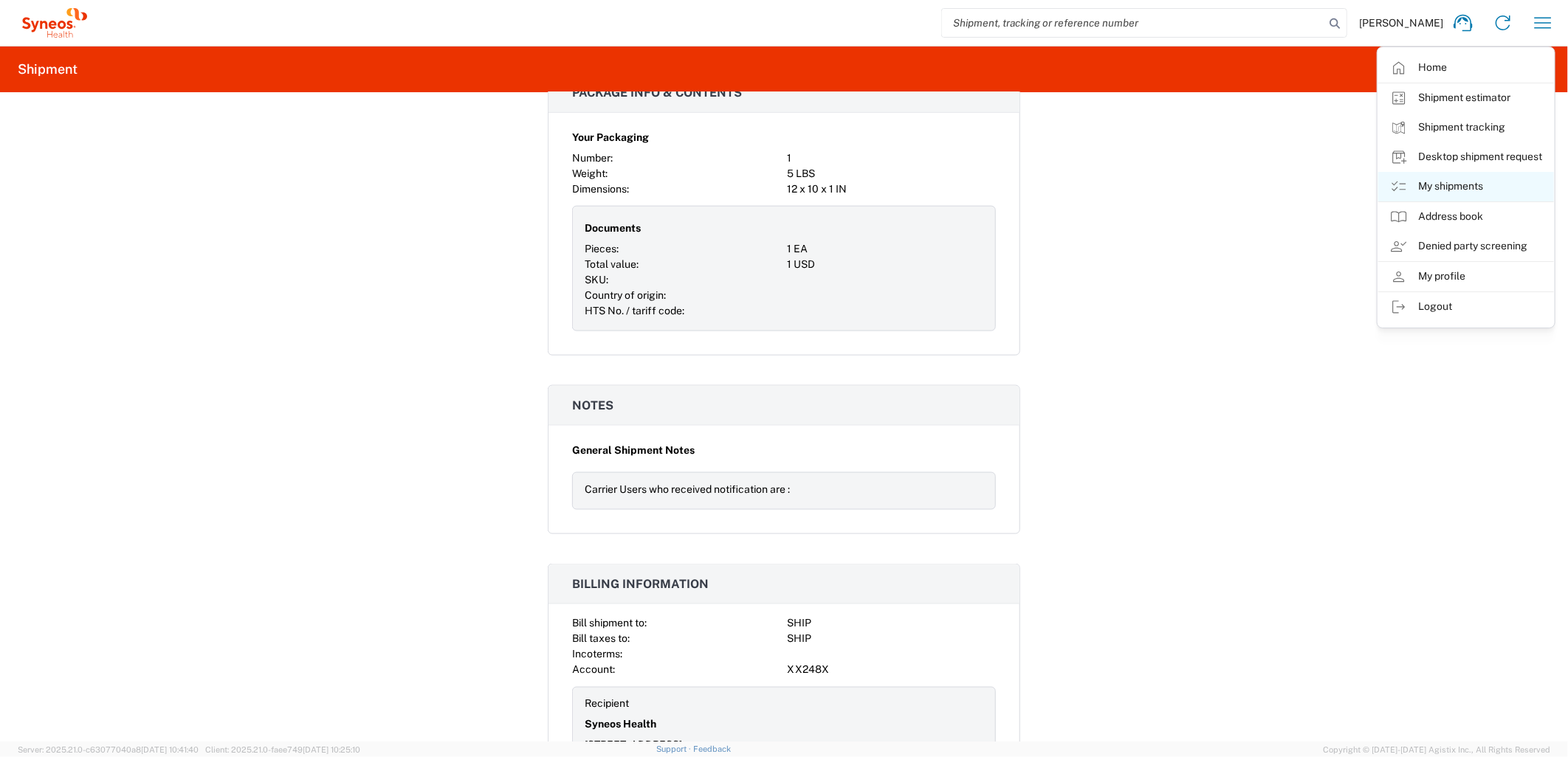
click at [1459, 196] on link "My shipments" at bounding box center [1467, 186] width 176 height 29
